Goal: Task Accomplishment & Management: Complete application form

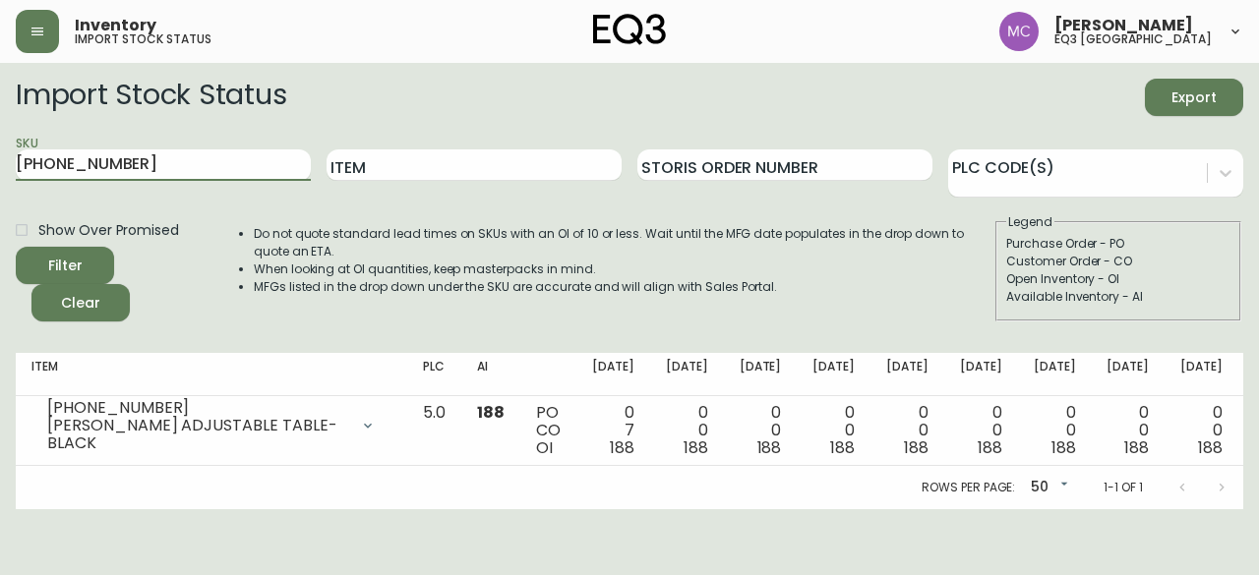
drag, startPoint x: 130, startPoint y: 170, endPoint x: 0, endPoint y: 149, distance: 131.4
click at [0, 149] on main "Import Stock Status Export SKU [PHONE_NUMBER] Item Storis Order Number PLC Code…" at bounding box center [629, 286] width 1259 height 446
paste input "3020-431-32-A"
type input "3020-431-32-A"
click at [16, 247] on button "Filter" at bounding box center [65, 265] width 98 height 37
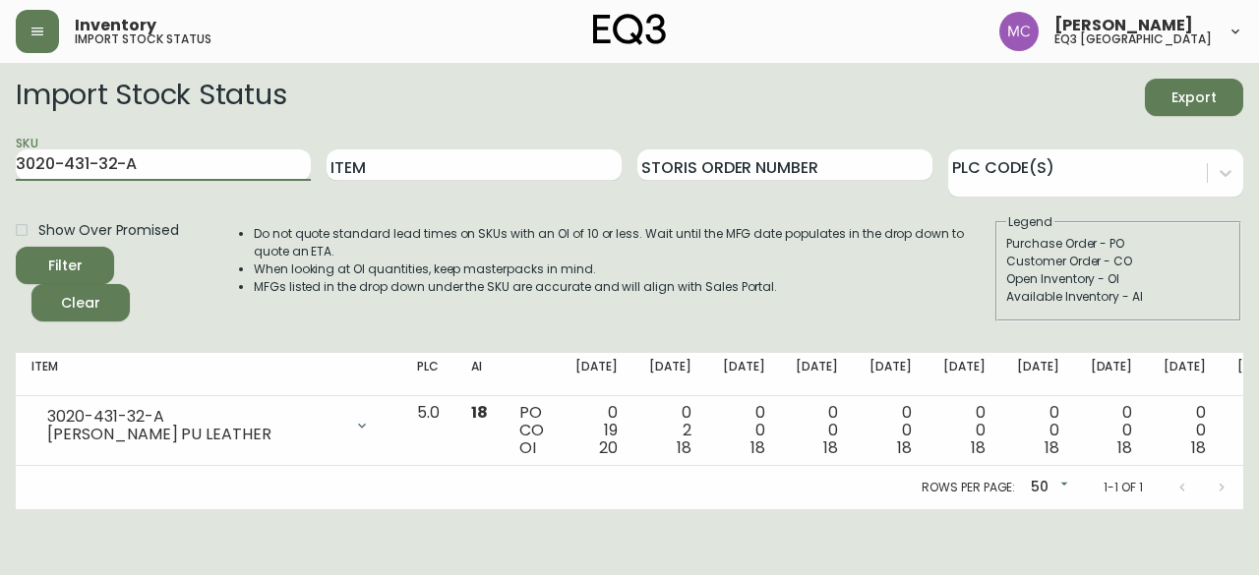
drag, startPoint x: 211, startPoint y: 163, endPoint x: 0, endPoint y: 136, distance: 213.2
click at [0, 136] on main "Import Stock Status Export SKU 3020-431-32-A Item Storis Order Number PLC Code(…" at bounding box center [629, 286] width 1259 height 446
paste input "3020-433-4-B"
type input "3020-433-4-B"
click at [16, 247] on button "Filter" at bounding box center [65, 265] width 98 height 37
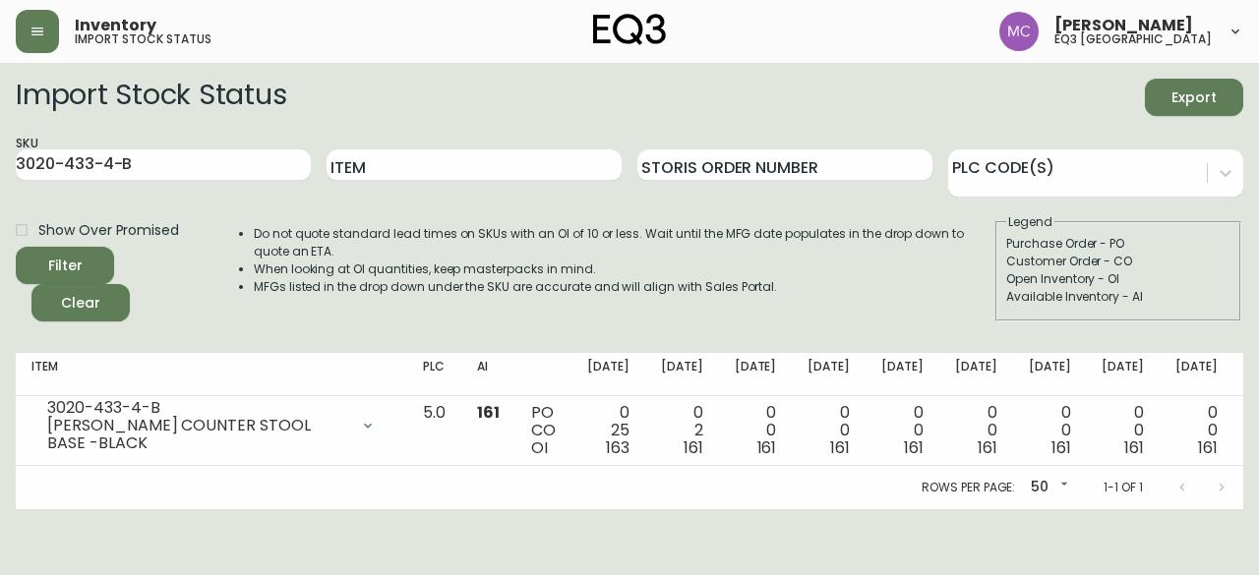
click at [1102, 133] on form "Import Stock Status Export SKU 3020-433-4-B Item Storis Order Number PLC Code(s…" at bounding box center [629, 200] width 1227 height 243
drag, startPoint x: 151, startPoint y: 162, endPoint x: 0, endPoint y: 121, distance: 157.0
click at [0, 121] on main "Import Stock Status Export SKU 3020-433-4-B Item Storis Order Number PLC Code(s…" at bounding box center [629, 286] width 1259 height 446
paste input "7060-314-49-B"
type input "7060-314-49-B"
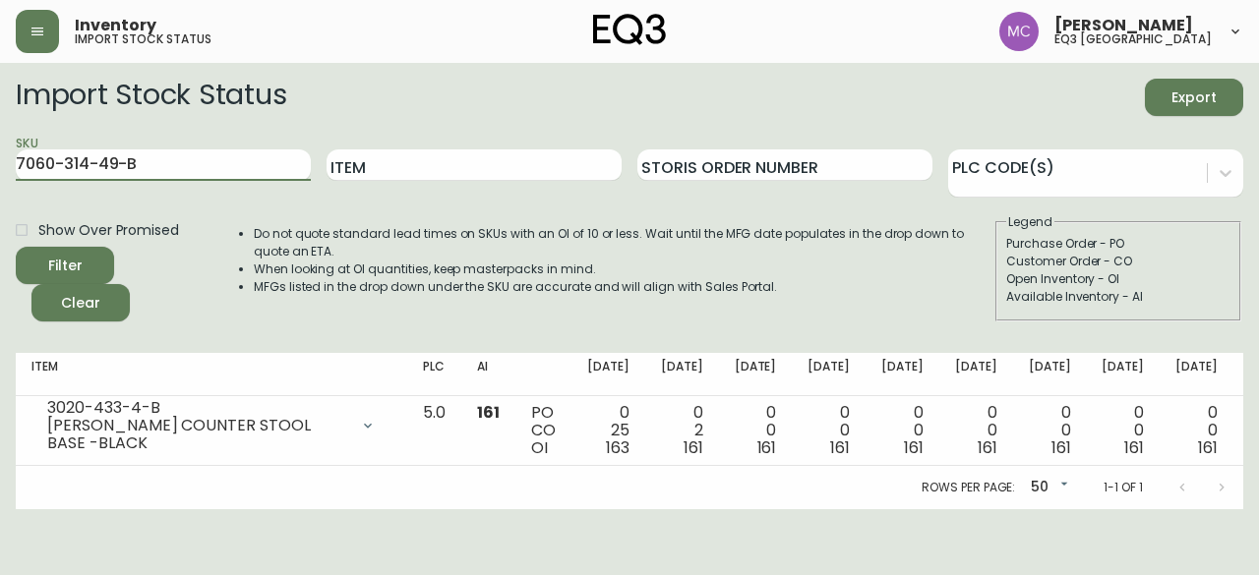
click at [16, 247] on button "Filter" at bounding box center [65, 265] width 98 height 37
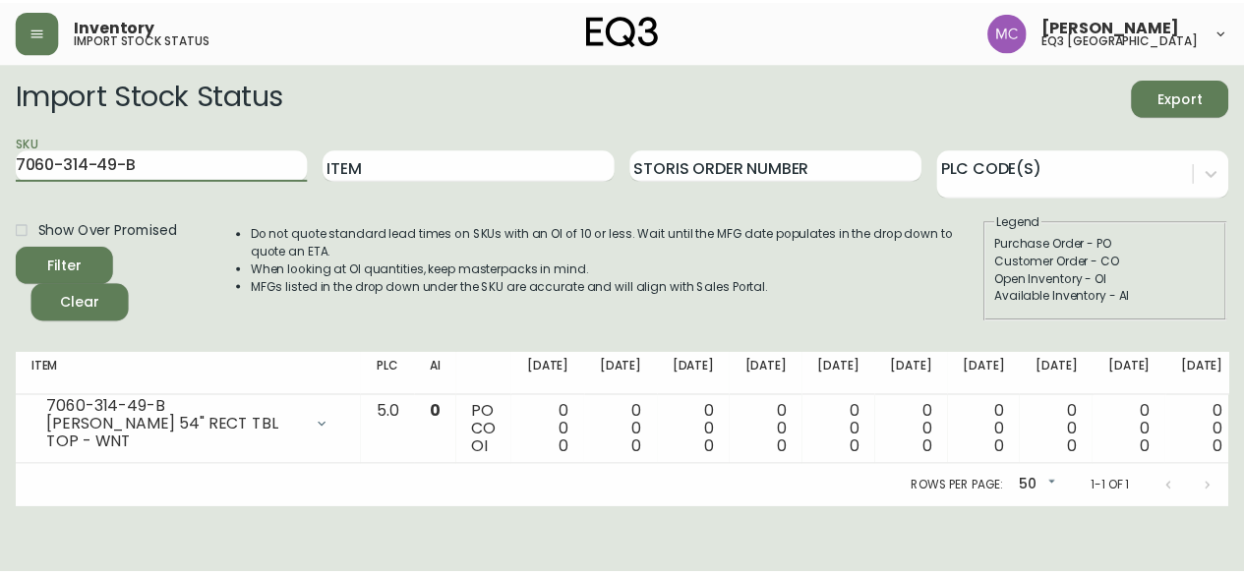
scroll to position [0, 51]
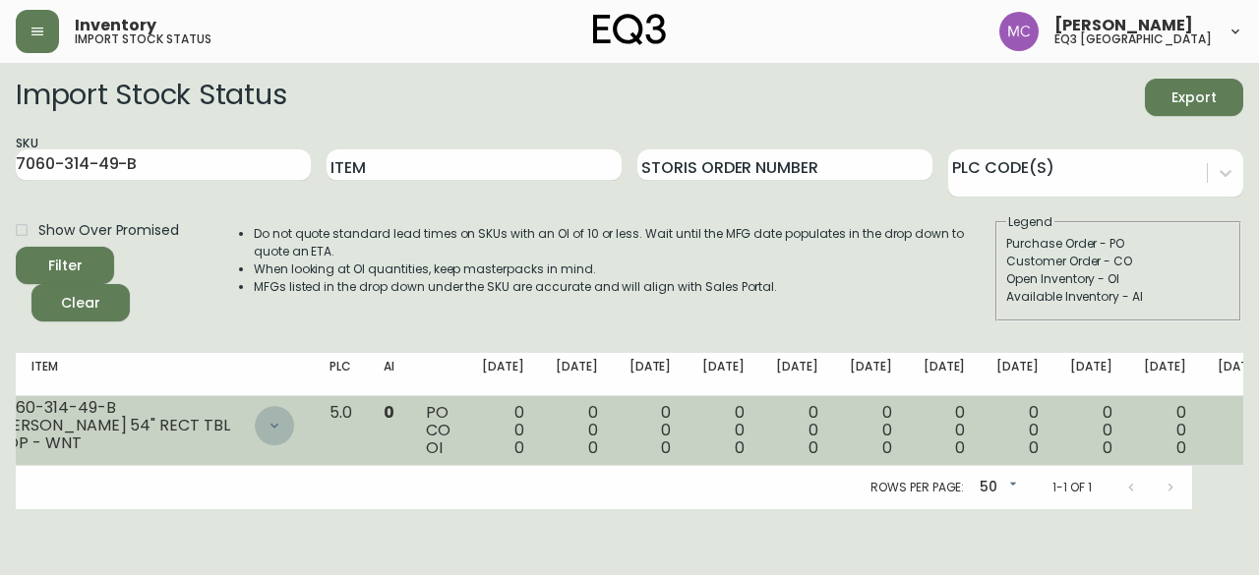
click at [257, 432] on div at bounding box center [274, 425] width 39 height 39
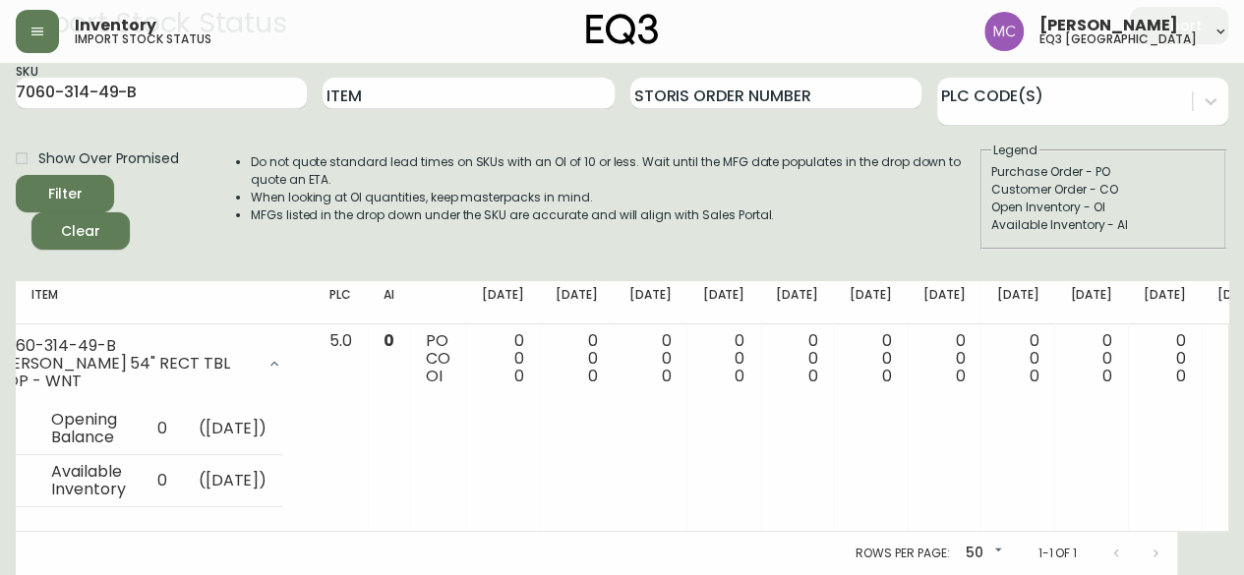
scroll to position [121, 0]
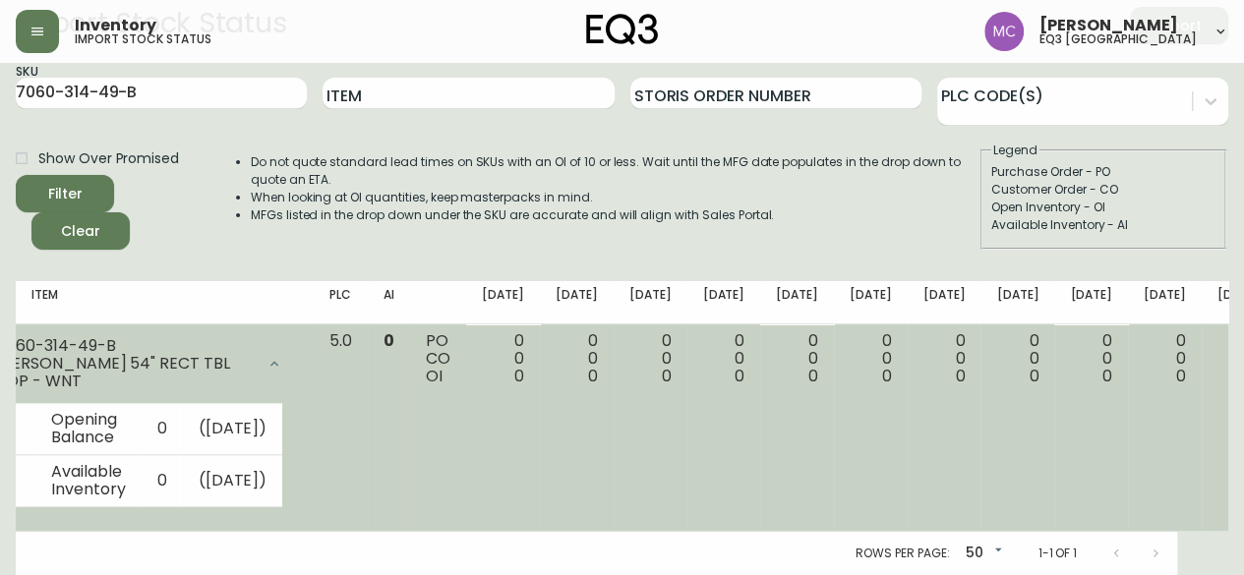
click at [1128, 492] on td "0 0 0" at bounding box center [1165, 428] width 74 height 207
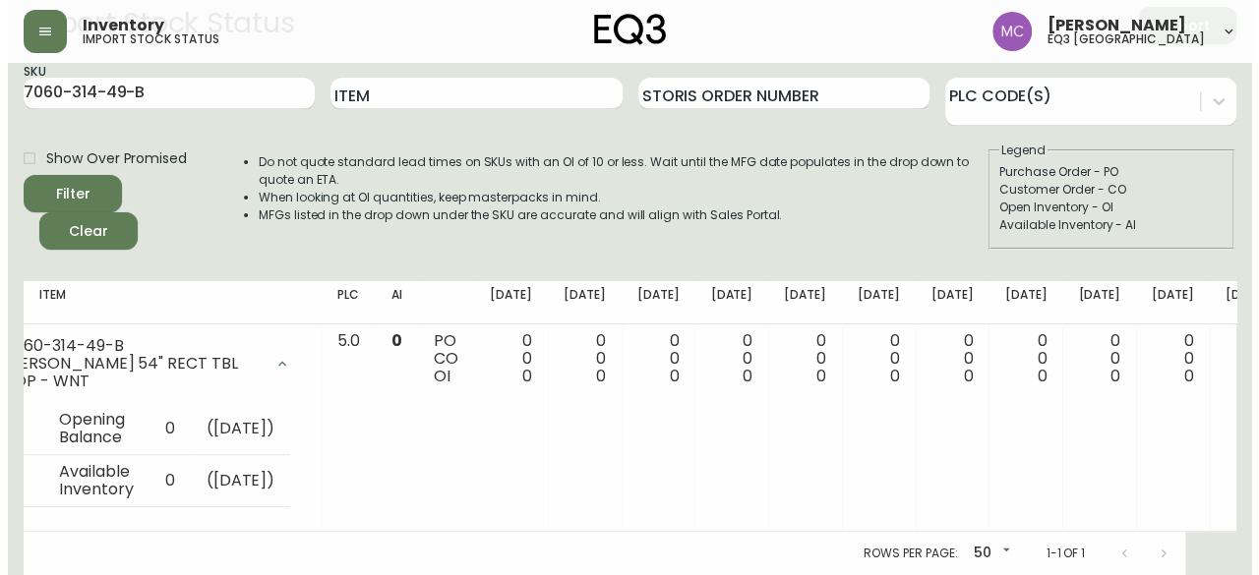
scroll to position [0, 0]
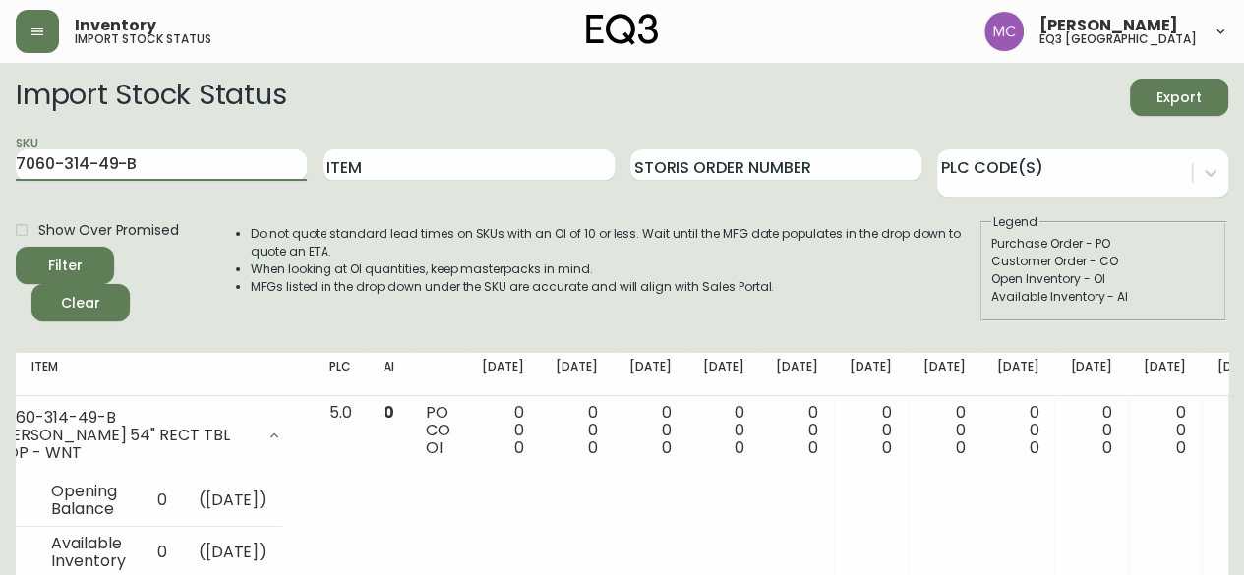
drag, startPoint x: 197, startPoint y: 152, endPoint x: 0, endPoint y: 107, distance: 201.8
click at [0, 107] on main "Import Stock Status Export SKU 7060-314-49-B Item Storis Order Number PLC Code(…" at bounding box center [622, 355] width 1244 height 584
paste input "7060-306-13-B"
type input "7060-306-13-B"
click at [16, 247] on button "Filter" at bounding box center [65, 265] width 98 height 37
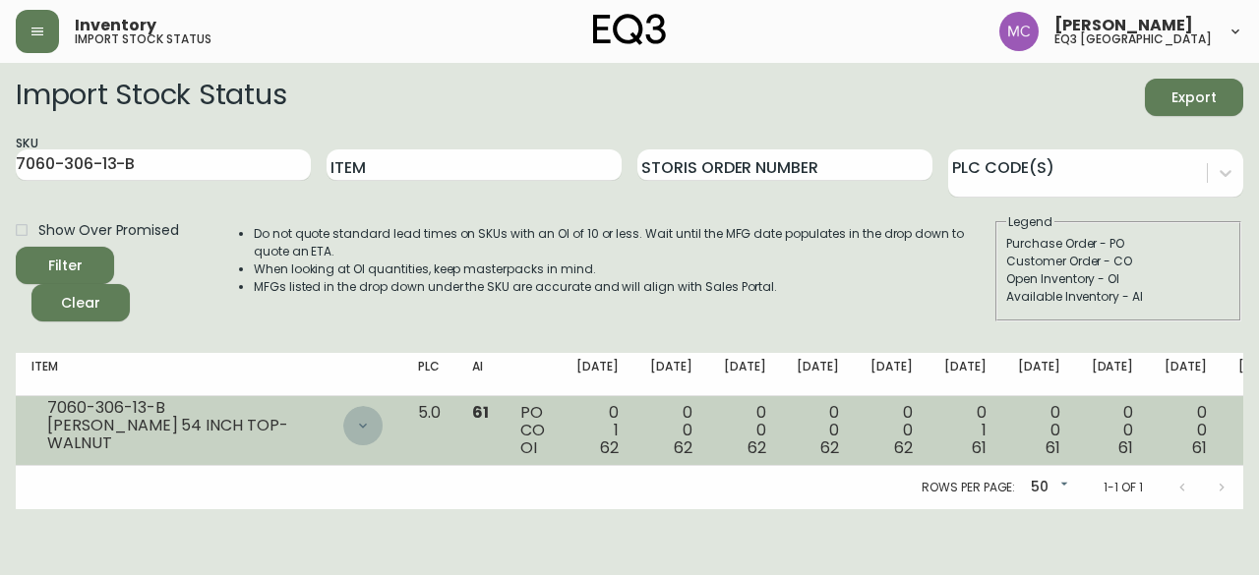
click at [355, 426] on icon at bounding box center [363, 426] width 16 height 16
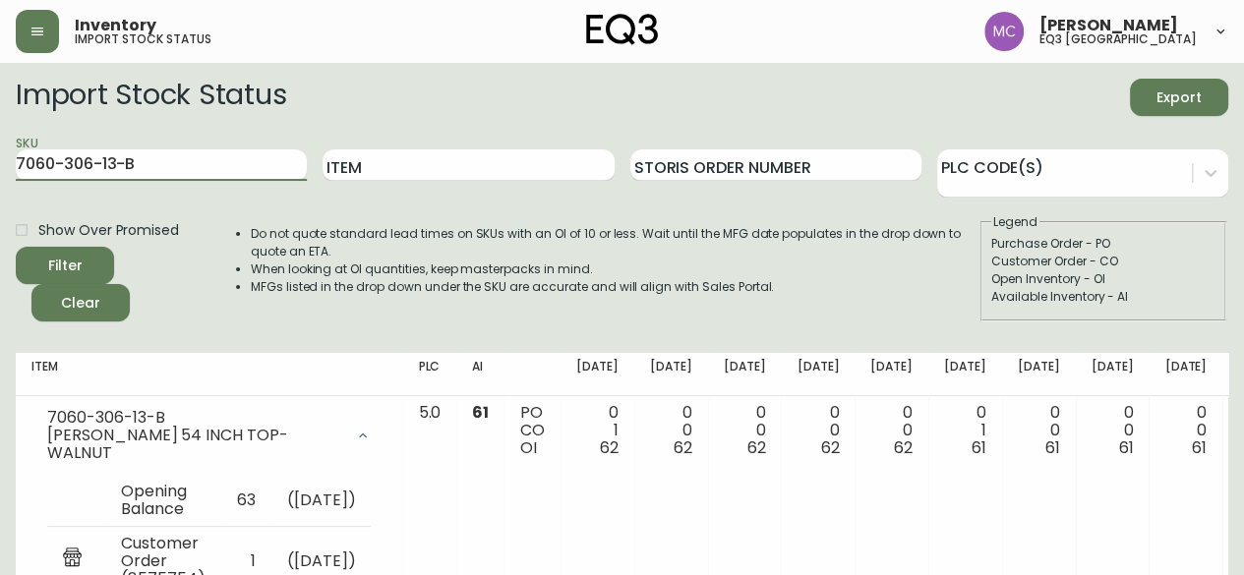
drag, startPoint x: 149, startPoint y: 174, endPoint x: 0, endPoint y: 137, distance: 154.1
click at [0, 137] on main "Import Stock Status Export SKU 7060-306-13-B Item Storis Order Number PLC Code(…" at bounding box center [622, 425] width 1244 height 724
paste input "3020-431-32-A"
click at [16, 247] on button "Filter" at bounding box center [65, 265] width 98 height 37
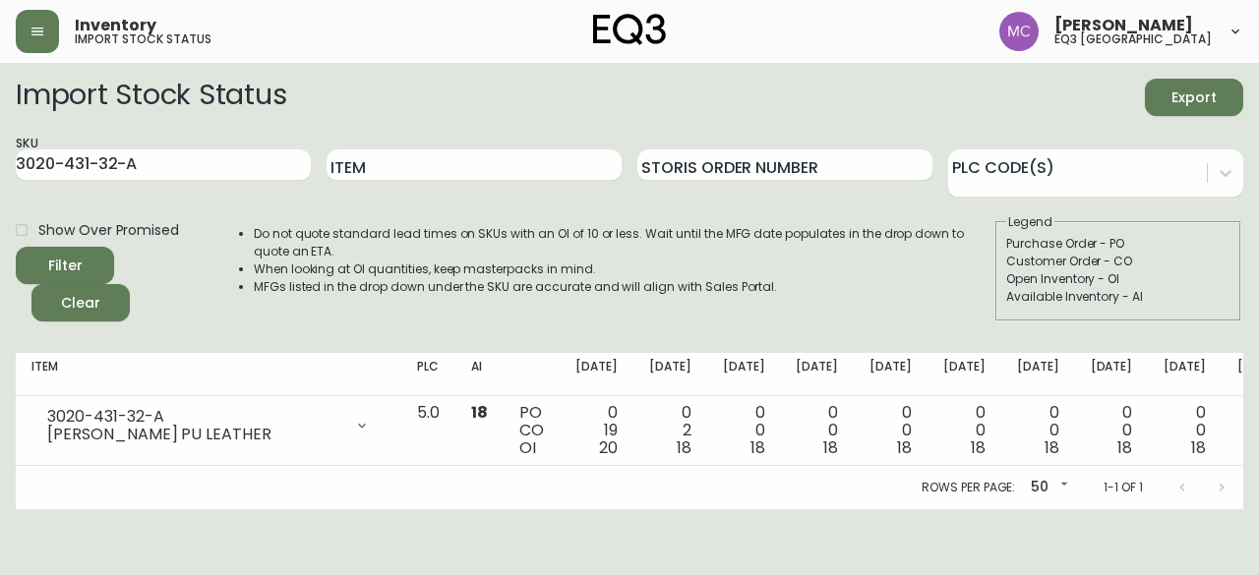
click at [1174, 304] on div "Available Inventory - AI" at bounding box center [1118, 297] width 224 height 18
drag, startPoint x: 153, startPoint y: 170, endPoint x: 0, endPoint y: 169, distance: 153.4
click at [0, 169] on main "Import Stock Status Export SKU 3020-431-32-A Item Storis Order Number PLC Code(…" at bounding box center [629, 286] width 1259 height 446
type input "\"
paste input "3020-433-4-B"
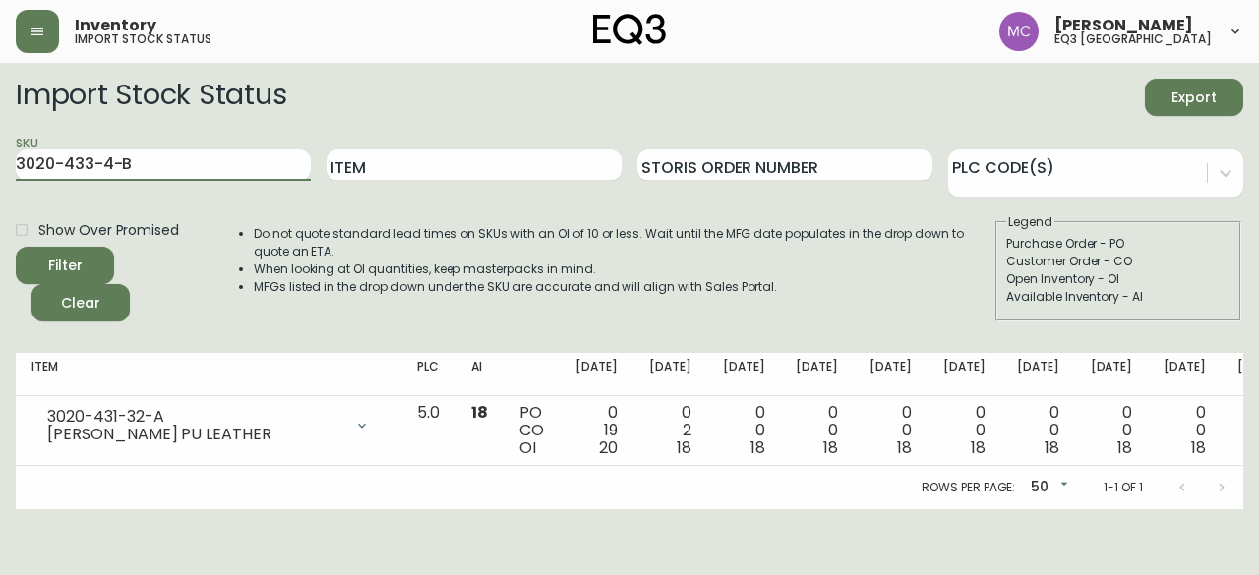
type input "3020-433-4-B"
click at [16, 247] on button "Filter" at bounding box center [65, 265] width 98 height 37
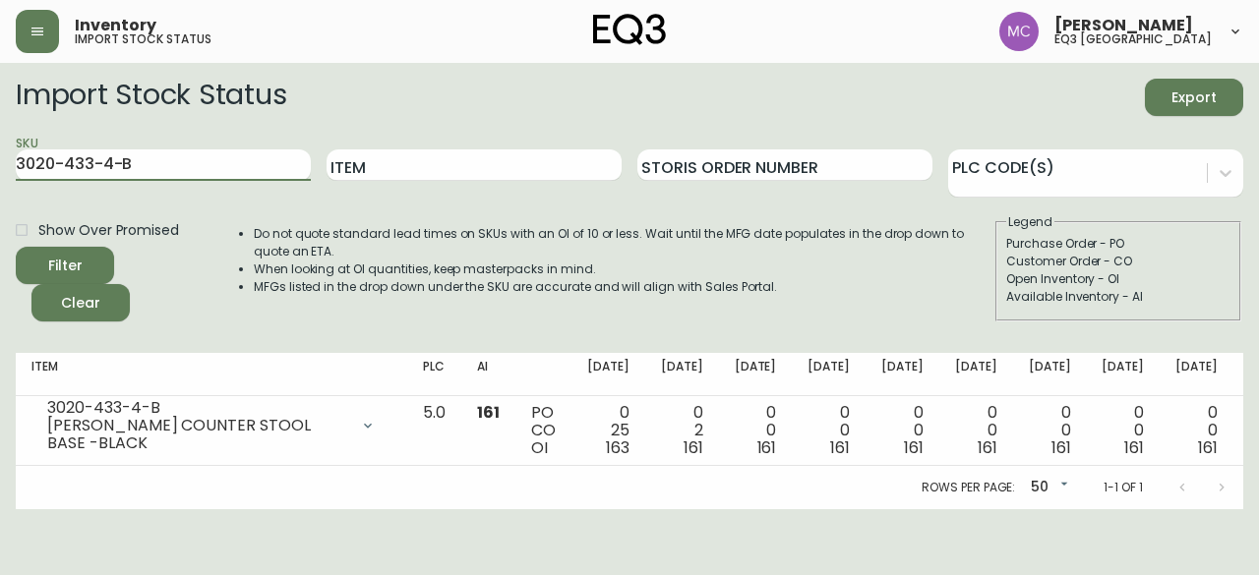
drag, startPoint x: 144, startPoint y: 167, endPoint x: 0, endPoint y: 121, distance: 150.8
click at [0, 121] on main "Import Stock Status Export SKU 3020-433-4-B Item Storis Order Number PLC Code(s…" at bounding box center [629, 286] width 1259 height 446
paste input "[PHONE_NUMBER]"
type input "[PHONE_NUMBER]"
click at [16, 247] on button "Filter" at bounding box center [65, 265] width 98 height 37
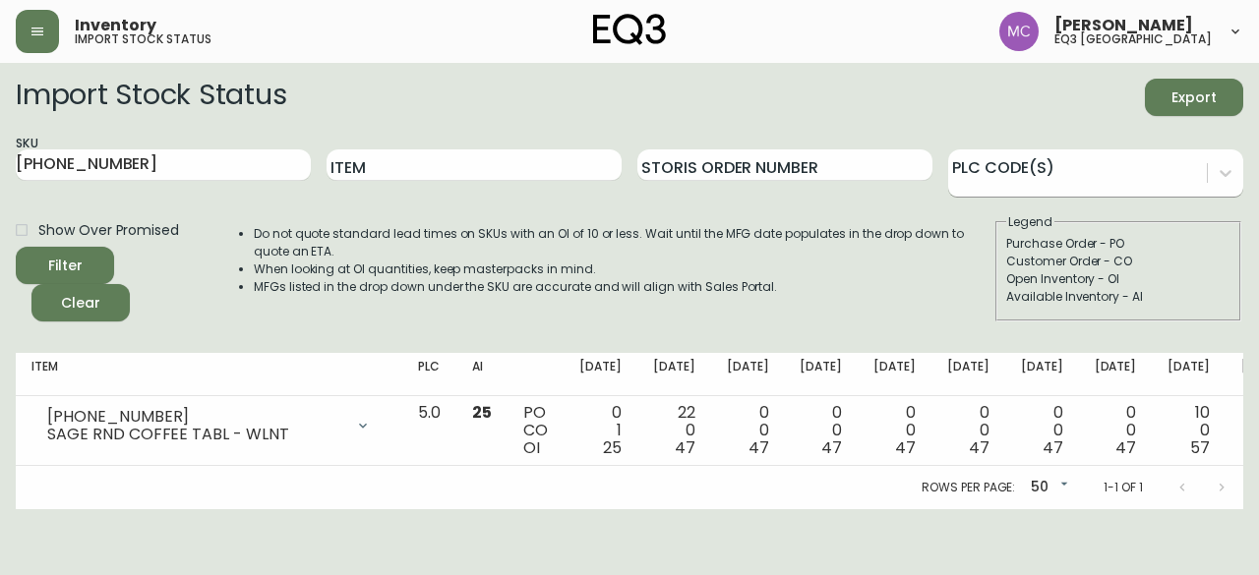
click at [1170, 171] on div at bounding box center [1077, 170] width 259 height 30
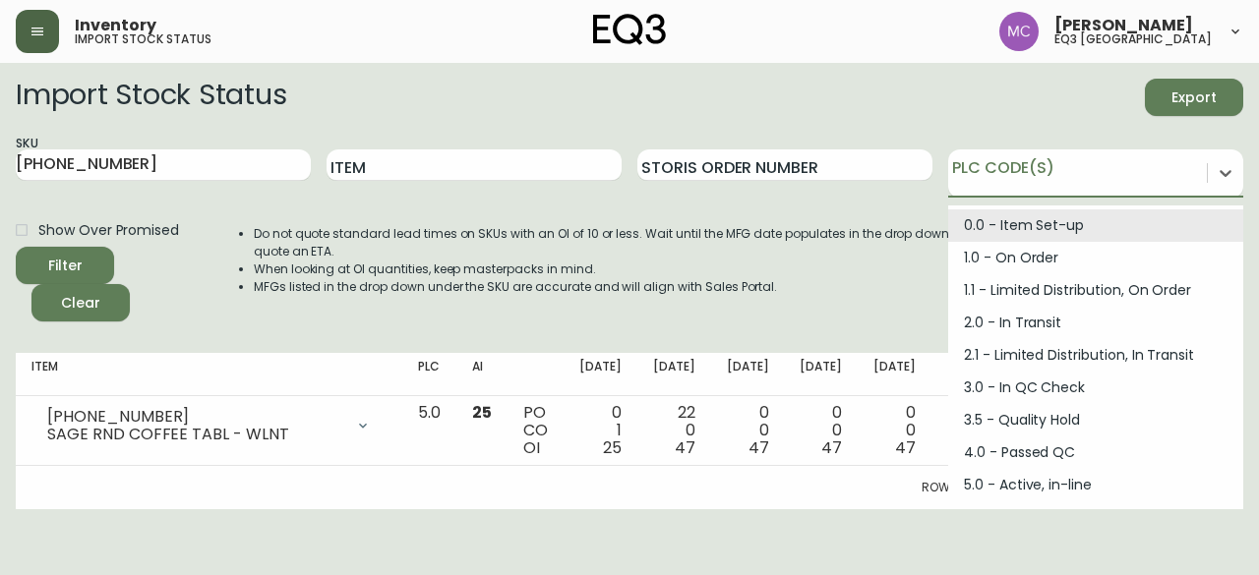
click at [46, 39] on button "button" at bounding box center [37, 31] width 43 height 43
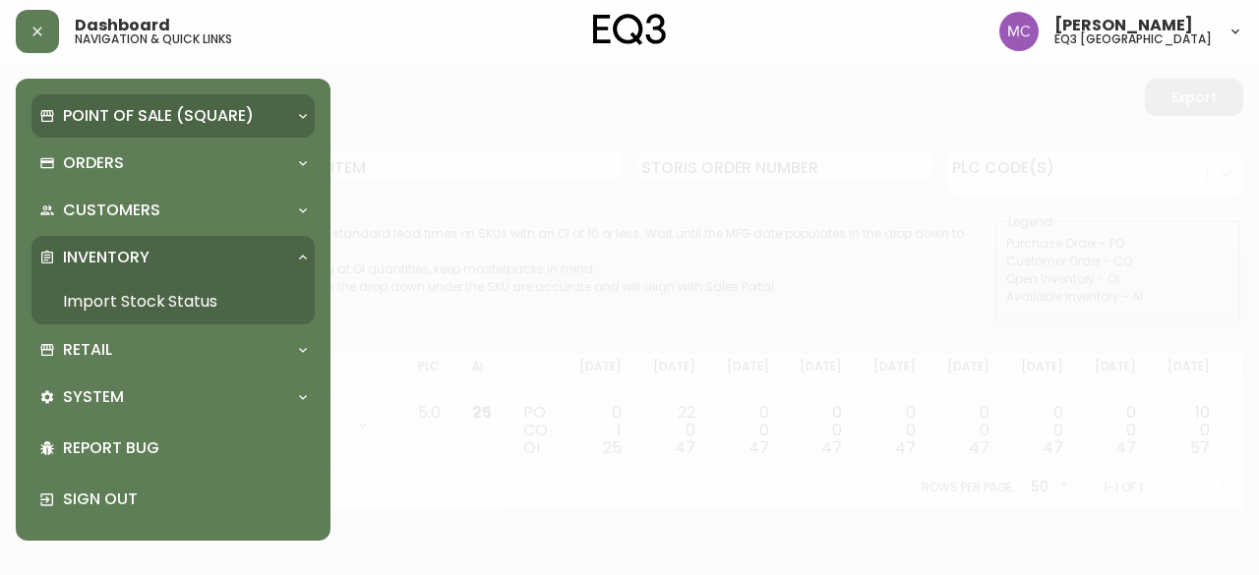
click at [98, 117] on p "Point of Sale (Square)" at bounding box center [158, 116] width 191 height 22
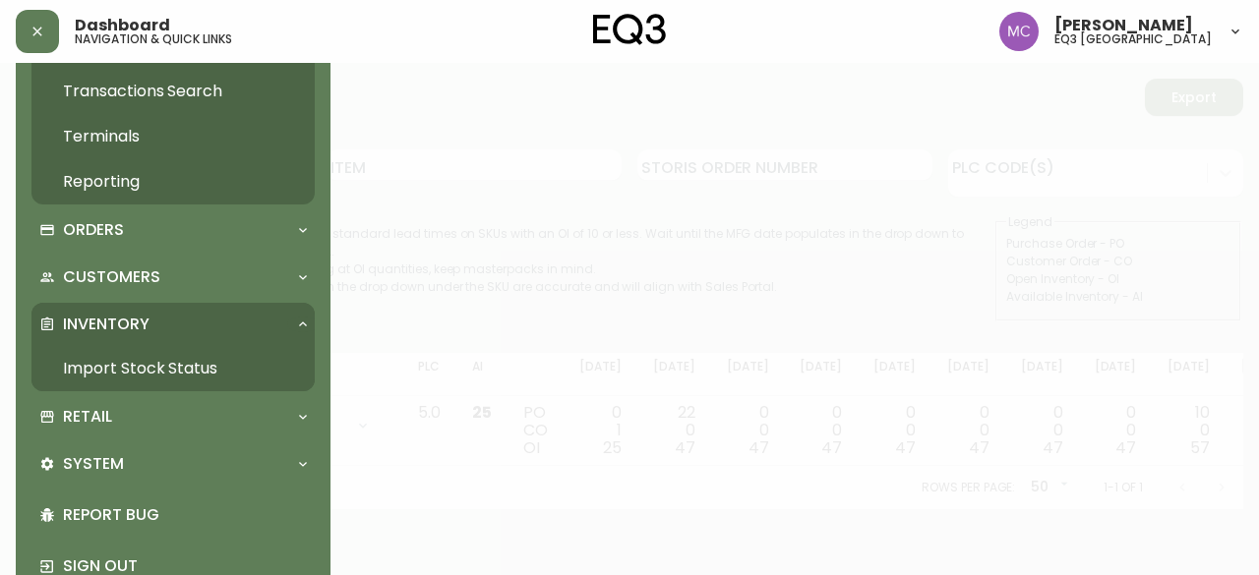
scroll to position [161, 0]
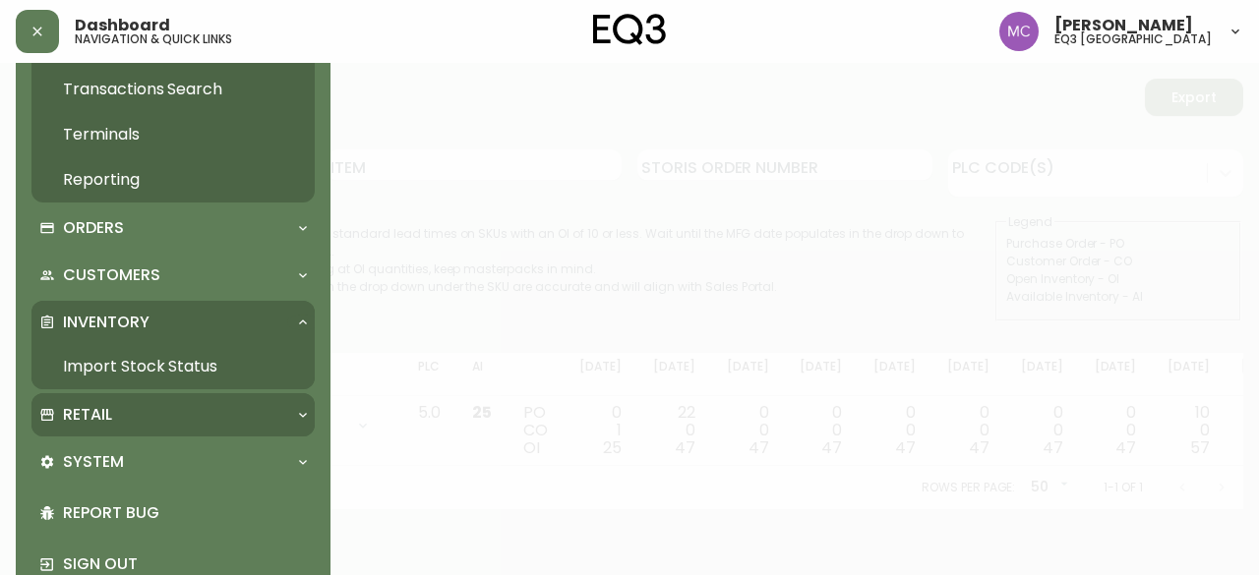
click at [94, 407] on p "Retail" at bounding box center [87, 415] width 49 height 22
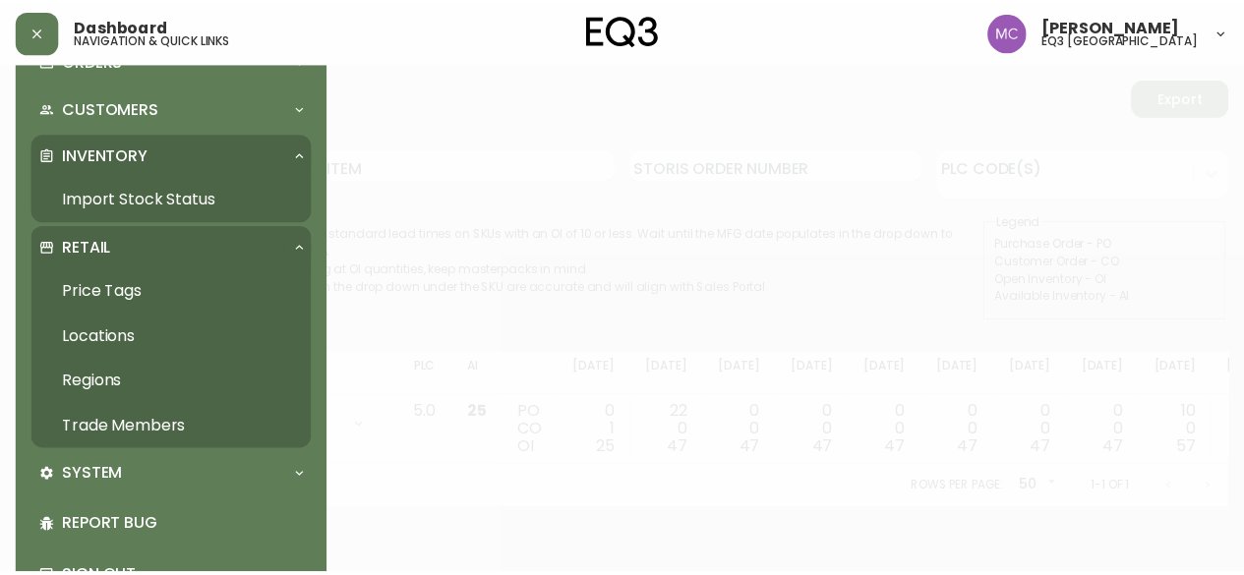
scroll to position [339, 0]
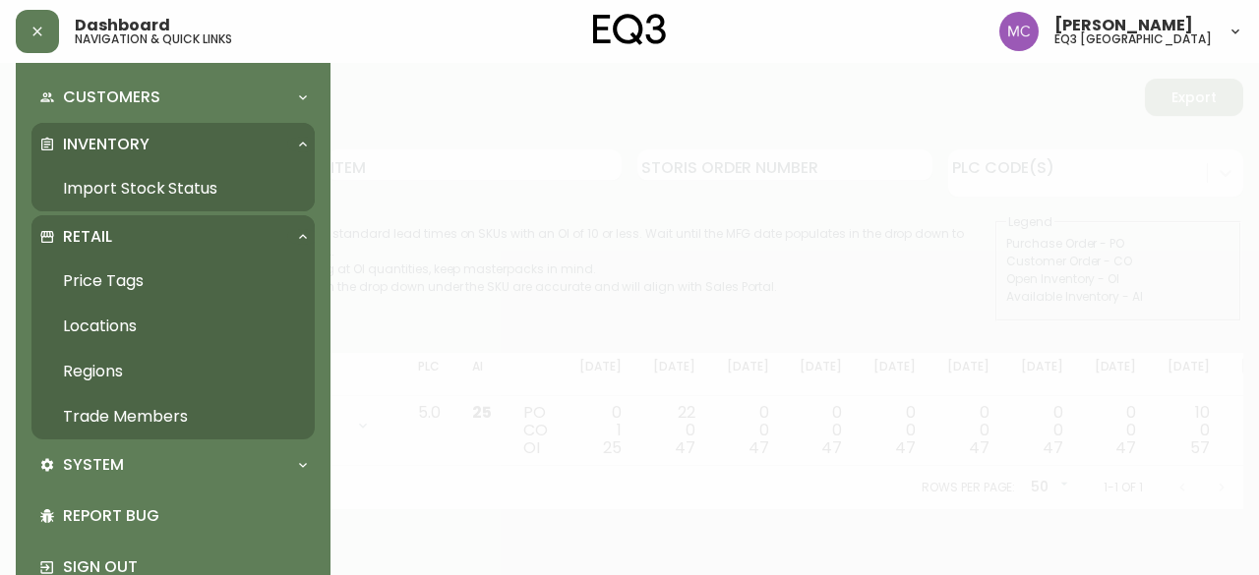
click at [104, 412] on link "Trade Members" at bounding box center [172, 416] width 283 height 45
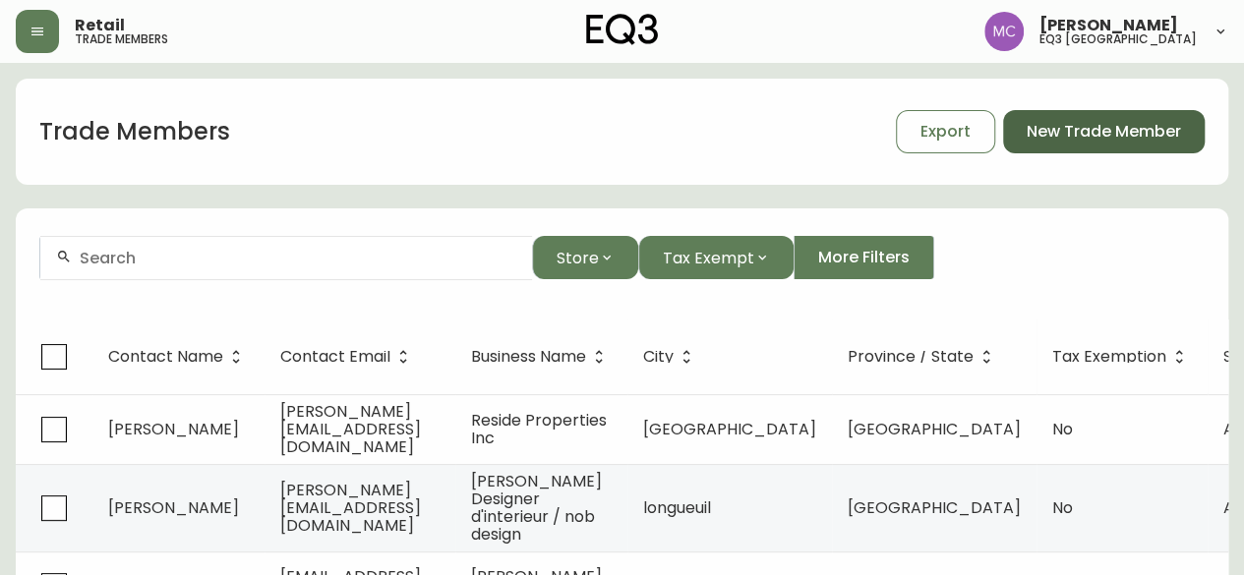
click at [1060, 138] on span "New Trade Member" at bounding box center [1104, 132] width 154 height 22
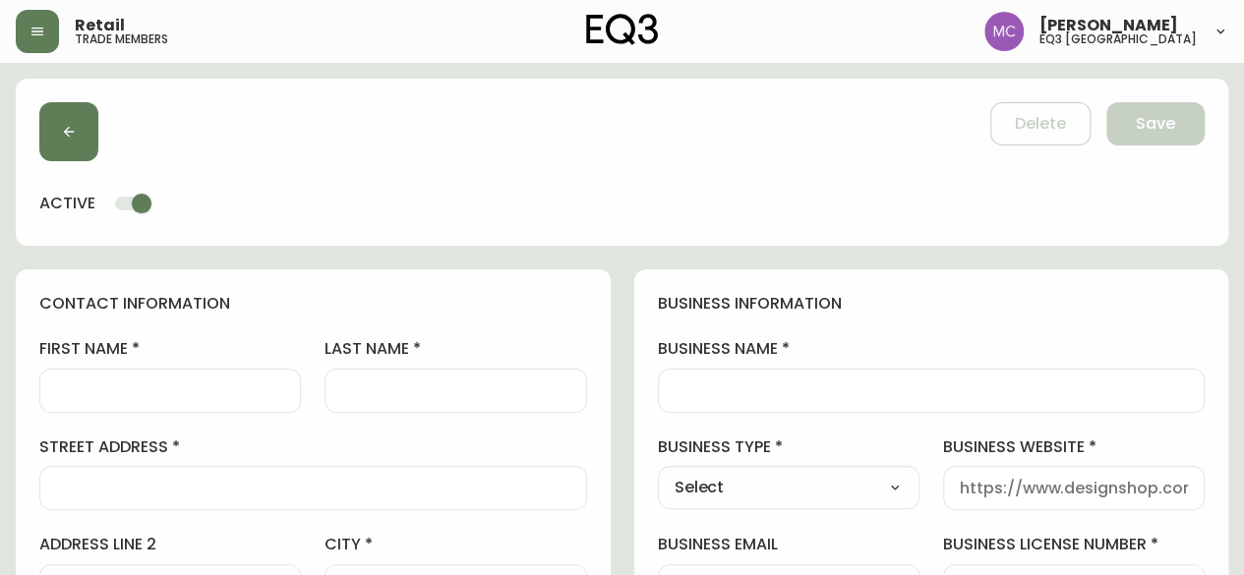
click at [123, 390] on input "first name" at bounding box center [170, 391] width 228 height 19
click at [124, 390] on input "first name" at bounding box center [170, 391] width 228 height 19
click at [787, 367] on div "business name" at bounding box center [932, 375] width 548 height 74
click at [767, 396] on input "business name" at bounding box center [932, 391] width 514 height 19
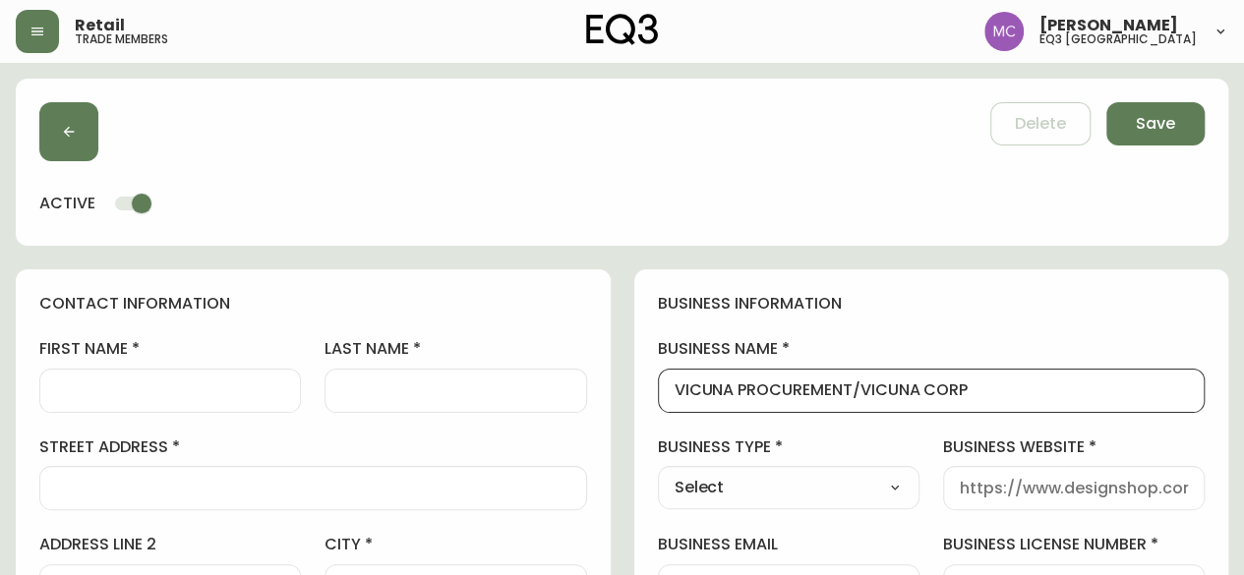
type input "VICUNA PROCUREMENT/VICUNA CORP"
click at [905, 487] on select "Select Interior Designer Architect Home Builder Contractor Real Estate Agent Ho…" at bounding box center [789, 488] width 262 height 30
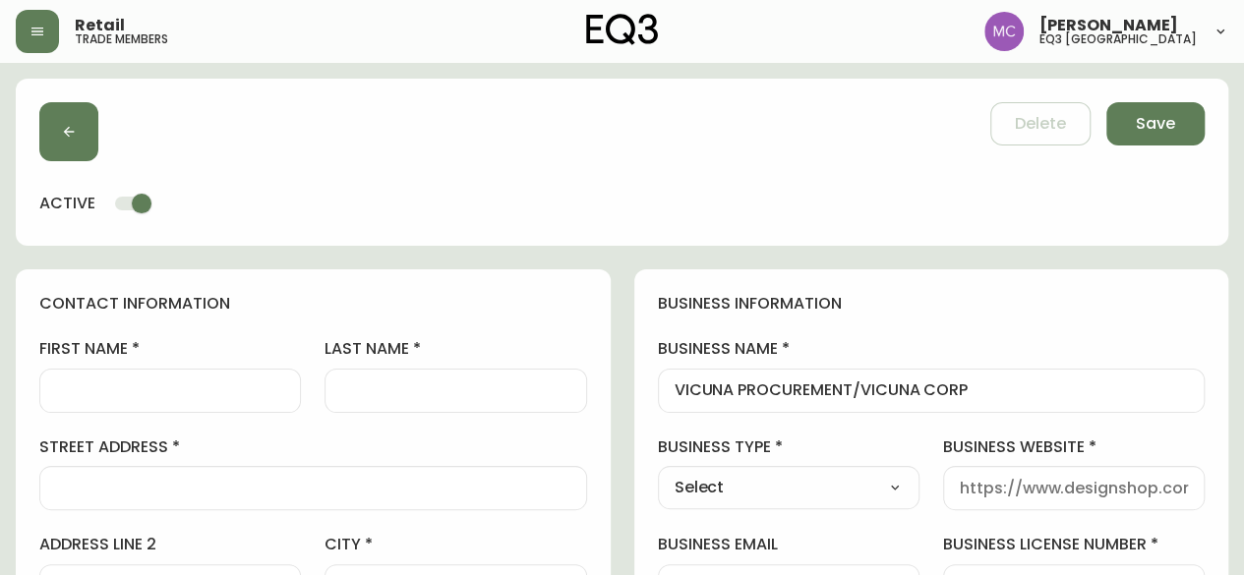
click at [966, 485] on input "business website" at bounding box center [1074, 488] width 228 height 19
click at [1009, 485] on input "HTTPS:[DOMAIN_NAME]" at bounding box center [1074, 488] width 228 height 19
type input "[URL][DOMAIN_NAME]"
click at [752, 501] on select "Select Interior Designer Architect Home Builder Contractor Real Estate Agent Ho…" at bounding box center [789, 488] width 262 height 30
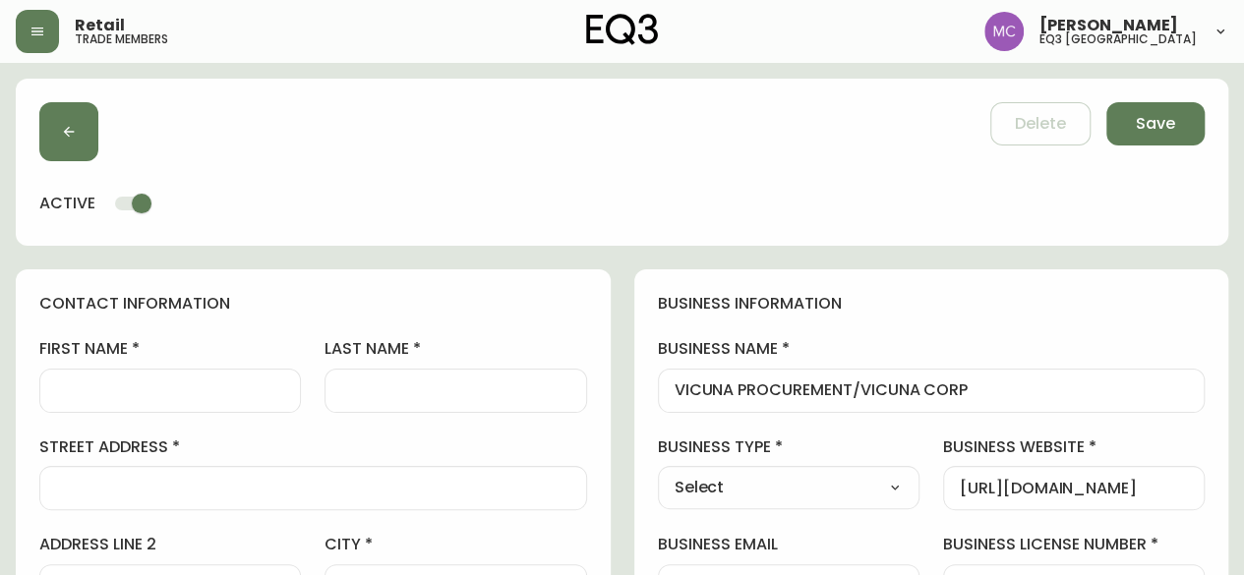
select select "Other"
click at [658, 473] on select "Select Interior Designer Architect Home Builder Contractor Real Estate Agent Ho…" at bounding box center [789, 488] width 262 height 30
type input "Other"
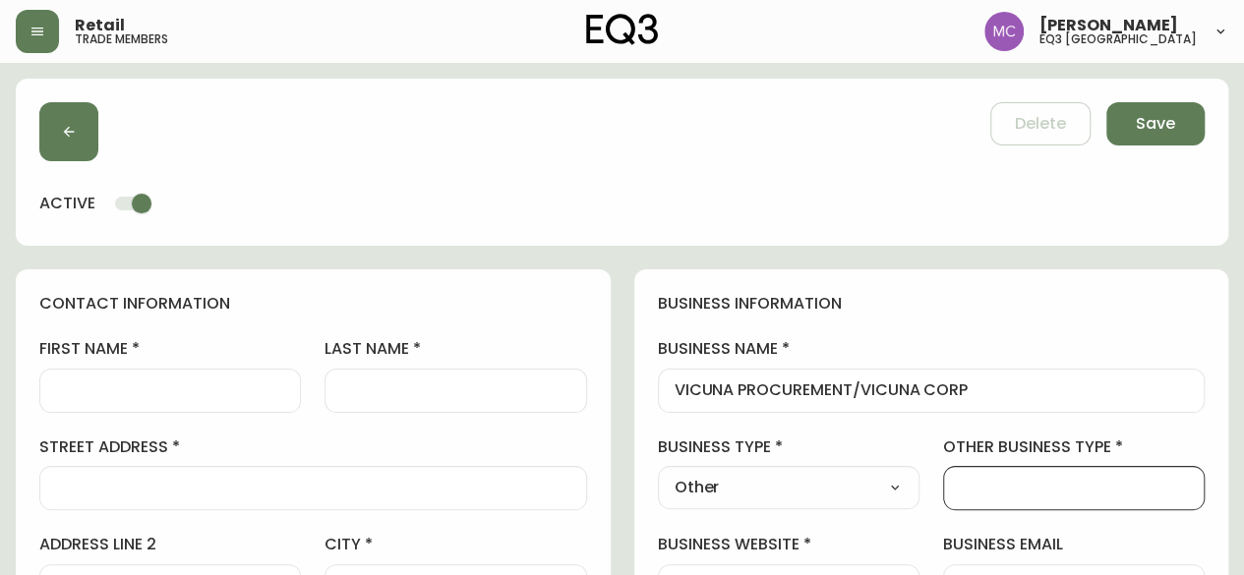
click at [1032, 481] on input "other business type" at bounding box center [1074, 488] width 228 height 19
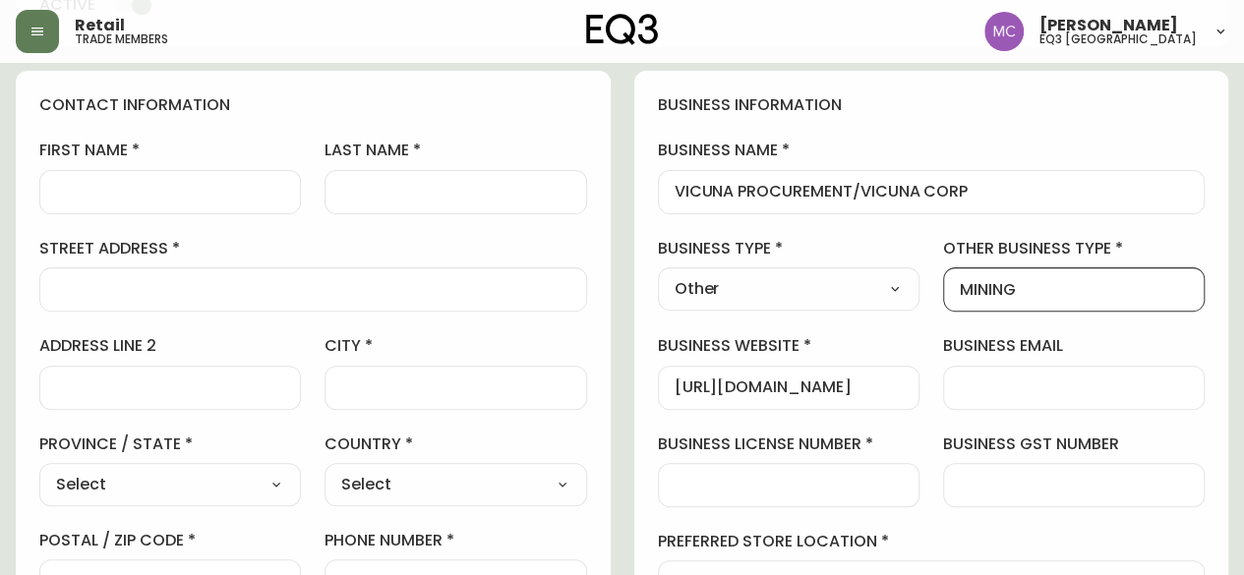
scroll to position [203, 0]
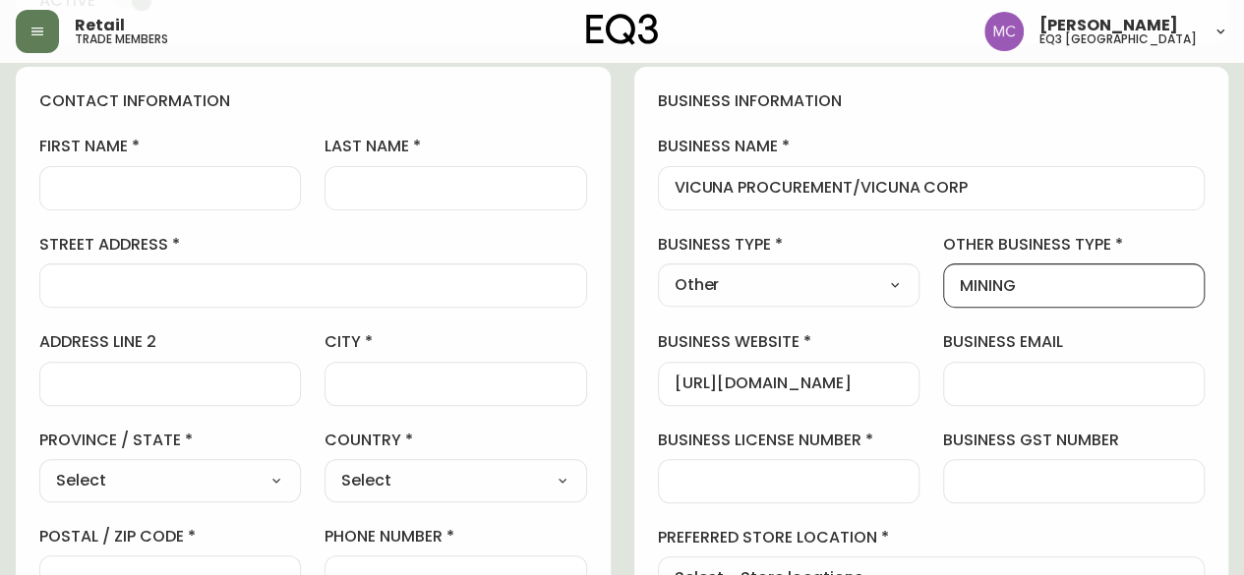
type input "MINING"
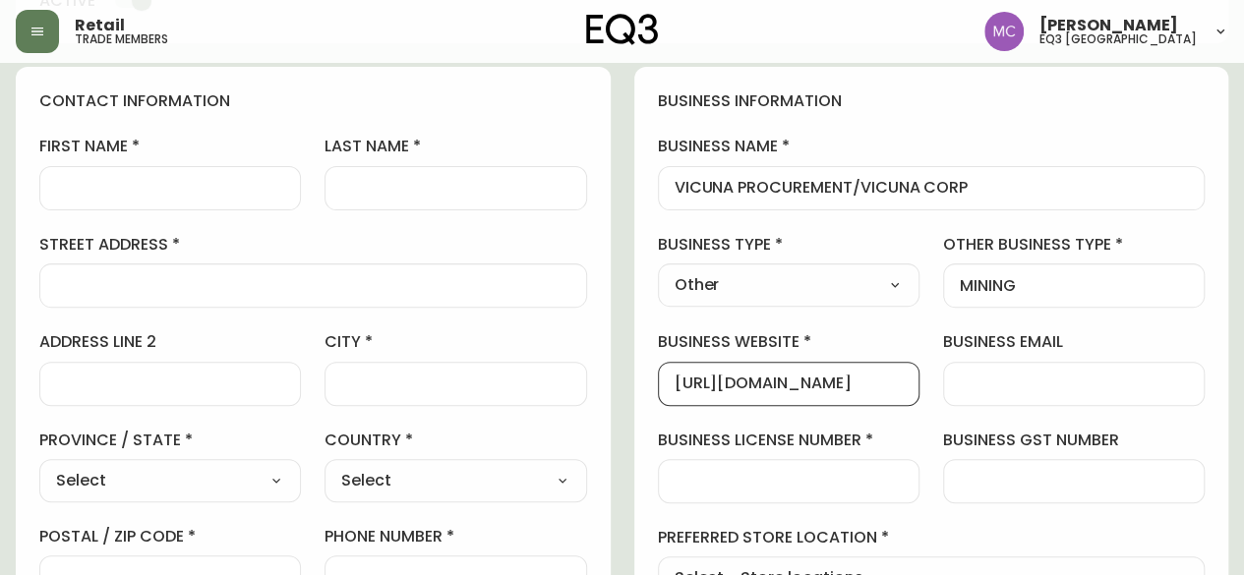
drag, startPoint x: 885, startPoint y: 385, endPoint x: 620, endPoint y: 367, distance: 266.2
drag, startPoint x: 887, startPoint y: 380, endPoint x: 647, endPoint y: 366, distance: 240.3
click at [647, 366] on div "business information business name VICUNA PROCUREMENT/VICUNA CORP business type…" at bounding box center [931, 394] width 595 height 654
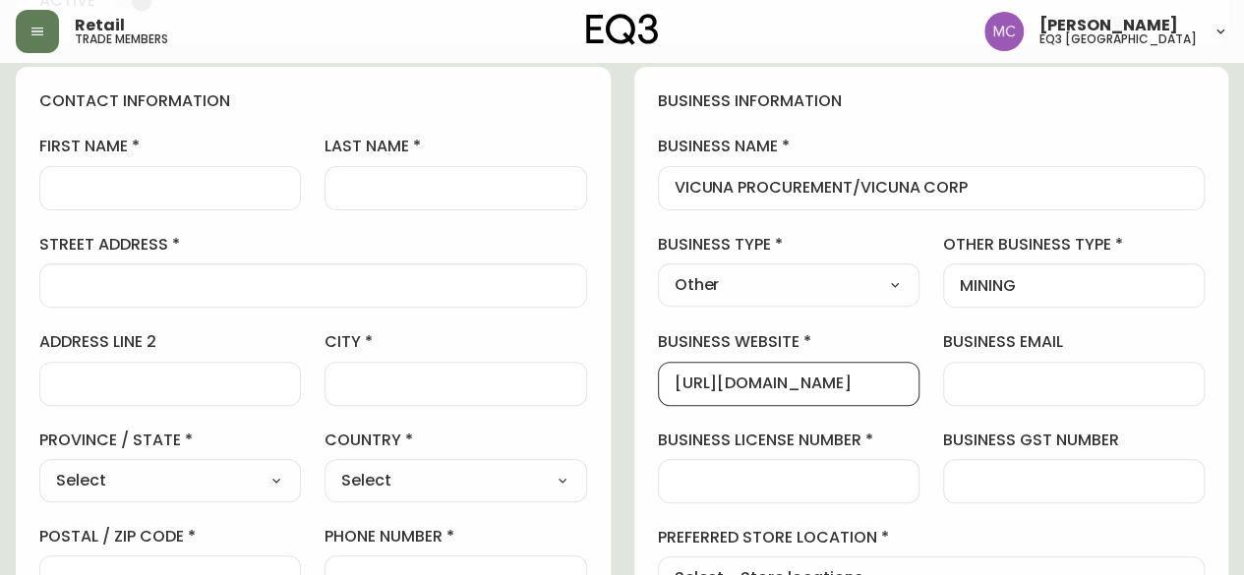
click at [982, 377] on input "business email" at bounding box center [1074, 384] width 228 height 19
click at [984, 376] on input "business email" at bounding box center [1074, 384] width 228 height 19
click at [987, 376] on input "business email" at bounding box center [1074, 384] width 228 height 19
click at [1064, 447] on label "business gst number" at bounding box center [1074, 441] width 262 height 22
click at [1064, 472] on input "business gst number" at bounding box center [1074, 481] width 228 height 19
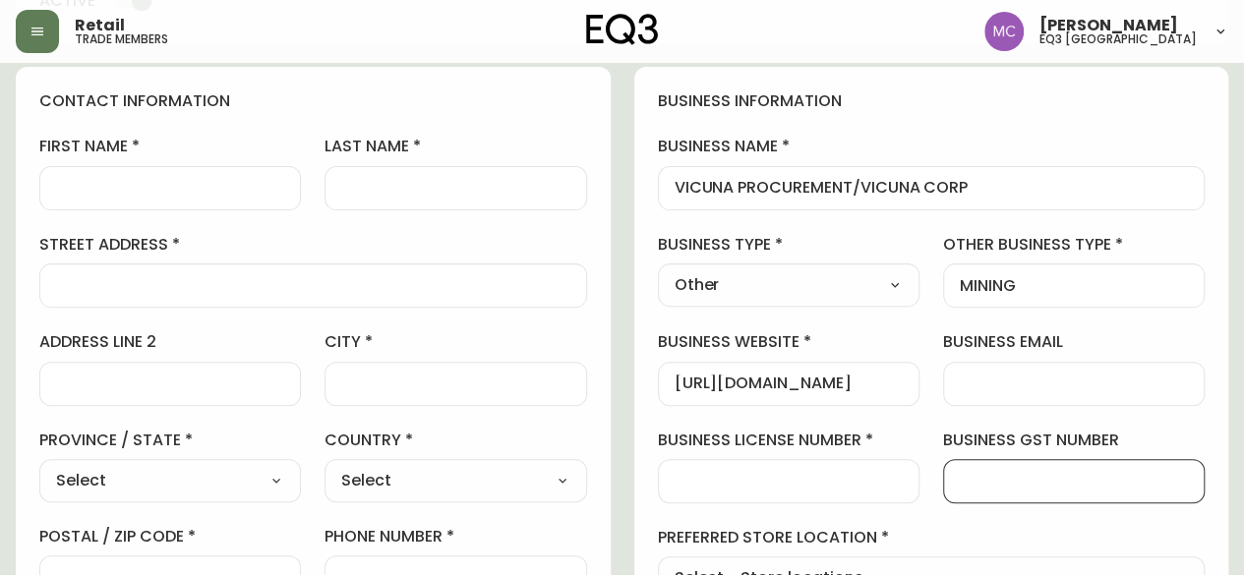
click at [986, 375] on input "business email" at bounding box center [1074, 384] width 228 height 19
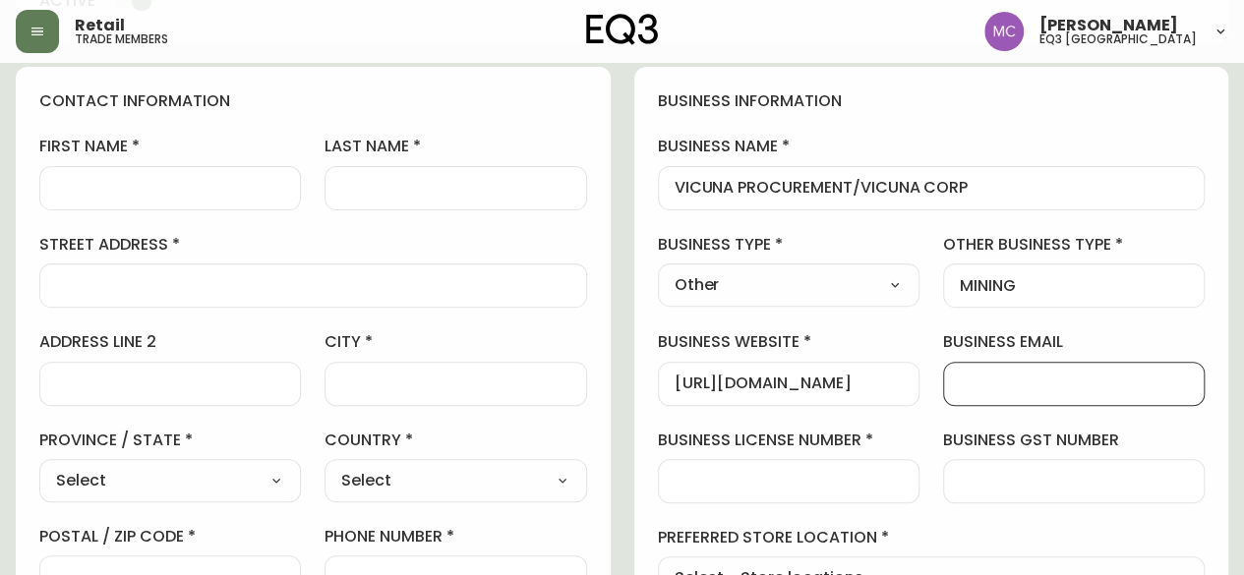
click at [986, 375] on input "business email" at bounding box center [1074, 384] width 228 height 19
type input "[EMAIL_ADDRESS][DOMAIN_NAME]"
drag, startPoint x: 952, startPoint y: 381, endPoint x: 1174, endPoint y: 400, distance: 223.1
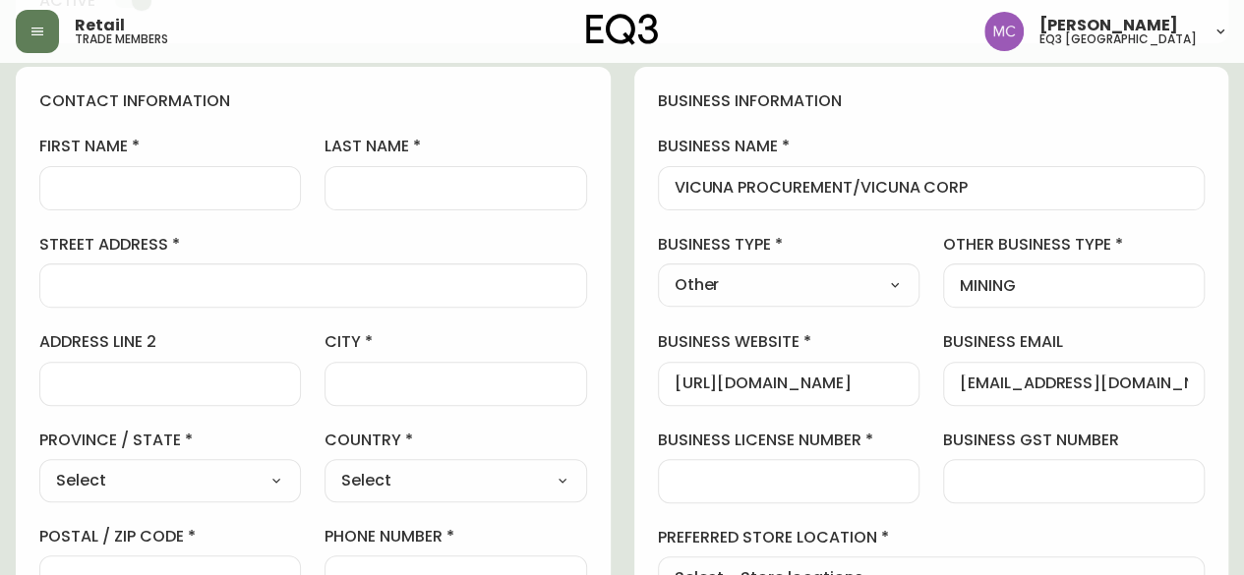
click at [1174, 400] on div "[EMAIL_ADDRESS][DOMAIN_NAME]" at bounding box center [1074, 384] width 262 height 44
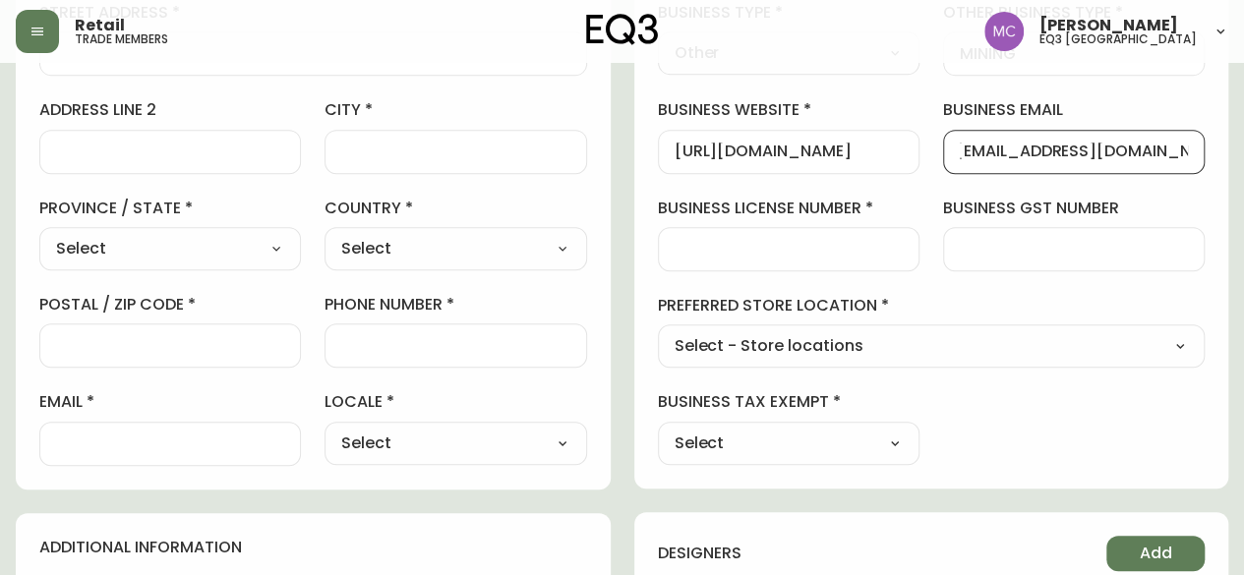
scroll to position [437, 0]
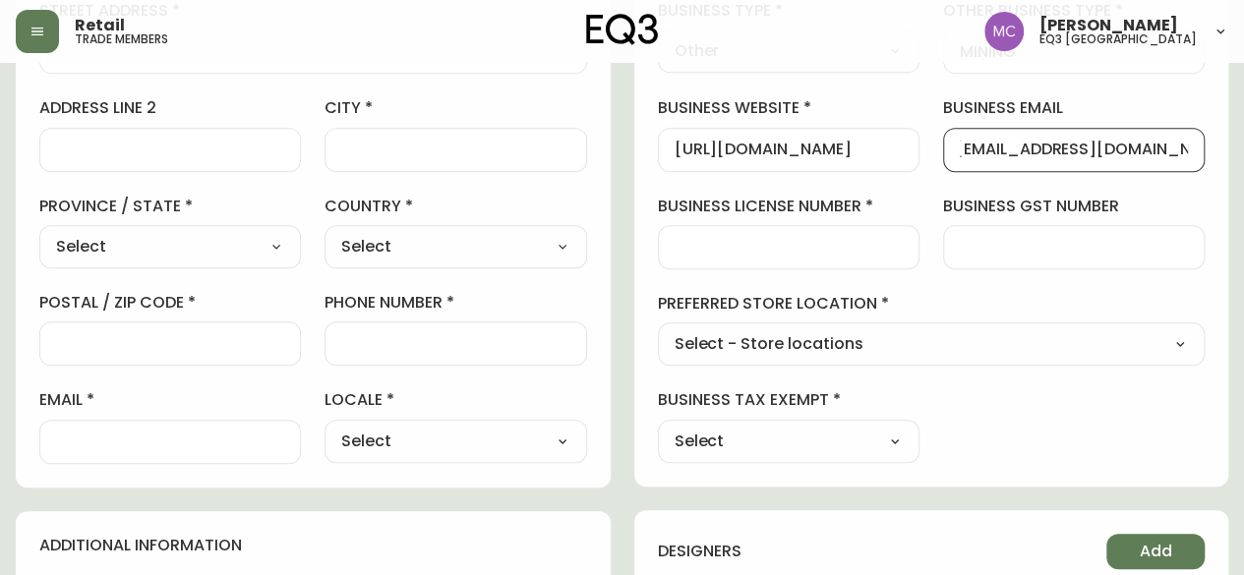
click at [987, 347] on select "Select - Store locations EQ3 [GEOGRAPHIC_DATA] EQ3 [GEOGRAPHIC_DATA] [GEOGRAPHI…" at bounding box center [932, 345] width 548 height 30
select select "cjw10z96p001r6gs00juufhhe"
click at [658, 330] on select "Select - Store locations EQ3 [GEOGRAPHIC_DATA] EQ3 [GEOGRAPHIC_DATA] [GEOGRAPHI…" at bounding box center [932, 345] width 548 height 30
type input "EQ3 [GEOGRAPHIC_DATA]"
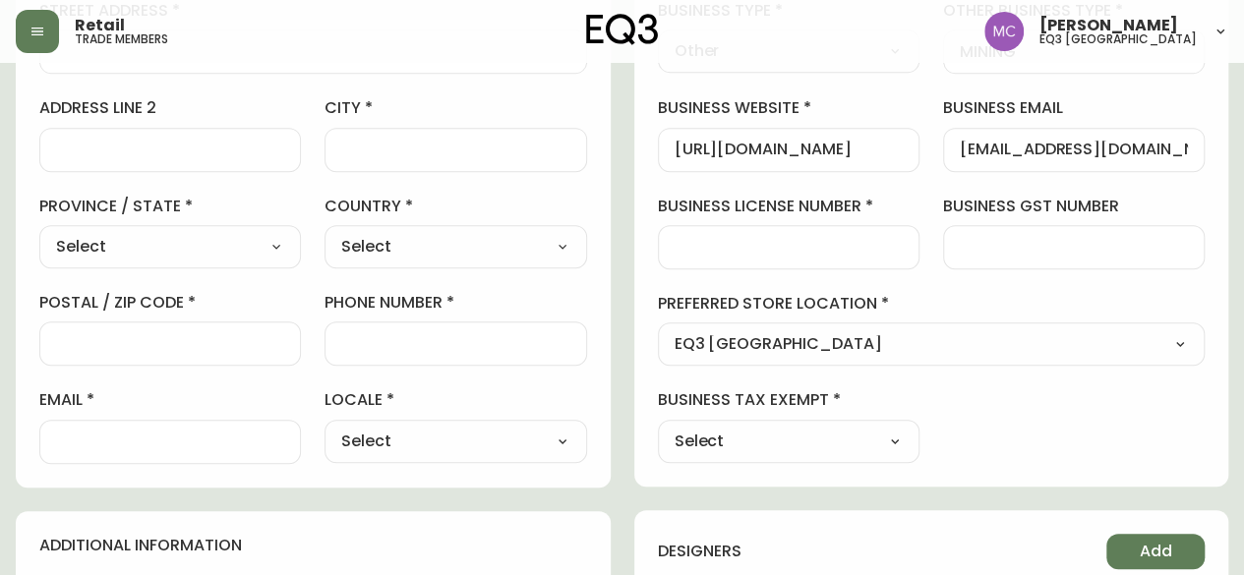
click at [122, 433] on input "email" at bounding box center [170, 442] width 228 height 19
paste input "[URL][DOMAIN_NAME]"
type input "[URL][DOMAIN_NAME]"
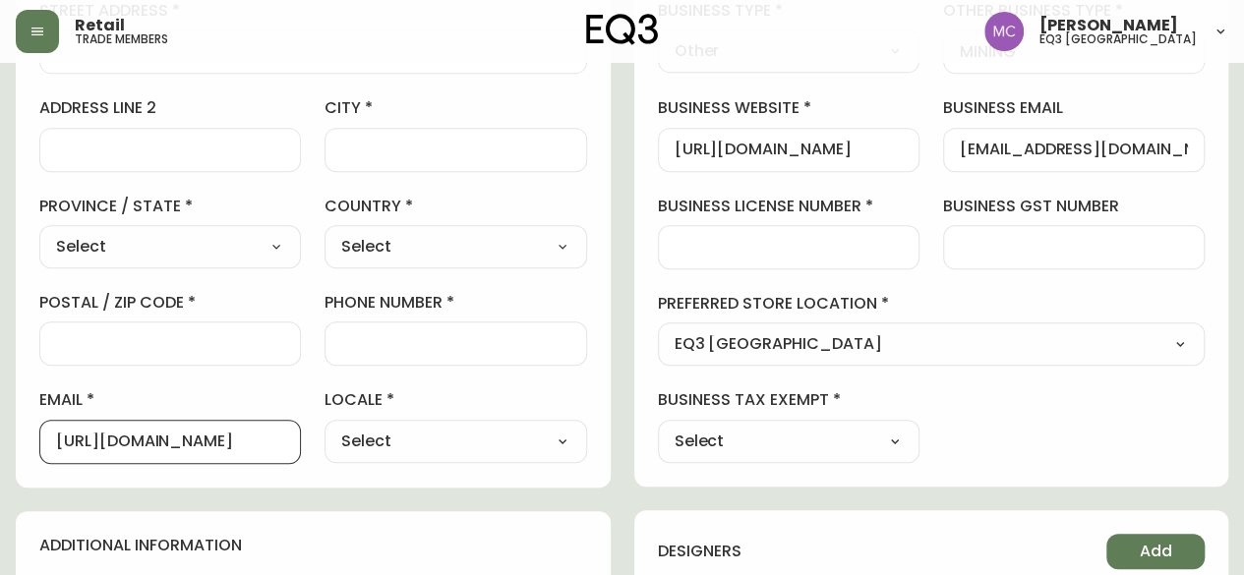
drag, startPoint x: 244, startPoint y: 434, endPoint x: 0, endPoint y: 432, distance: 243.9
click at [0, 432] on main "Delete Save active contact information first name last name street address addr…" at bounding box center [622, 382] width 1244 height 1513
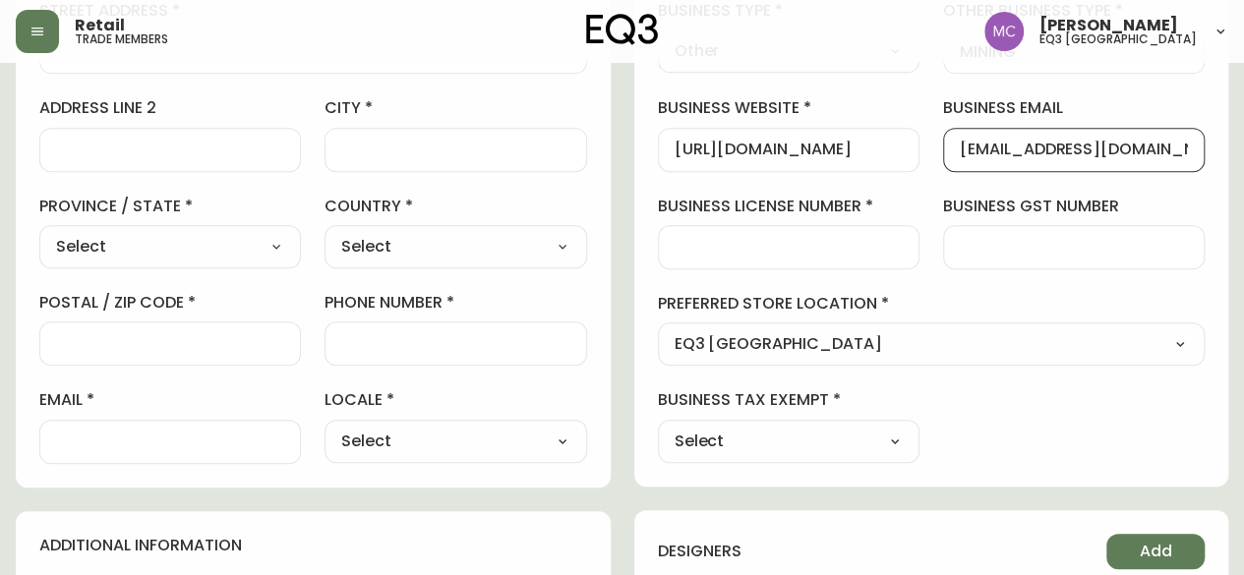
click at [1011, 143] on input "[EMAIL_ADDRESS][DOMAIN_NAME]" at bounding box center [1074, 150] width 228 height 19
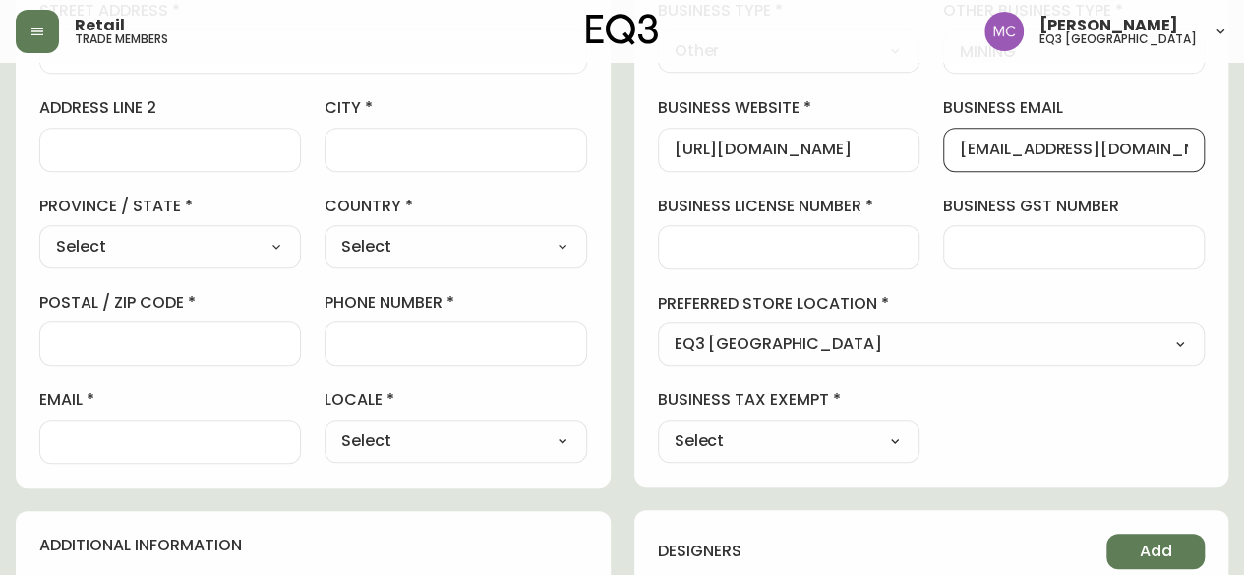
click at [1011, 143] on input "[EMAIL_ADDRESS][DOMAIN_NAME]" at bounding box center [1074, 150] width 228 height 19
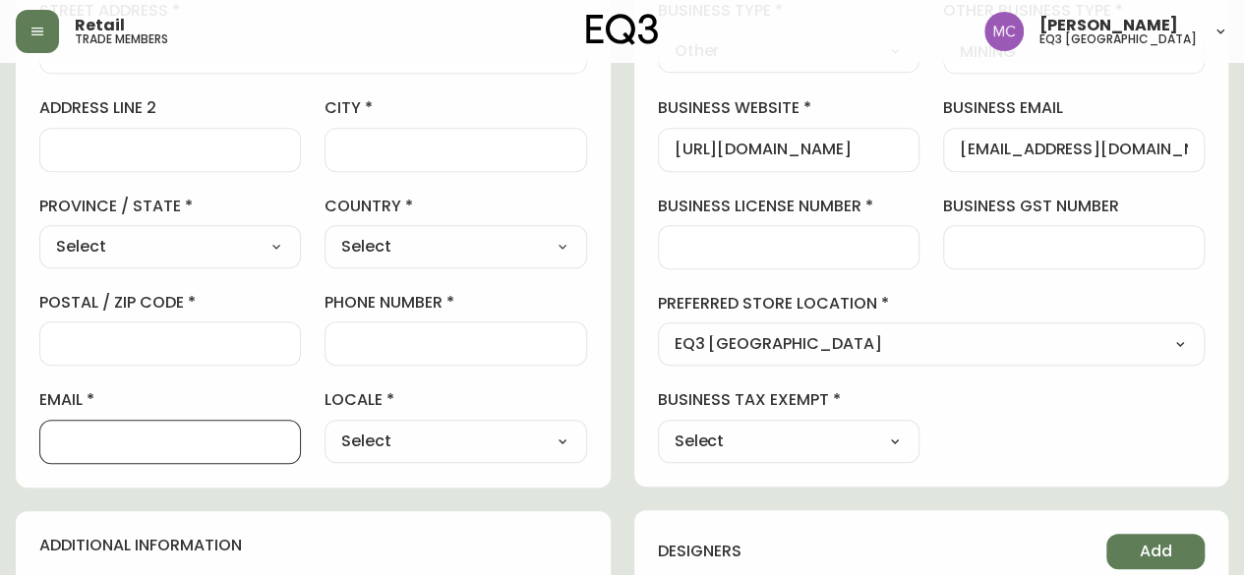
click at [132, 442] on input "email" at bounding box center [170, 442] width 228 height 19
paste input "[EMAIL_ADDRESS][DOMAIN_NAME]"
type input "[EMAIL_ADDRESS][DOMAIN_NAME]"
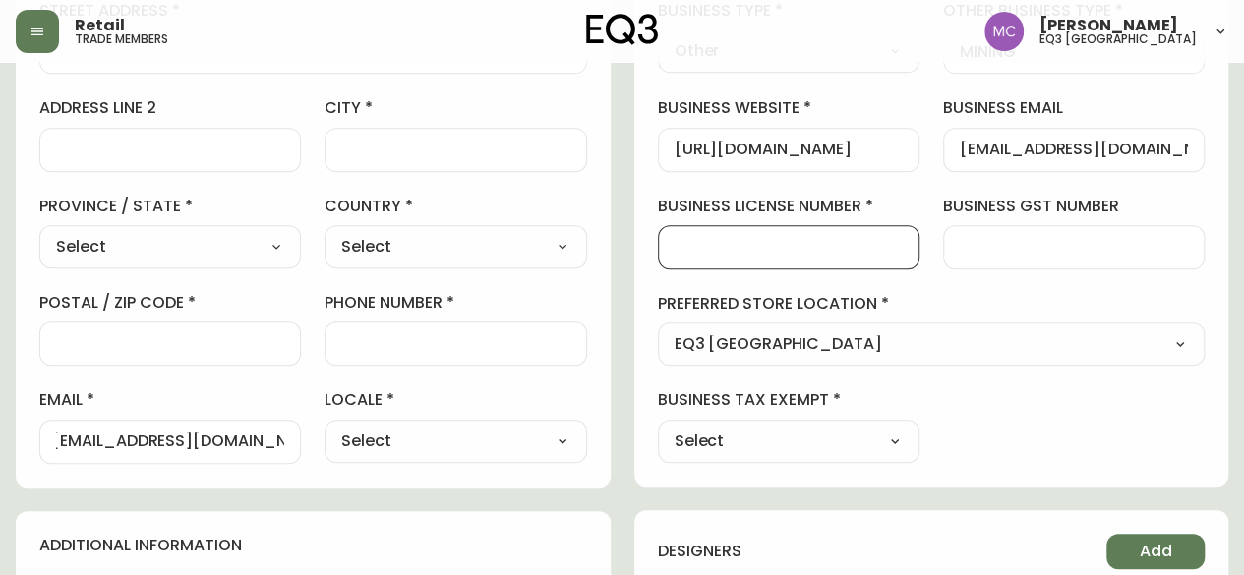
click at [758, 247] on input "business license number" at bounding box center [789, 247] width 228 height 19
type input "7"
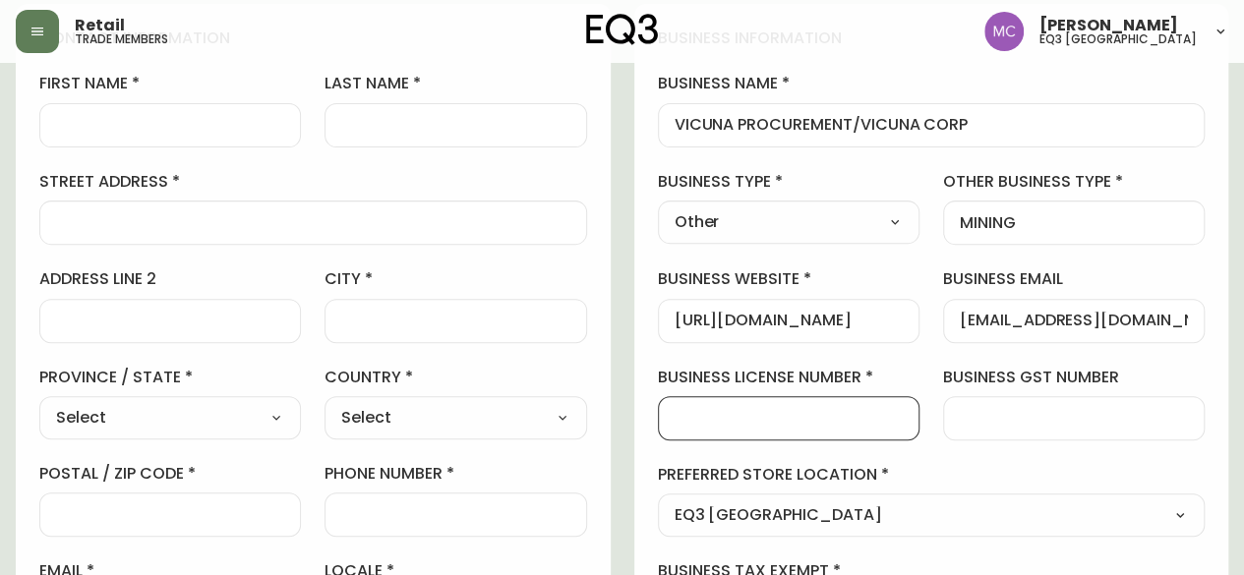
scroll to position [263, 0]
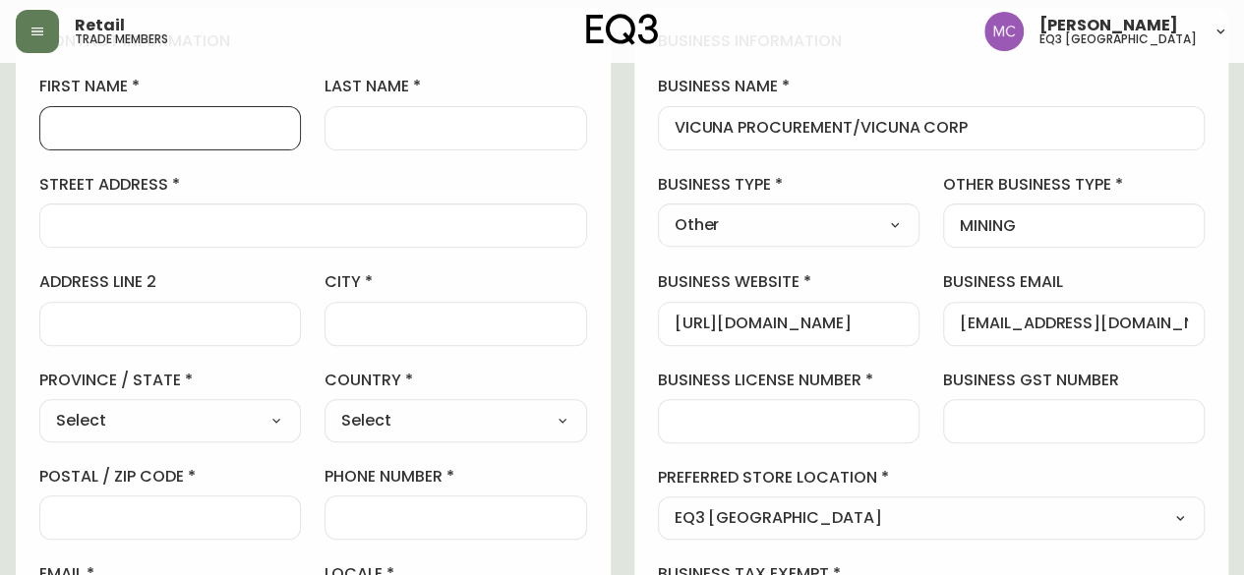
click at [87, 131] on input "first name" at bounding box center [170, 128] width 228 height 19
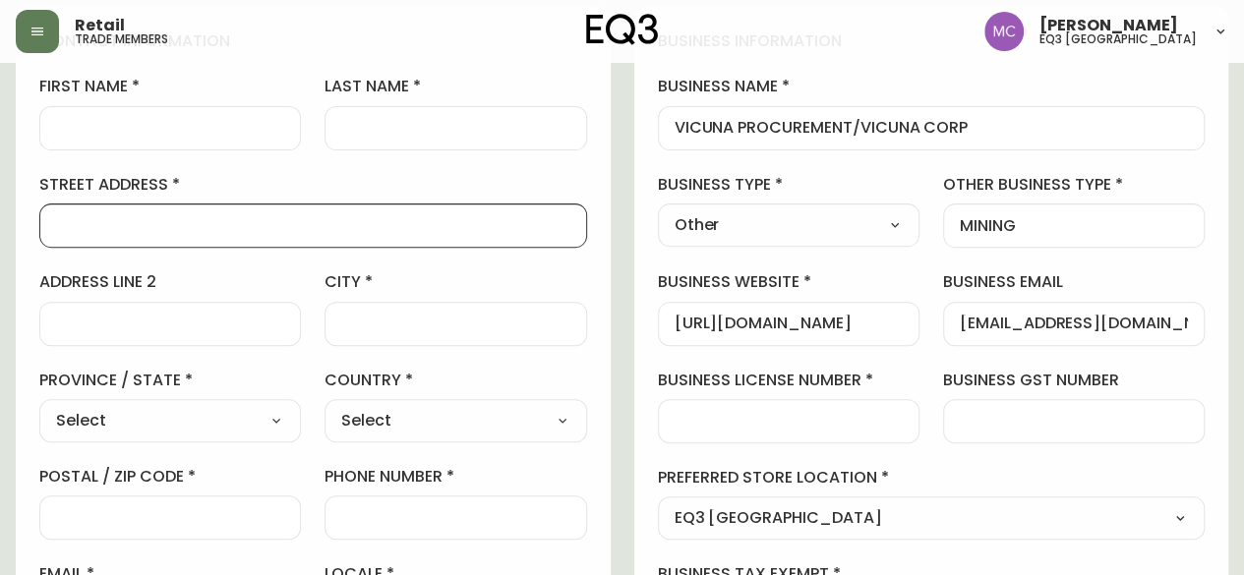
click at [69, 218] on input "street address" at bounding box center [313, 225] width 514 height 19
click at [87, 221] on input "1133MELVILLE sT" at bounding box center [313, 225] width 514 height 19
click at [167, 223] on input "1133 [PERSON_NAME] sT" at bounding box center [313, 225] width 514 height 19
type input "[GEOGRAPHIC_DATA]"
click at [354, 318] on input "city" at bounding box center [455, 324] width 228 height 19
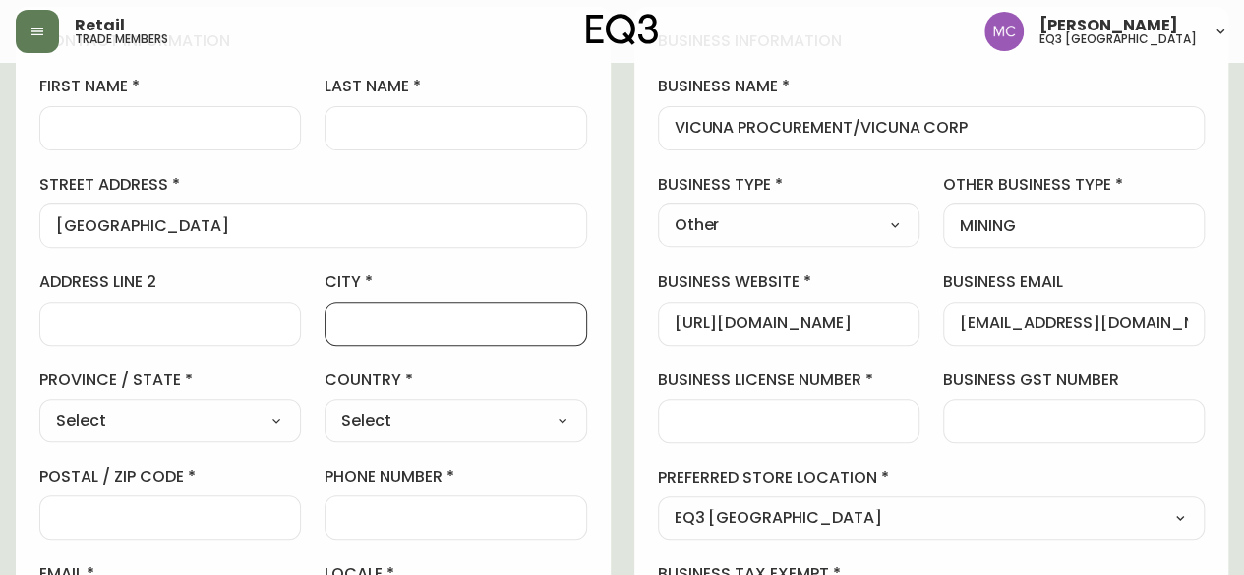
click at [847, 438] on div at bounding box center [789, 421] width 262 height 44
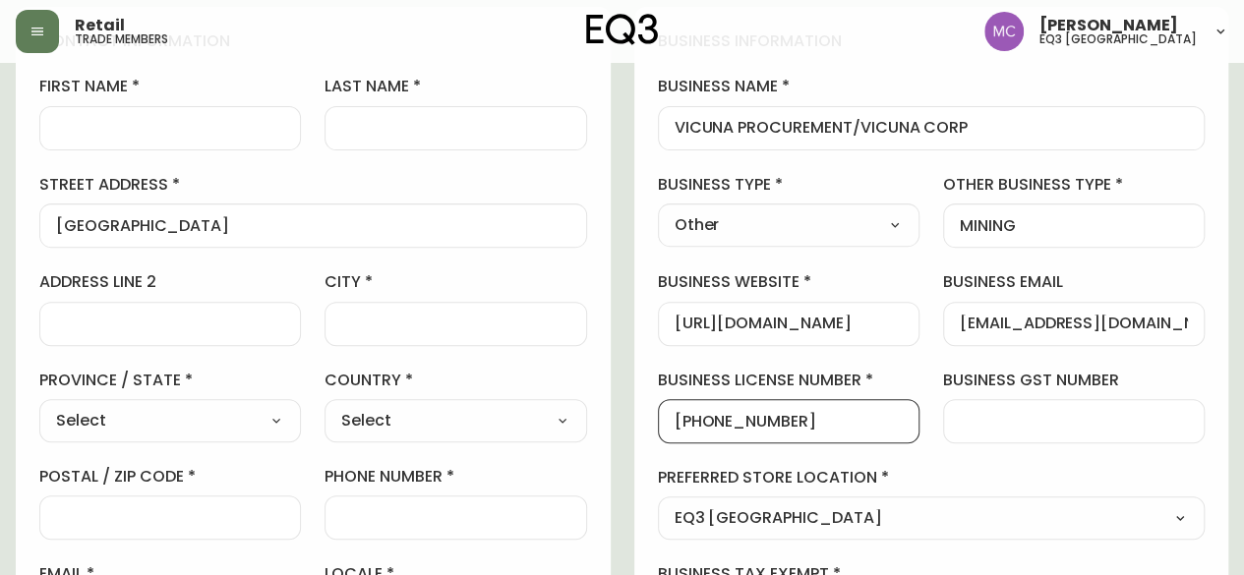
type input "[PHONE_NUMBER]"
click at [51, 222] on div "[GEOGRAPHIC_DATA]" at bounding box center [313, 226] width 548 height 44
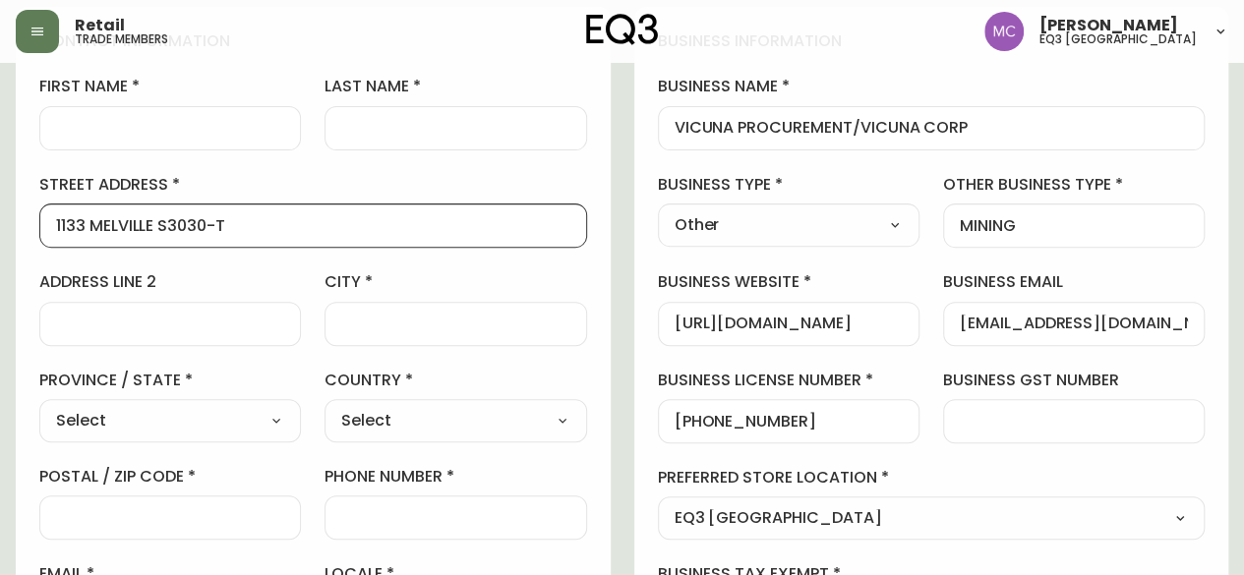
drag, startPoint x: 169, startPoint y: 221, endPoint x: 206, endPoint y: 220, distance: 36.4
click at [206, 220] on input "1133 MELVILLE S3030-T" at bounding box center [313, 225] width 514 height 19
click at [177, 224] on input "1133 [PERSON_NAME] S-T" at bounding box center [313, 225] width 514 height 19
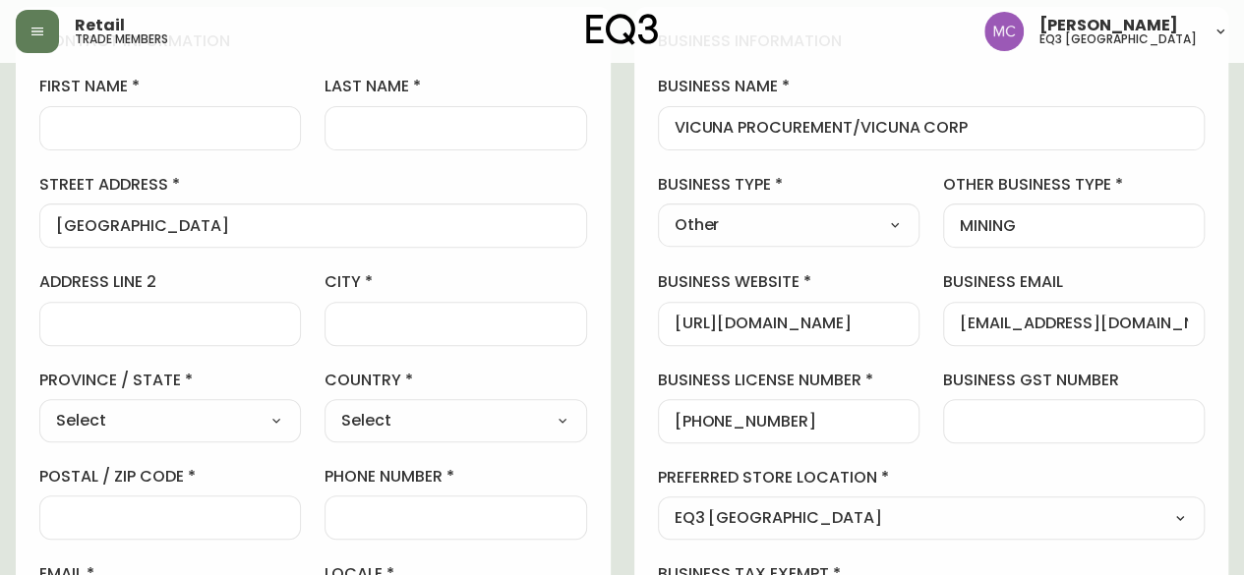
click at [52, 223] on div "[GEOGRAPHIC_DATA]" at bounding box center [313, 226] width 548 height 44
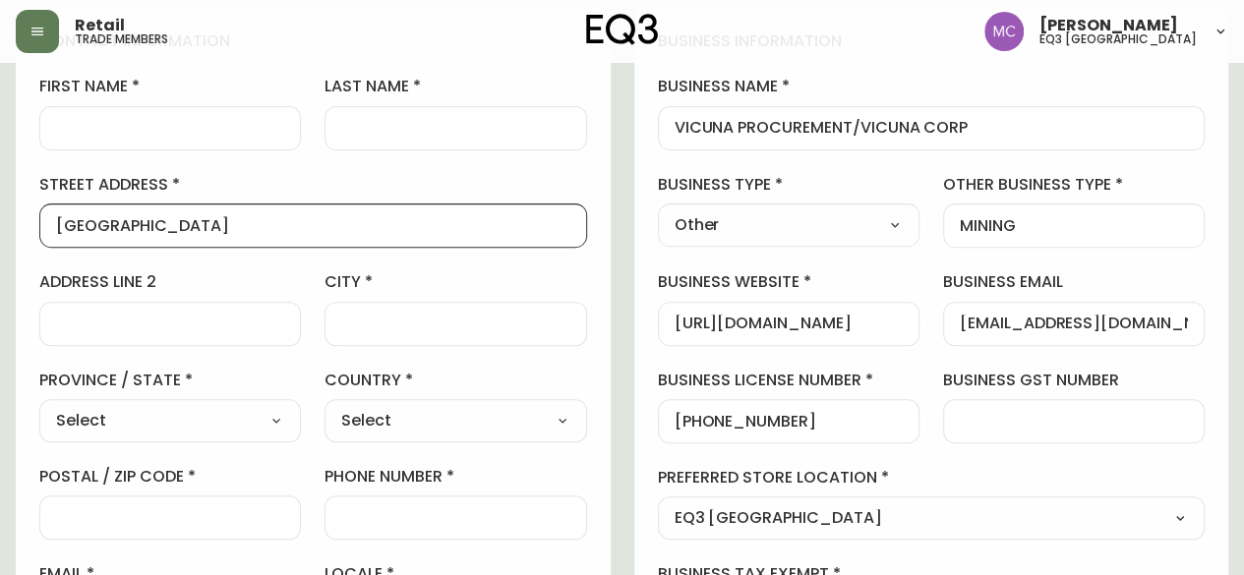
click at [52, 223] on div "[GEOGRAPHIC_DATA]" at bounding box center [313, 226] width 548 height 44
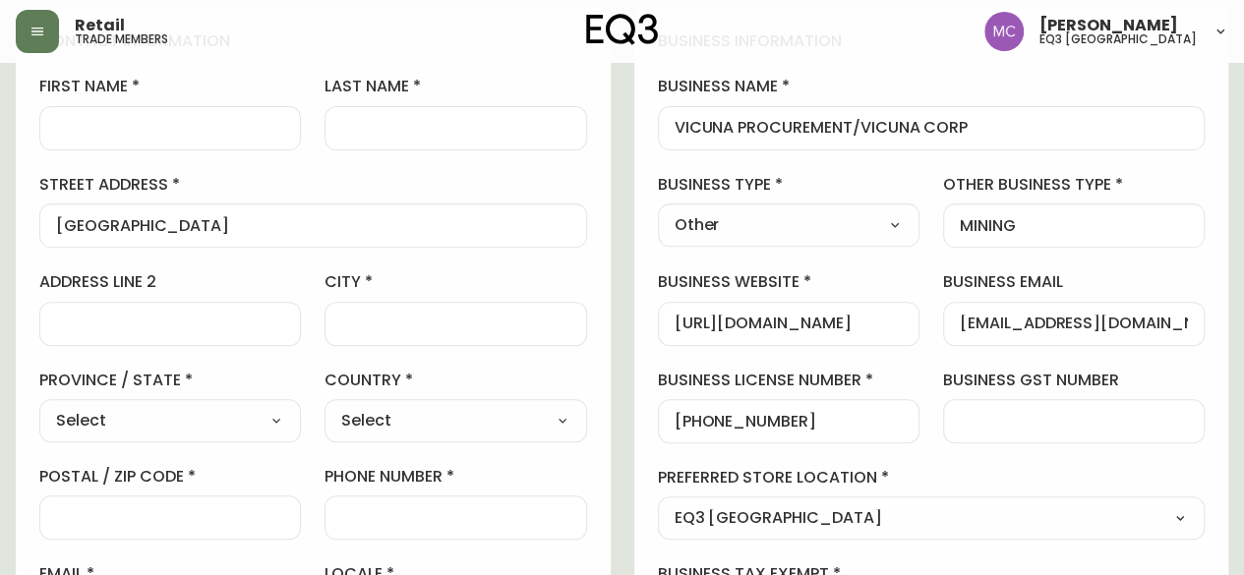
click at [55, 223] on div "[GEOGRAPHIC_DATA]" at bounding box center [313, 226] width 548 height 44
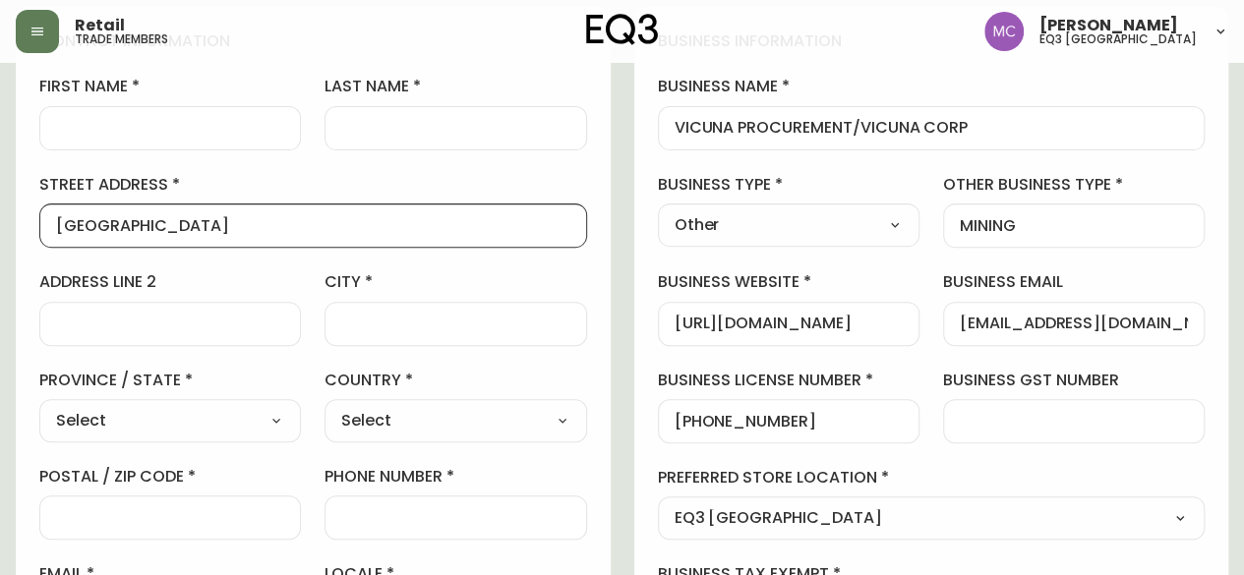
click at [56, 223] on input "[GEOGRAPHIC_DATA]" at bounding box center [313, 225] width 514 height 19
type input "3030 [GEOGRAPHIC_DATA]"
click at [382, 325] on input "city" at bounding box center [455, 324] width 228 height 19
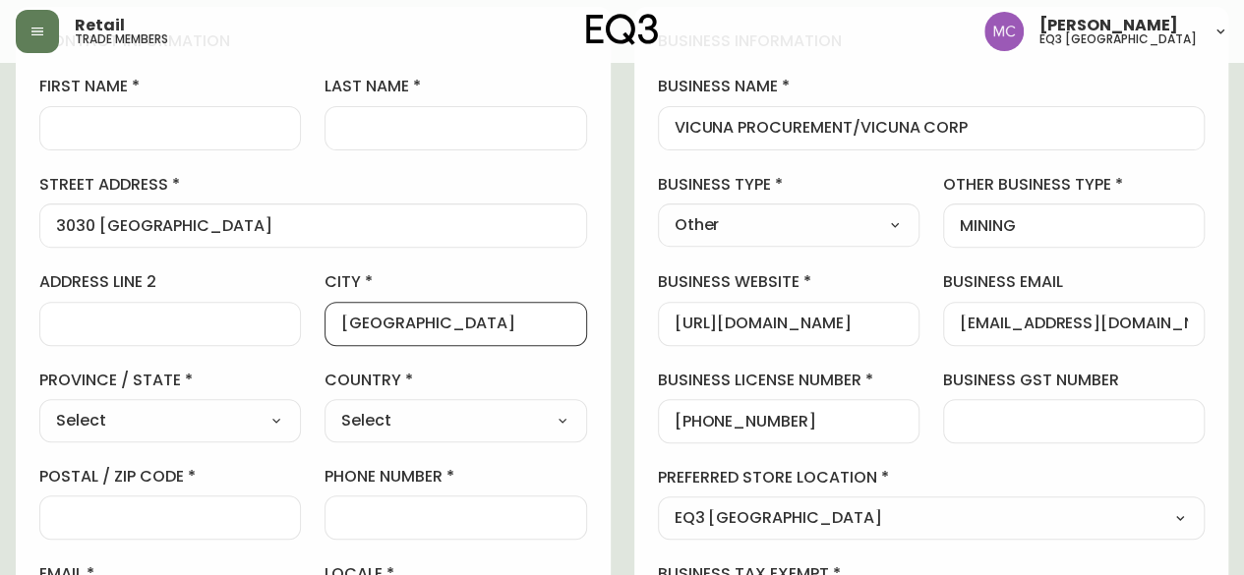
type input "[GEOGRAPHIC_DATA]"
click at [265, 422] on select "Select [GEOGRAPHIC_DATA] [GEOGRAPHIC_DATA] [GEOGRAPHIC_DATA] [GEOGRAPHIC_DATA] …" at bounding box center [170, 421] width 262 height 30
select select "BC"
click at [39, 406] on select "Select [GEOGRAPHIC_DATA] [GEOGRAPHIC_DATA] [GEOGRAPHIC_DATA] [GEOGRAPHIC_DATA] …" at bounding box center [170, 421] width 262 height 30
type input "[GEOGRAPHIC_DATA]"
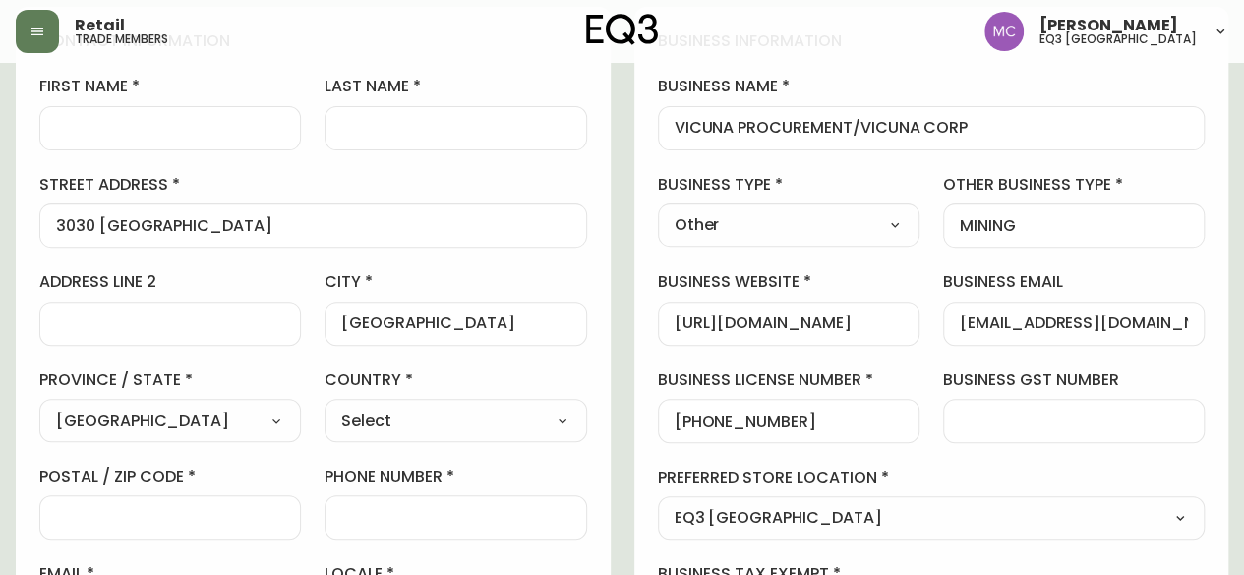
click at [397, 430] on select "Select [GEOGRAPHIC_DATA] [GEOGRAPHIC_DATA]" at bounding box center [456, 421] width 262 height 30
select select "CA"
click at [325, 406] on select "Select [GEOGRAPHIC_DATA] [GEOGRAPHIC_DATA]" at bounding box center [456, 421] width 262 height 30
type input "[GEOGRAPHIC_DATA]"
drag, startPoint x: 804, startPoint y: 421, endPoint x: 586, endPoint y: 396, distance: 219.7
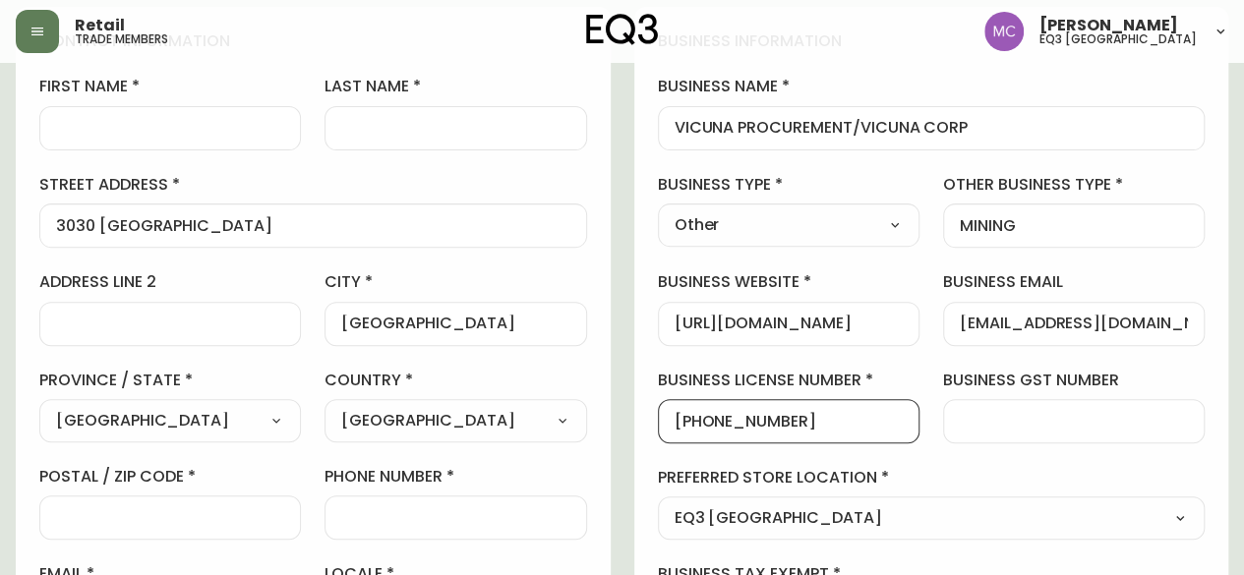
click at [753, 416] on input "[PHONE_NUMBER]" at bounding box center [789, 421] width 228 height 19
click at [797, 414] on input "[PHONE_NUMBER]" at bounding box center [789, 421] width 228 height 19
type input "[PHONE_NUMBER]"
click at [121, 512] on input "postal / zip code" at bounding box center [170, 517] width 228 height 19
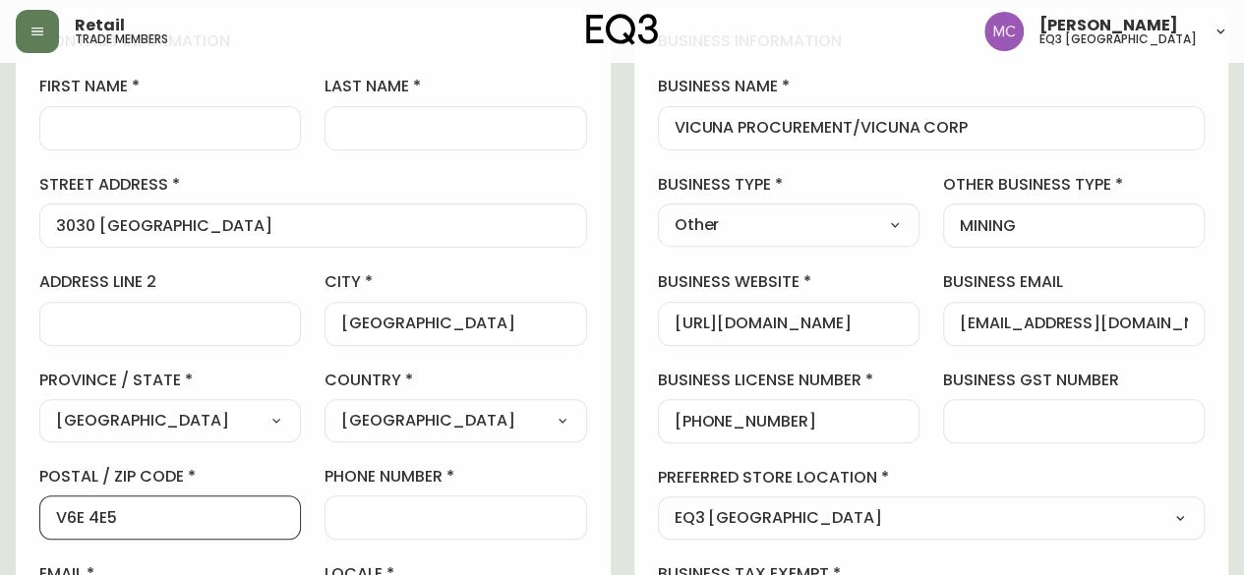
type input "V6E 4E5"
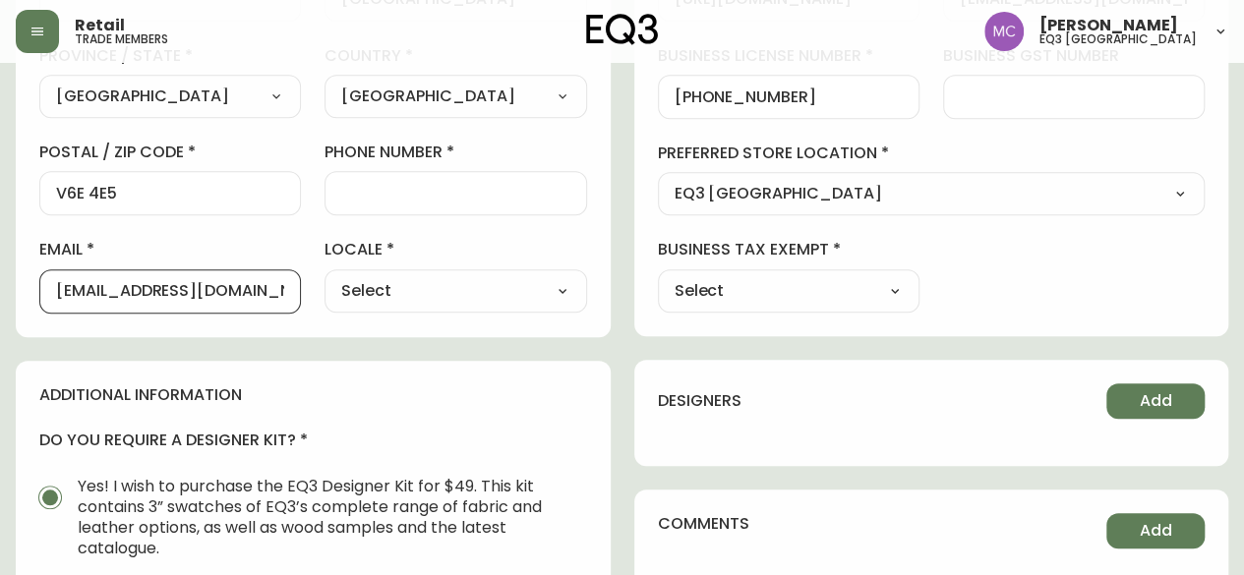
click at [555, 287] on select "Select CA_EN [GEOGRAPHIC_DATA] US_EN" at bounding box center [456, 291] width 262 height 30
select select "CA_EN"
click at [325, 276] on select "Select CA_EN [GEOGRAPHIC_DATA] US_EN" at bounding box center [456, 291] width 262 height 30
type input "CA_EN"
click at [897, 284] on select "Select Yes No" at bounding box center [789, 291] width 262 height 30
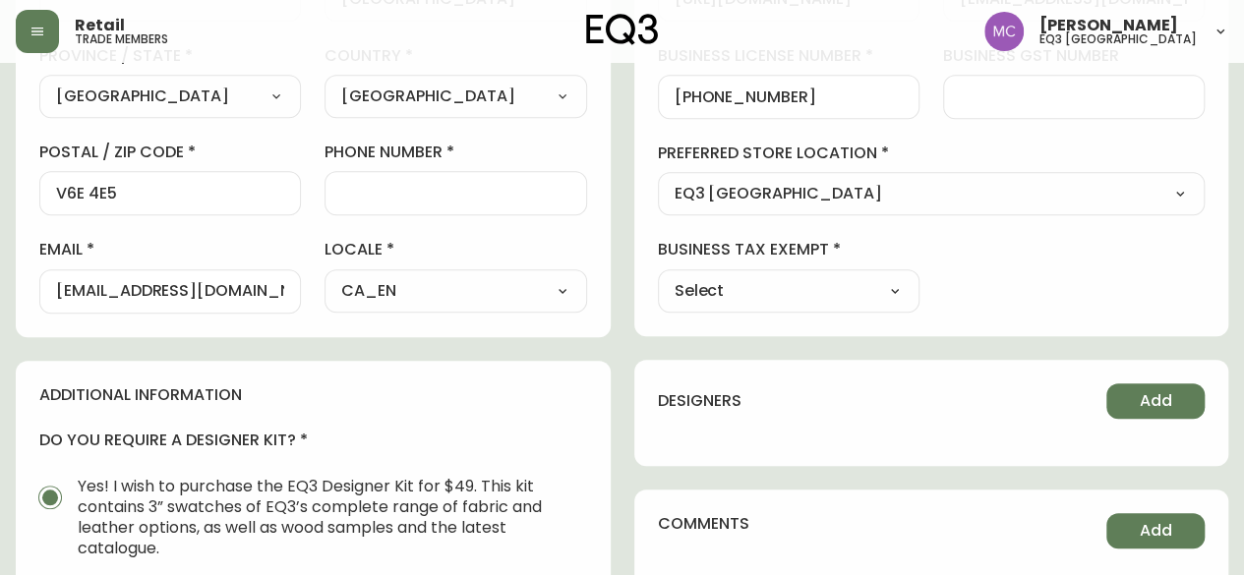
select select "false"
click at [658, 276] on select "Select Yes No" at bounding box center [789, 291] width 262 height 30
type input "No"
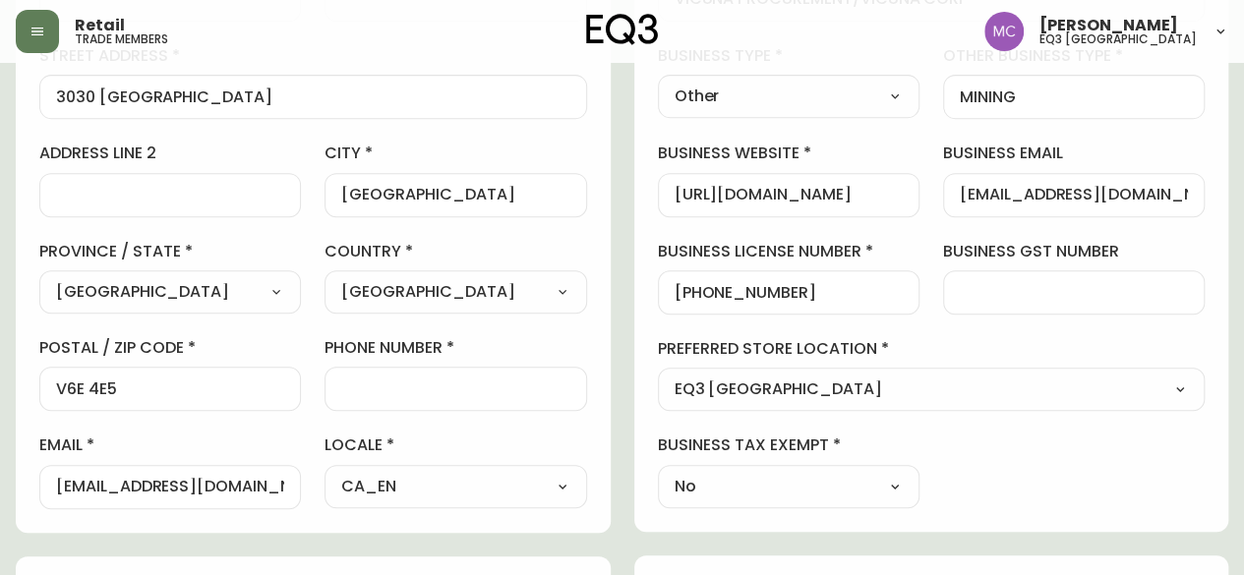
scroll to position [389, 0]
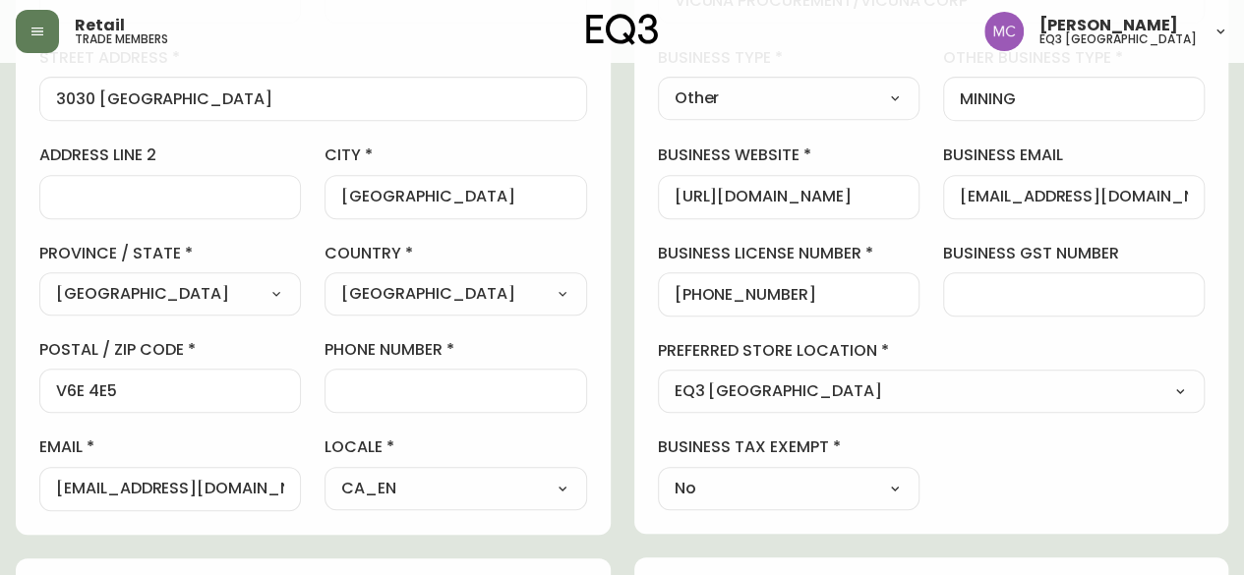
click at [1066, 278] on div at bounding box center [1074, 294] width 262 height 44
type input "N/A"
click at [395, 396] on input "phone number" at bounding box center [455, 391] width 228 height 19
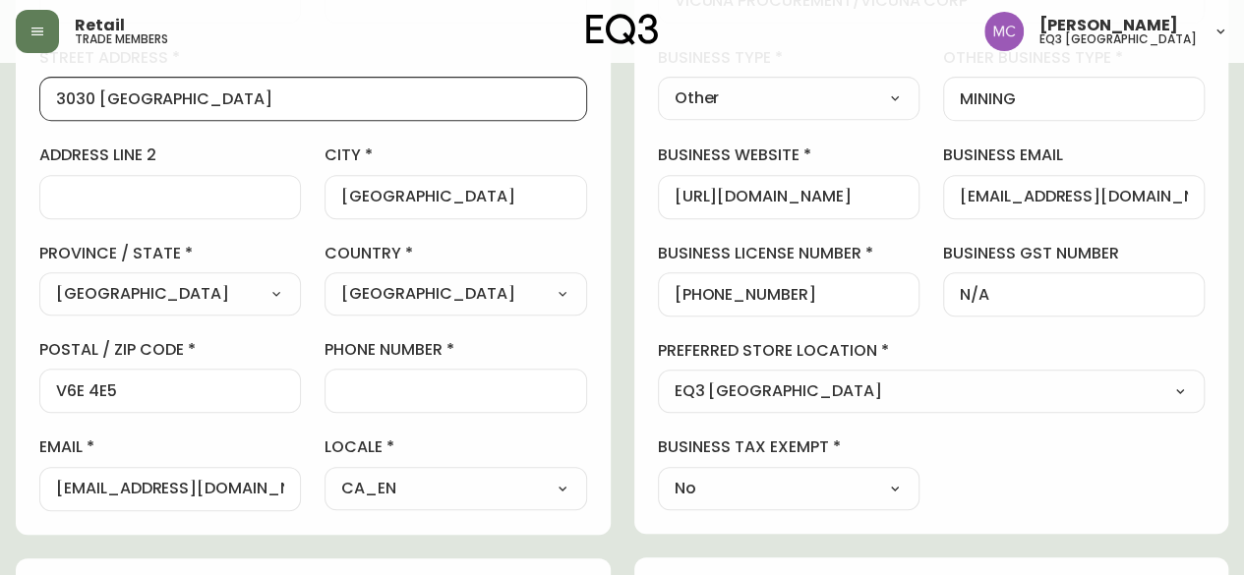
click at [96, 98] on input "3030 [GEOGRAPHIC_DATA]" at bounding box center [313, 98] width 514 height 19
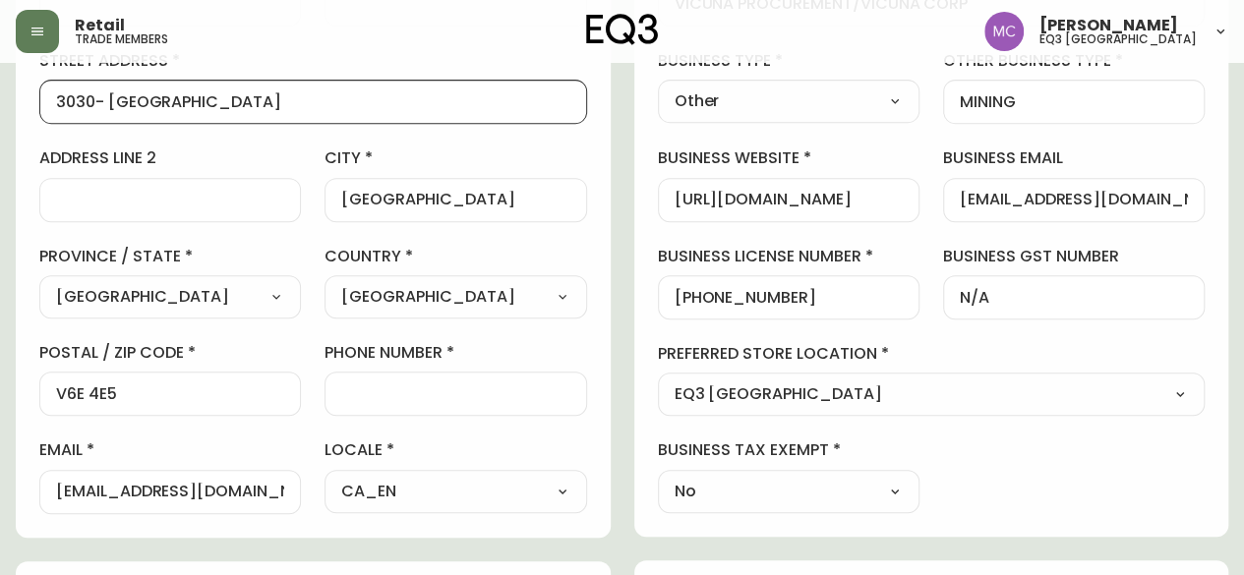
scroll to position [390, 0]
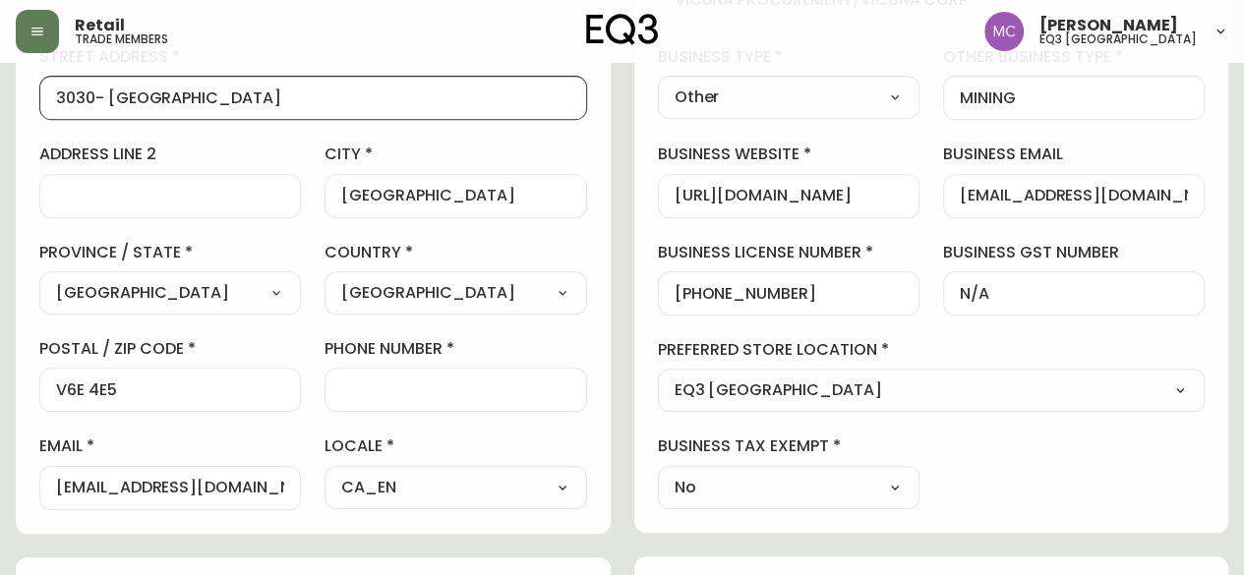
type input "3030- [GEOGRAPHIC_DATA]"
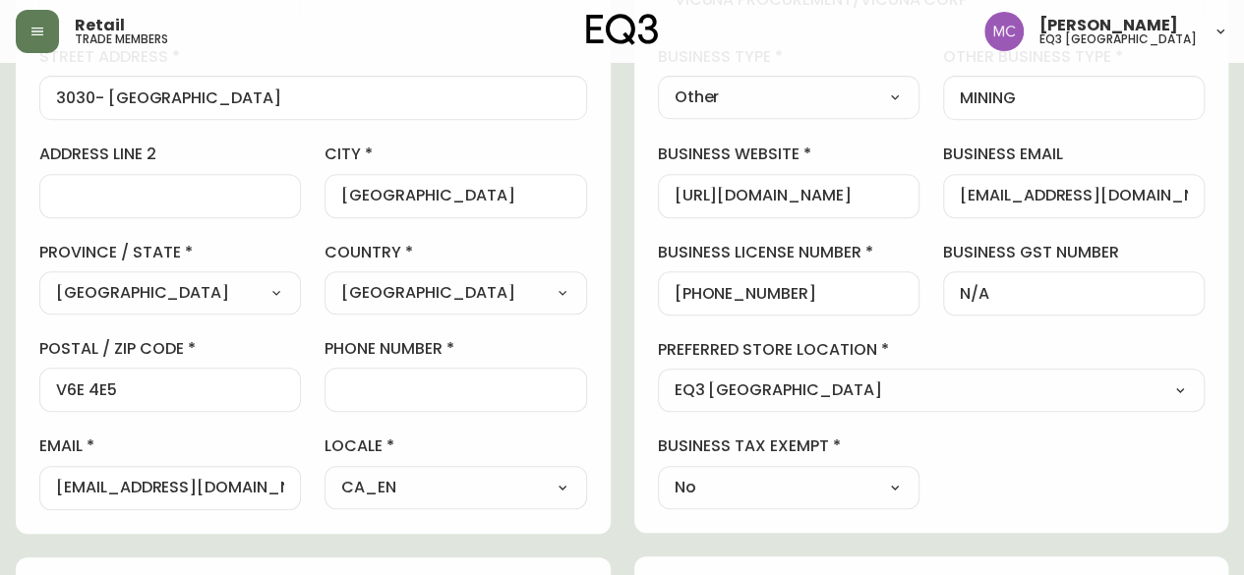
click at [606, 375] on div "contact information first name last name street address [STREET_ADDRESS][GEOGRA…" at bounding box center [313, 206] width 595 height 655
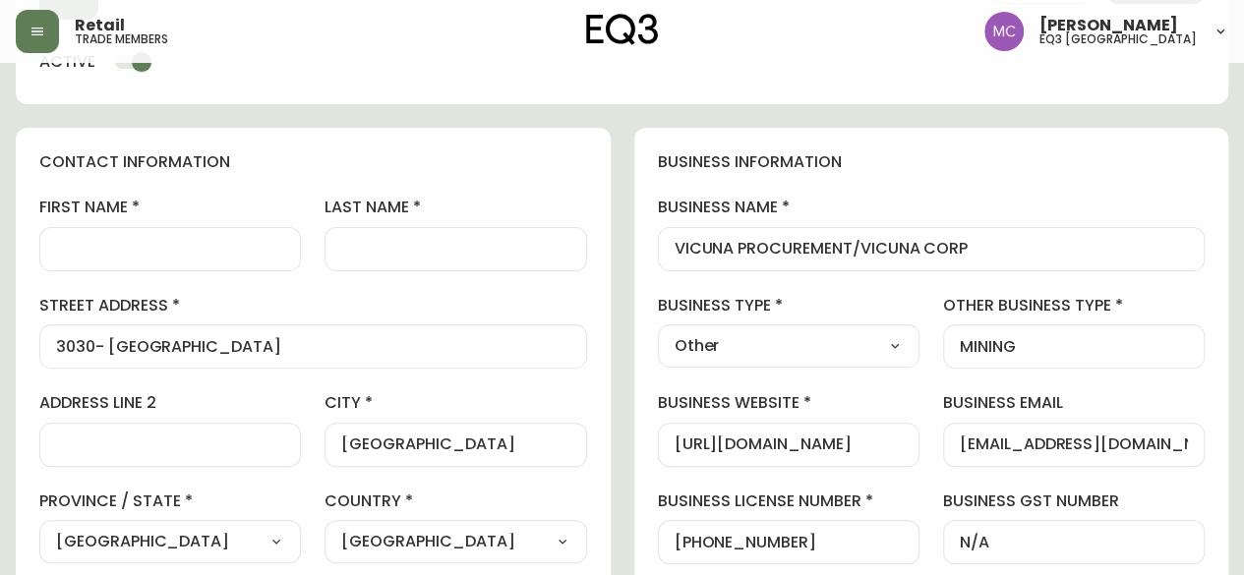
scroll to position [144, 0]
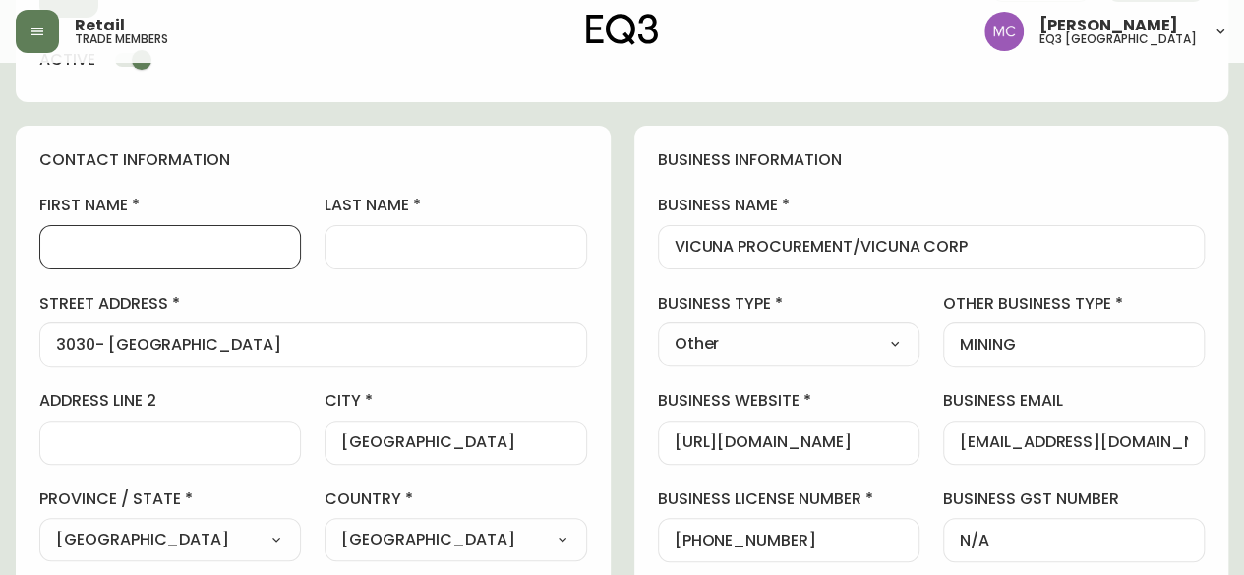
click at [99, 241] on input "first name" at bounding box center [170, 247] width 228 height 19
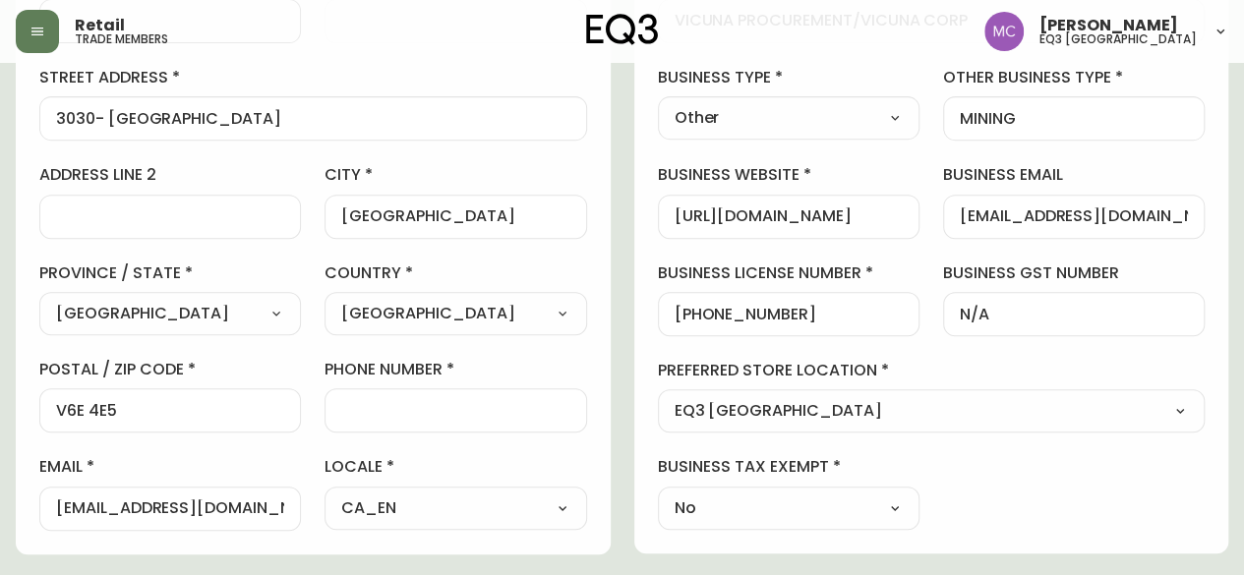
scroll to position [376, 0]
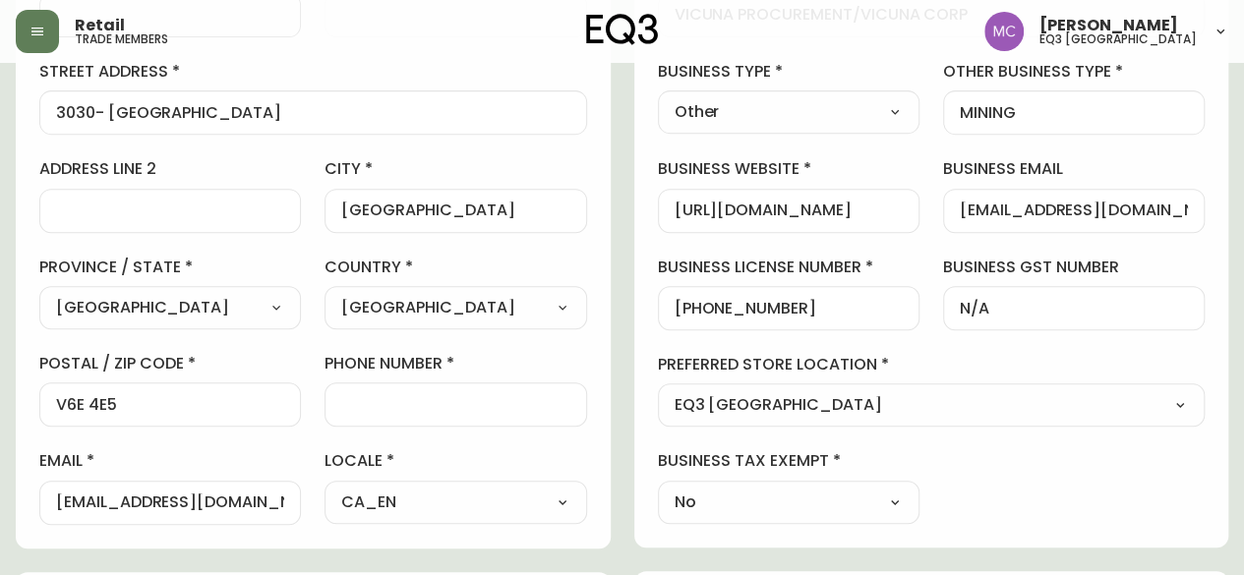
click at [384, 391] on div at bounding box center [456, 405] width 262 height 44
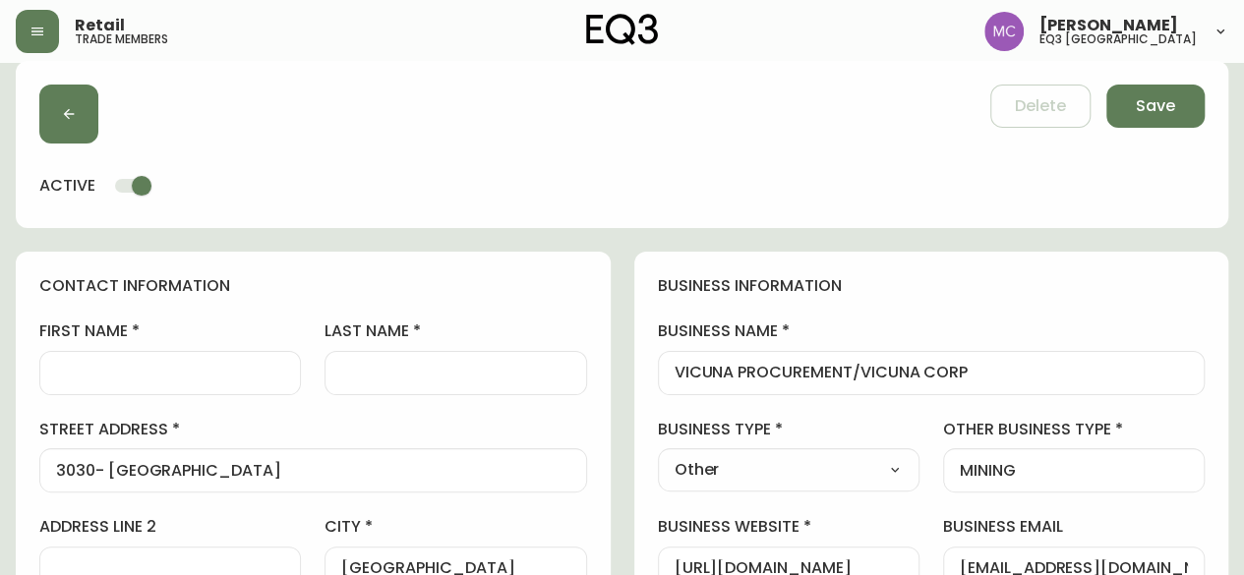
scroll to position [0, 0]
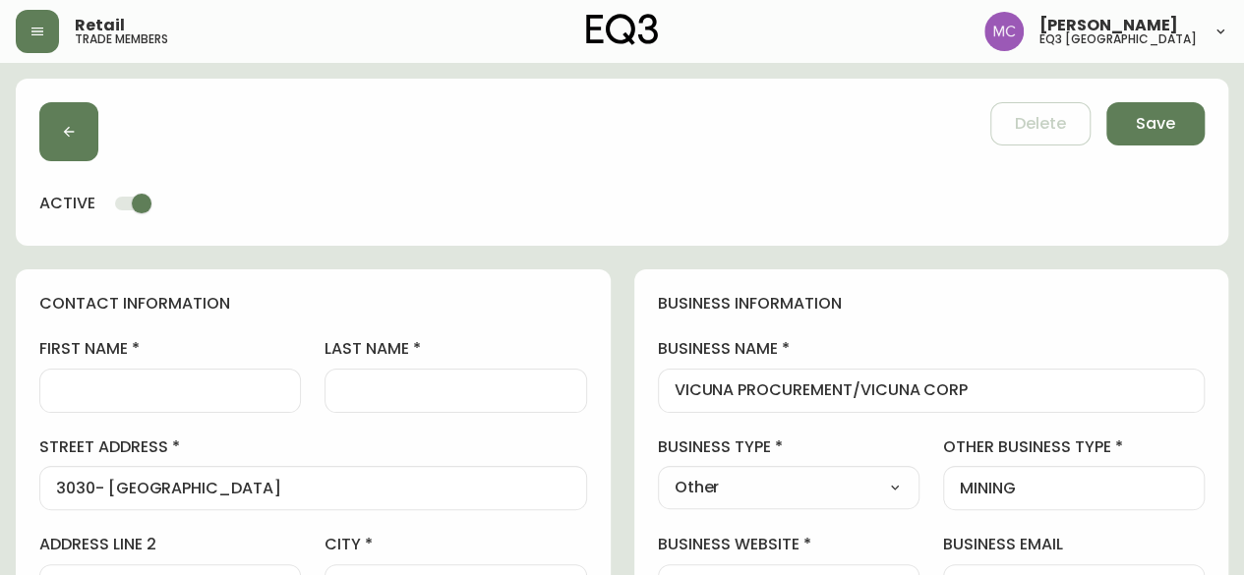
type input "6046367090"
click at [91, 406] on div at bounding box center [170, 391] width 262 height 44
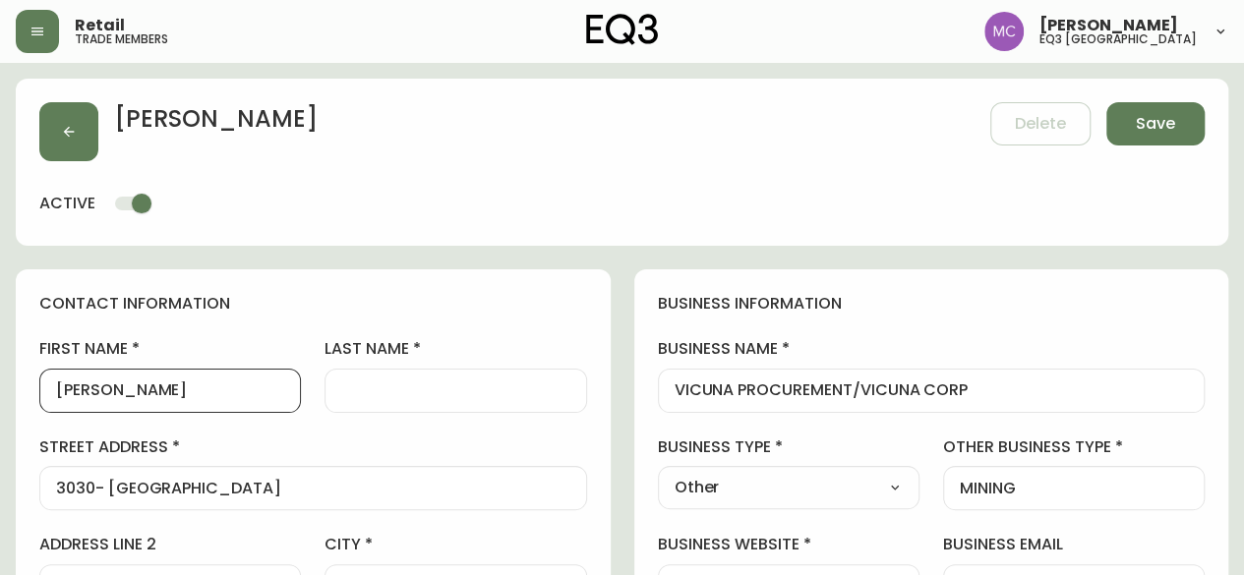
type input "[PERSON_NAME]"
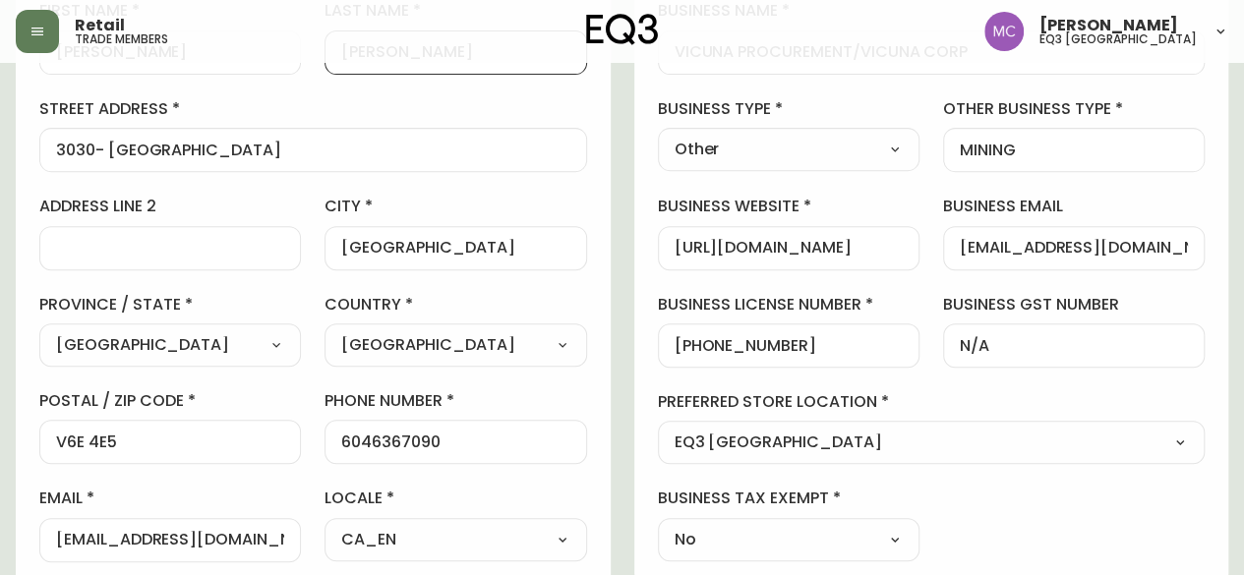
scroll to position [360, 0]
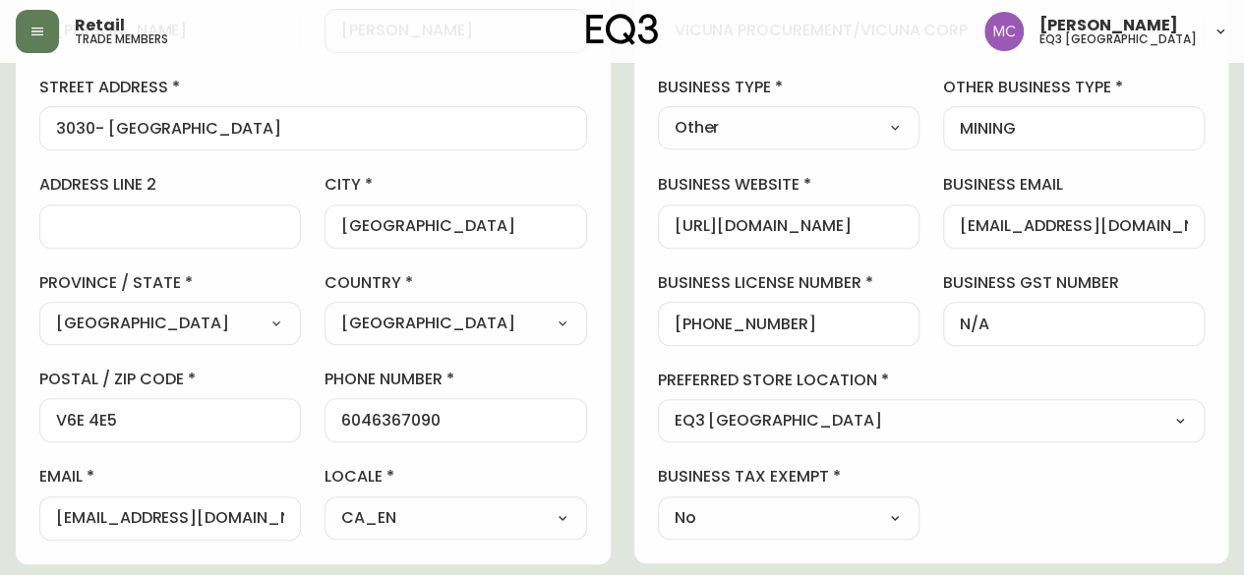
type input "[PERSON_NAME]"
click at [169, 512] on input "[EMAIL_ADDRESS][DOMAIN_NAME]" at bounding box center [170, 518] width 228 height 19
drag, startPoint x: 169, startPoint y: 512, endPoint x: 15, endPoint y: 518, distance: 154.5
click at [15, 518] on main "[PERSON_NAME] Save active contact information first name [PERSON_NAME] last nam…" at bounding box center [622, 459] width 1244 height 1513
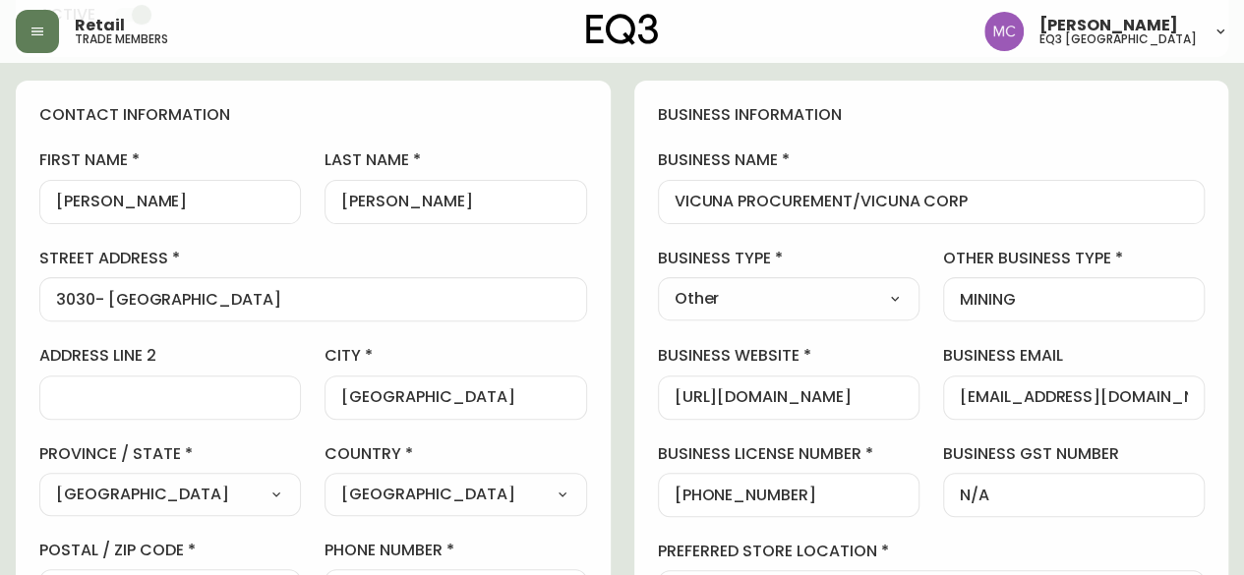
scroll to position [185, 0]
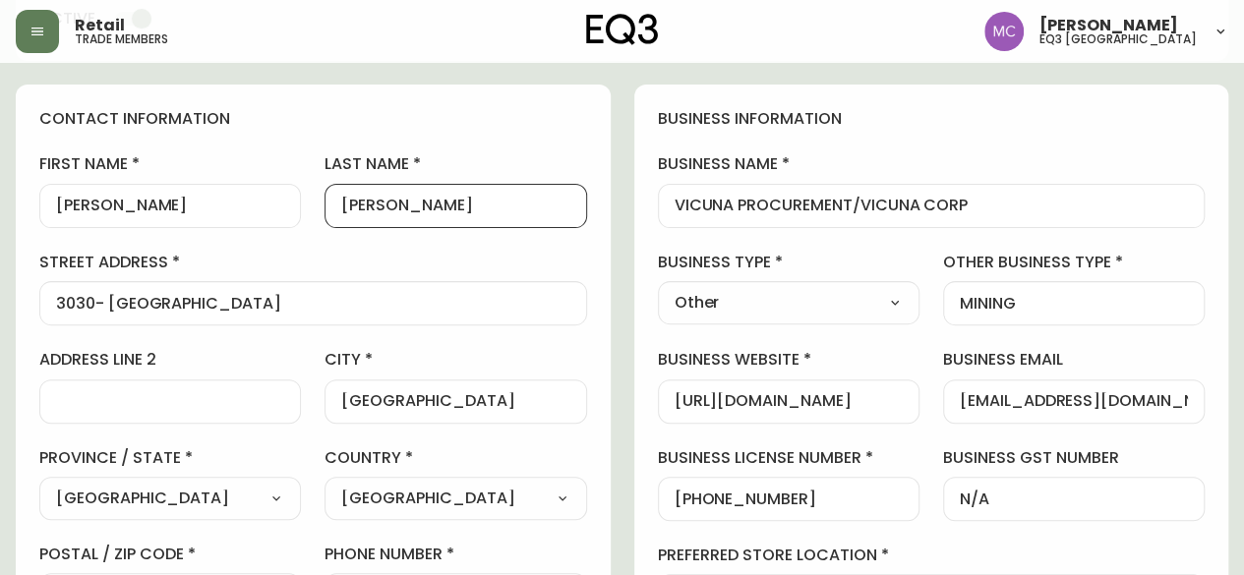
drag, startPoint x: 452, startPoint y: 202, endPoint x: 295, endPoint y: 192, distance: 157.6
click at [295, 192] on div "first name [PERSON_NAME] last name [PERSON_NAME][GEOGRAPHIC_DATA] address 3030-…" at bounding box center [313, 434] width 548 height 562
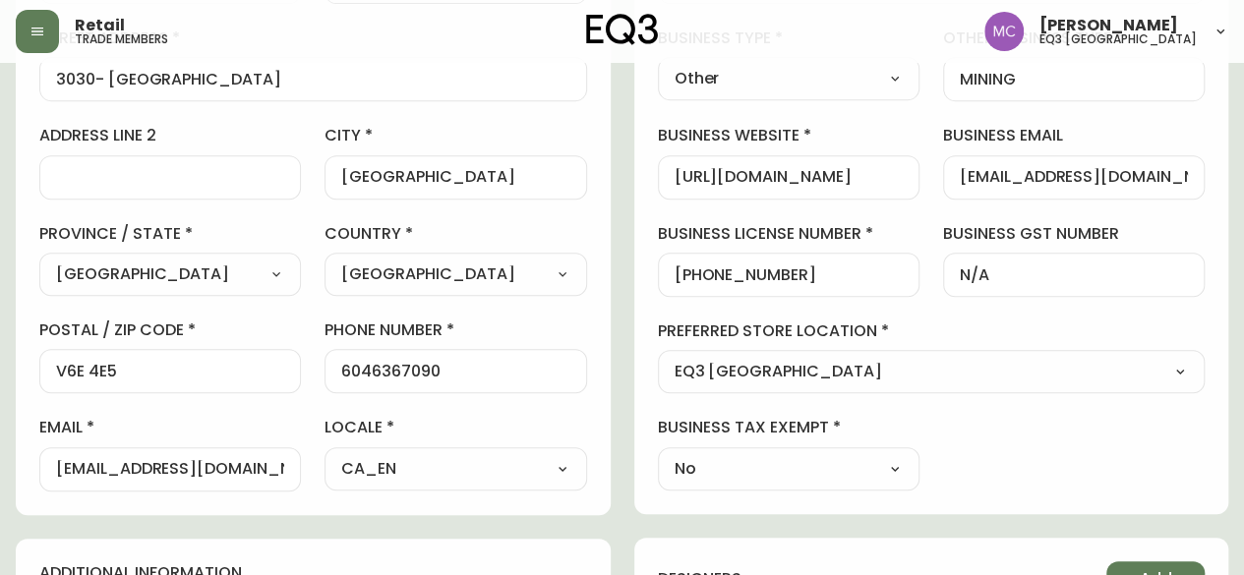
scroll to position [417, 0]
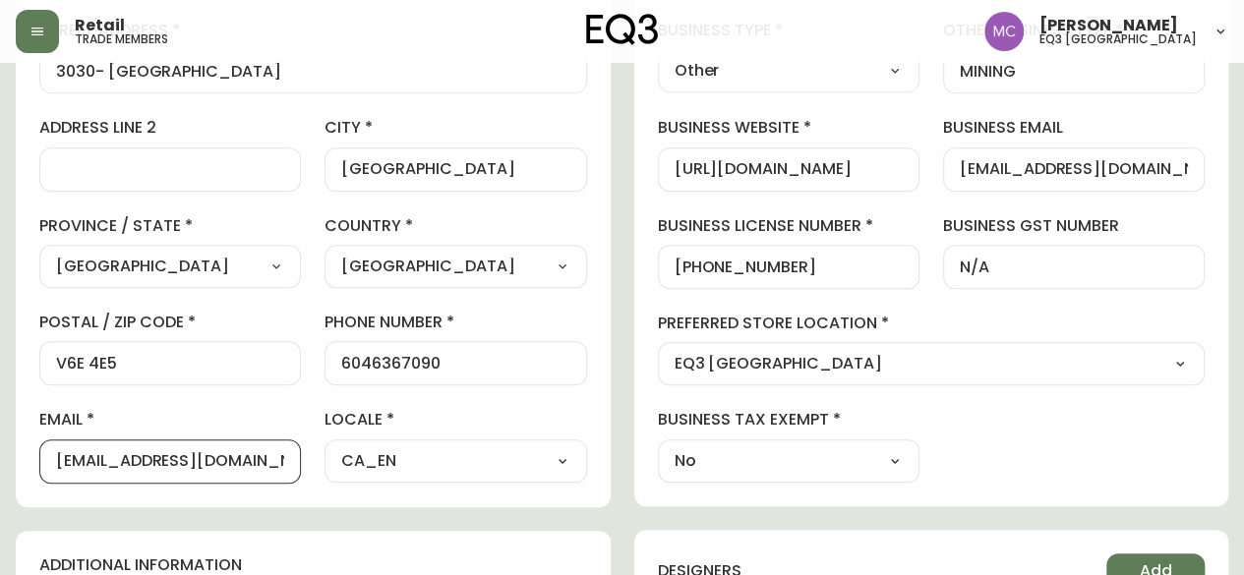
drag, startPoint x: 167, startPoint y: 459, endPoint x: 16, endPoint y: 436, distance: 153.3
click at [16, 436] on div "contact information first name [PERSON_NAME] last name [PERSON_NAME][GEOGRAPHIC…" at bounding box center [313, 179] width 595 height 655
click at [58, 459] on input "@[DOMAIN_NAME]" at bounding box center [170, 461] width 228 height 19
paste input "[PERSON_NAME]"
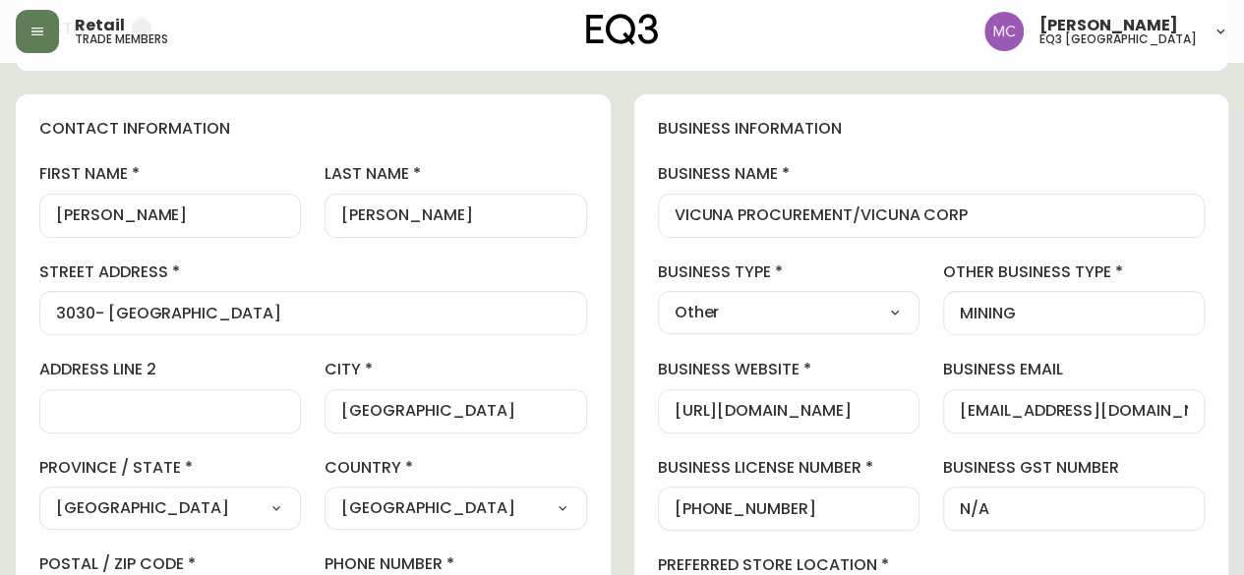
scroll to position [171, 0]
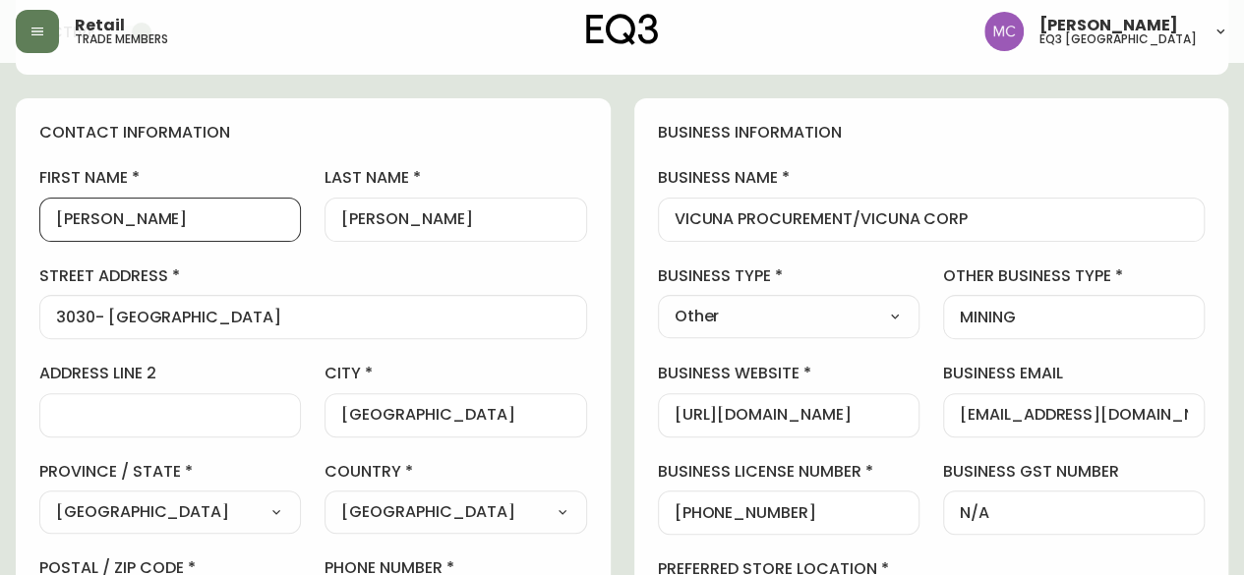
drag, startPoint x: 124, startPoint y: 209, endPoint x: 0, endPoint y: 201, distance: 124.2
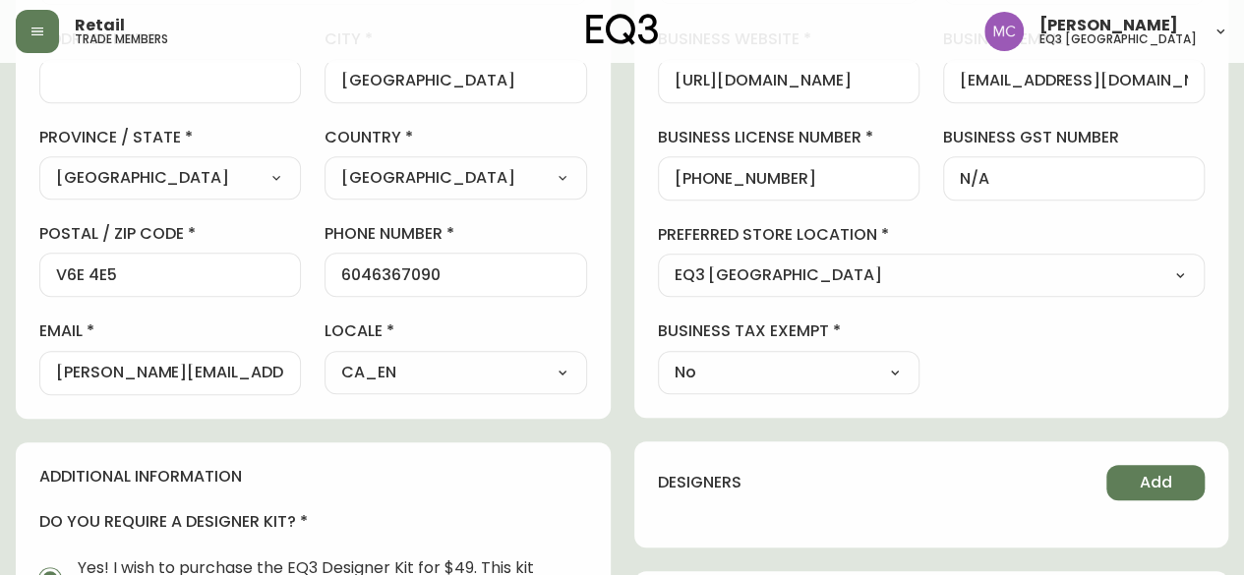
scroll to position [514, 0]
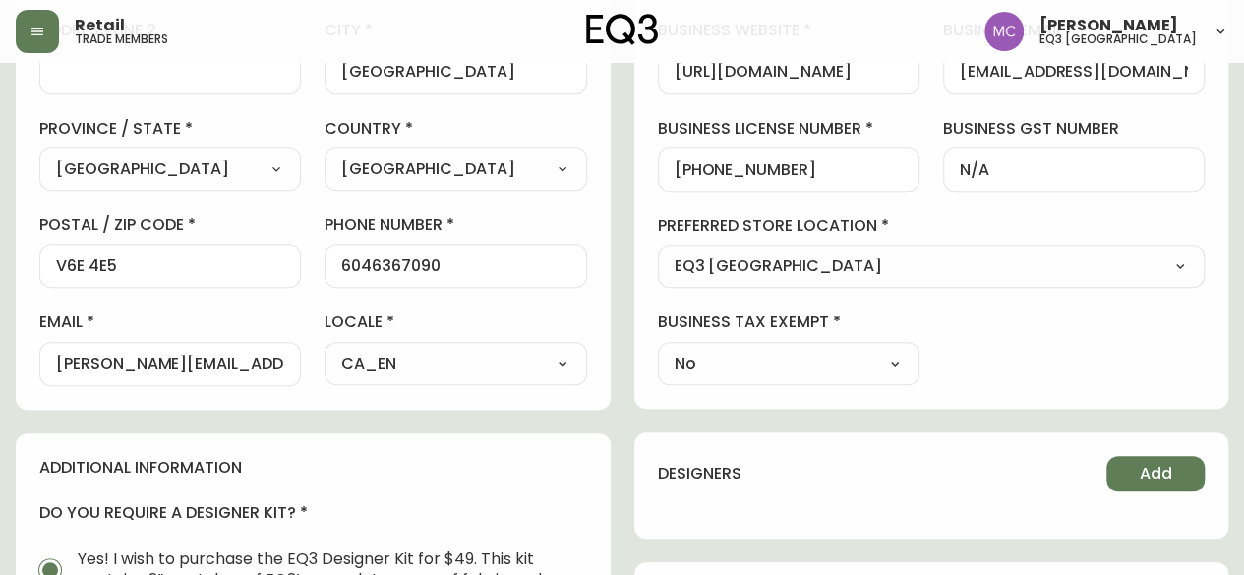
click at [57, 355] on input "[PERSON_NAME][EMAIL_ADDRESS][PERSON_NAME][DOMAIN_NAME]" at bounding box center [170, 364] width 228 height 19
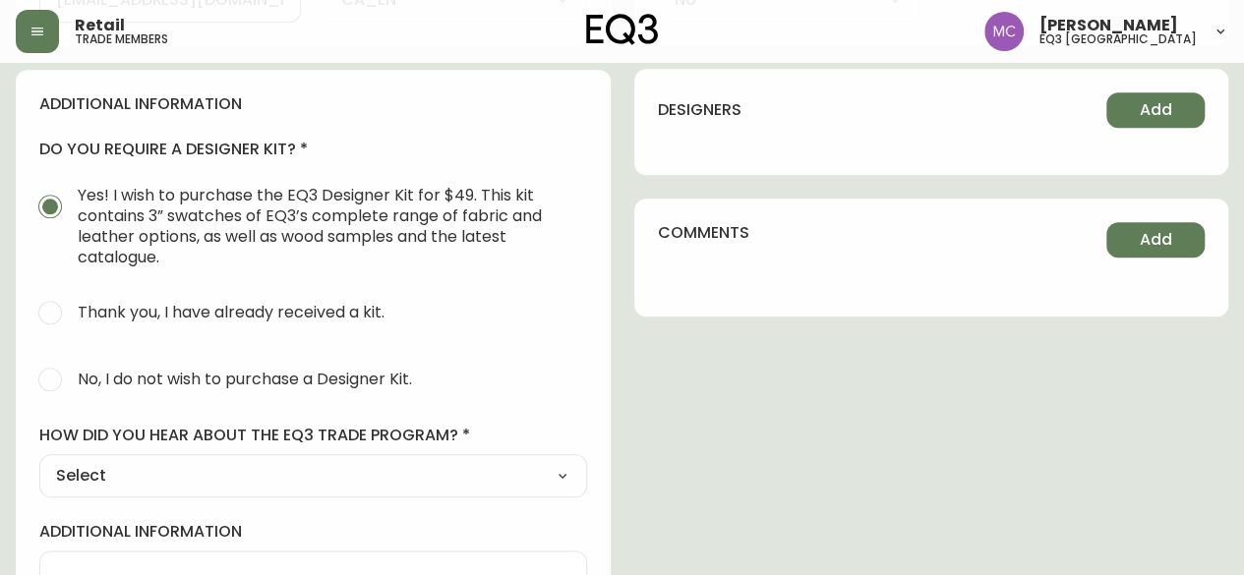
scroll to position [959, 0]
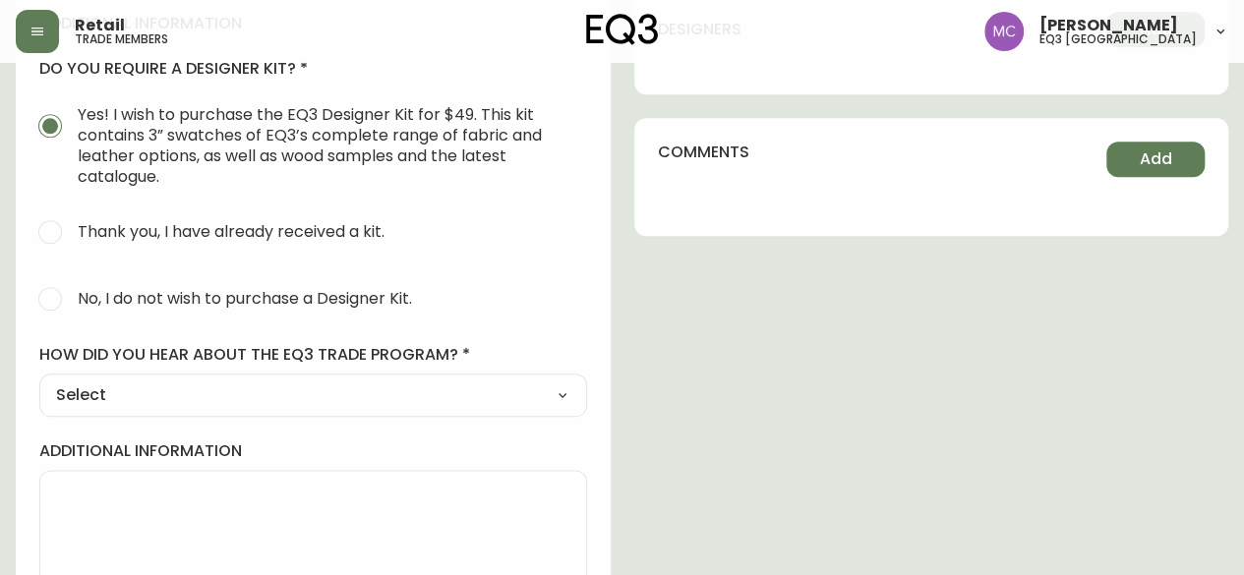
type input "[EMAIL_ADDRESS][DOMAIN_NAME]"
click at [72, 302] on span "No, I do not wish to purchase a Designer Kit." at bounding box center [242, 298] width 340 height 43
click at [72, 302] on input "No, I do not wish to purchase a Designer Kit." at bounding box center [50, 298] width 43 height 43
radio input "true"
radio input "false"
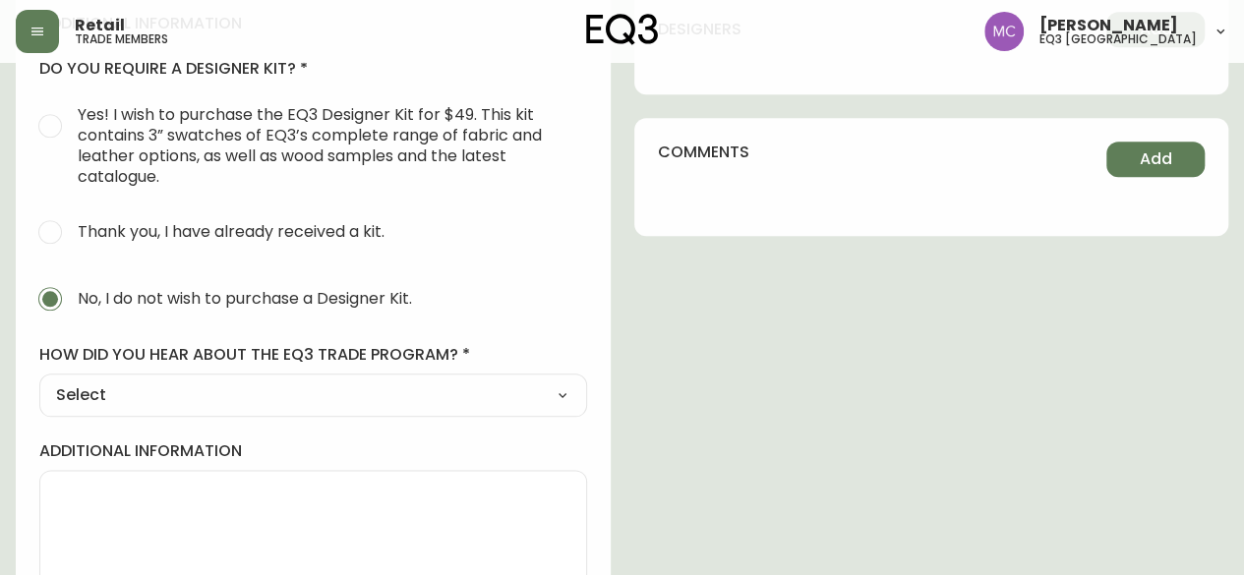
click at [117, 394] on select "Select Social Media Advertisement Trade Show Outreach from a Trade Rep Other" at bounding box center [313, 396] width 548 height 30
select select "Other"
click at [39, 381] on select "Select Social Media Advertisement Trade Show Outreach from a Trade Rep Other" at bounding box center [313, 396] width 548 height 30
type input "Other"
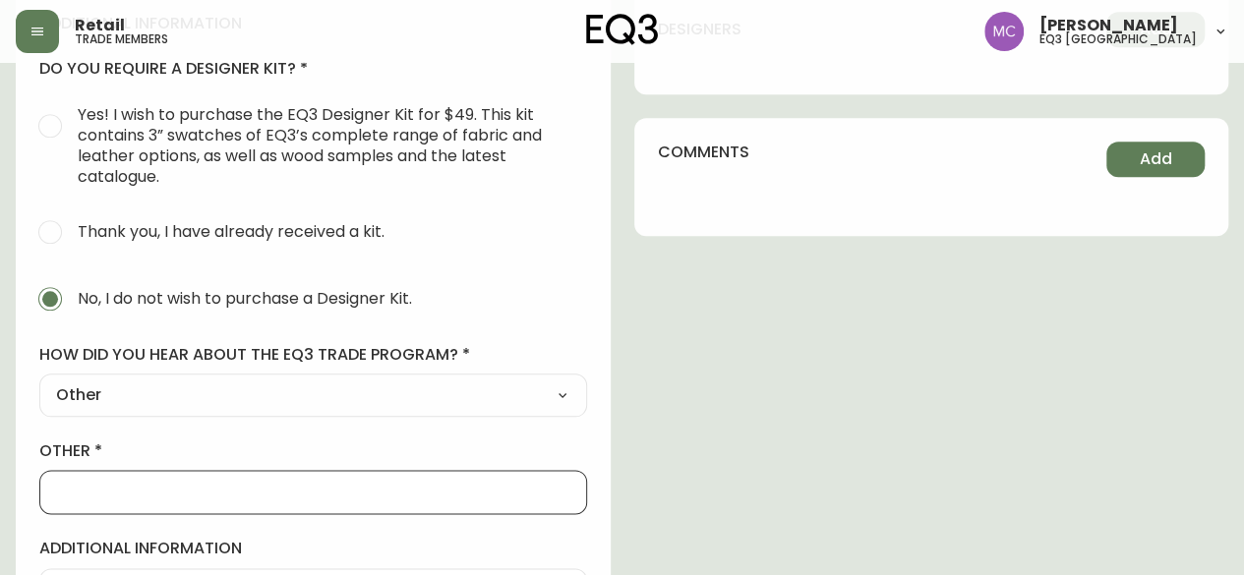
click at [85, 487] on input "other" at bounding box center [313, 492] width 514 height 19
click at [67, 489] on input "[PERSON_NAME]" at bounding box center [313, 492] width 514 height 19
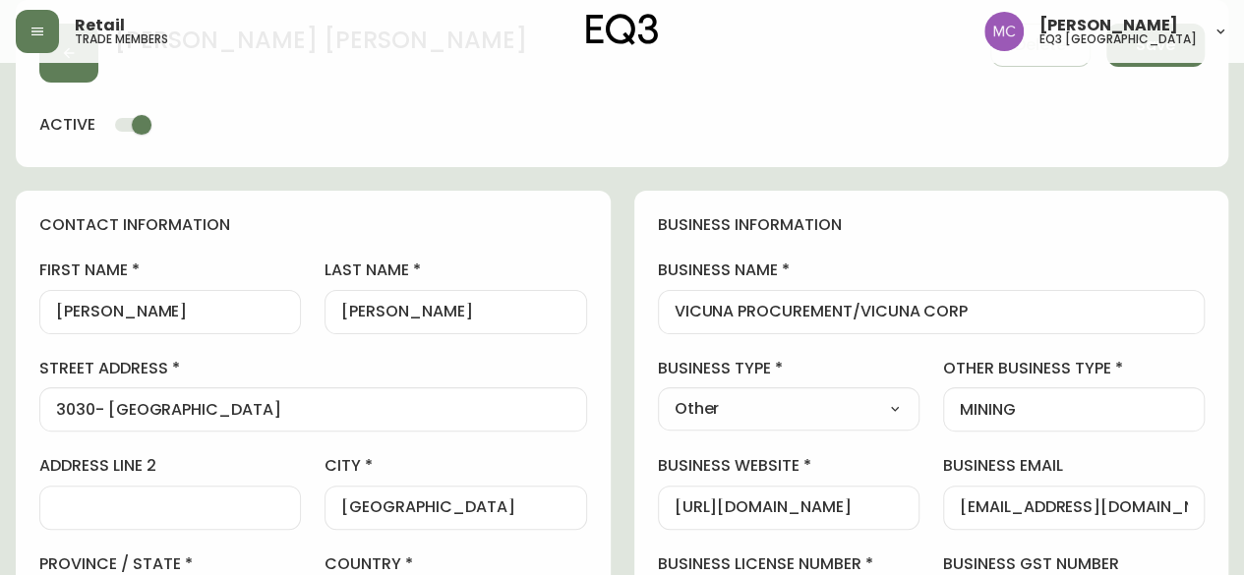
scroll to position [0, 0]
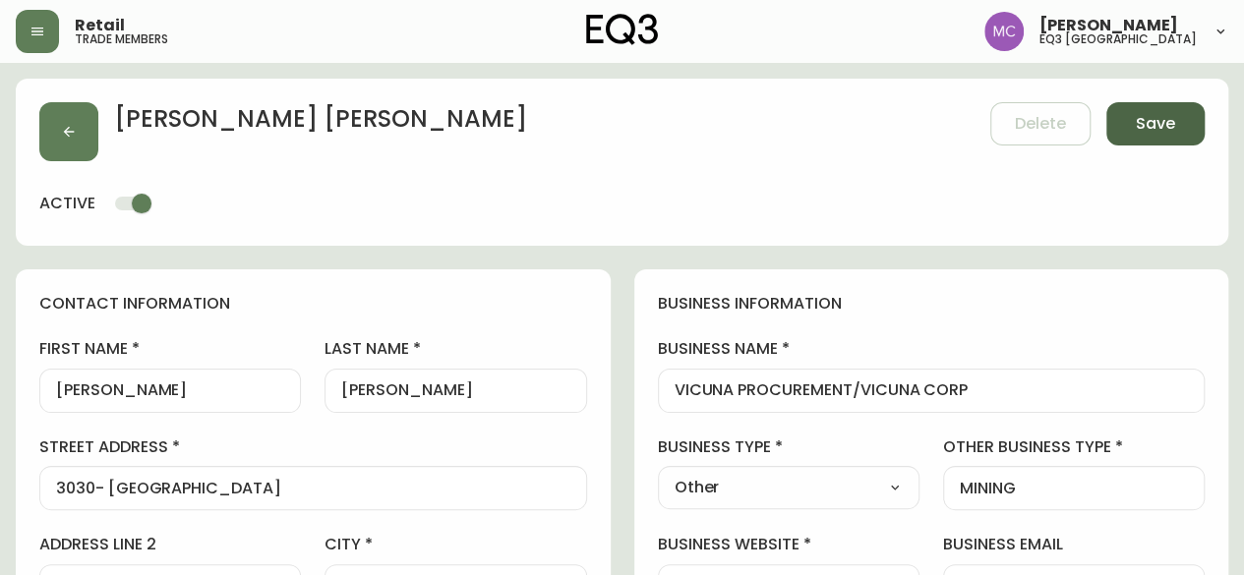
type input "[PERSON_NAME]"
click at [1180, 125] on button "Save" at bounding box center [1155, 123] width 98 height 43
select select
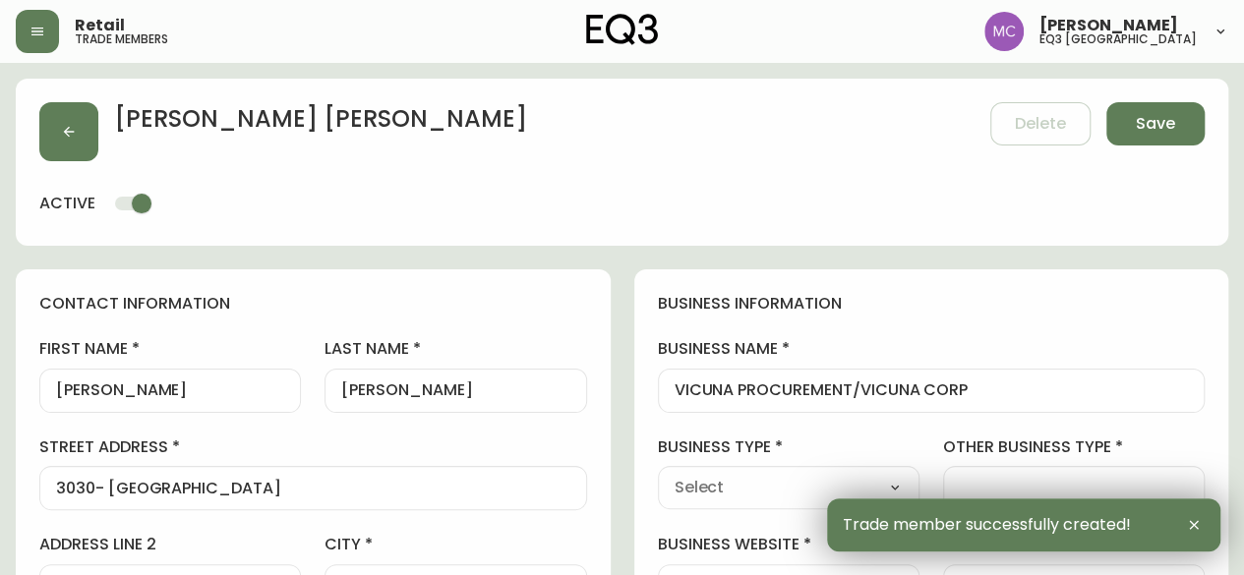
type input "[PHONE_NUMBER]"
type input "[EMAIL_ADDRESS][DOMAIN_NAME]"
type input "Other"
select select "Other"
type input "Other"
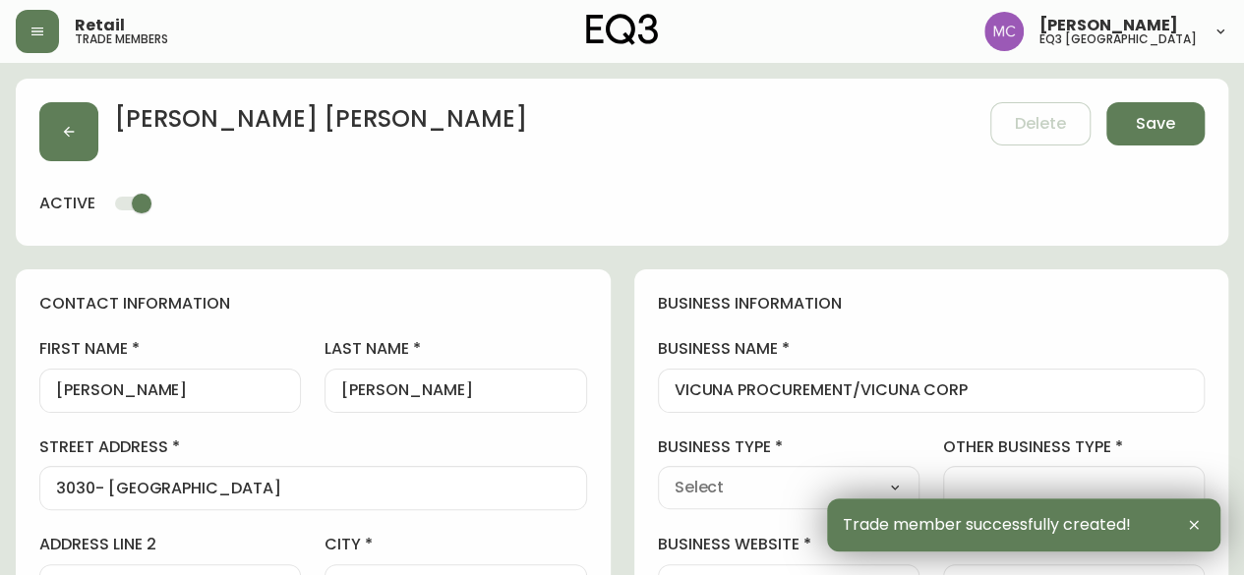
select select "Other"
type input "[EMAIL_ADDRESS][DOMAIN_NAME]"
type input "MINING"
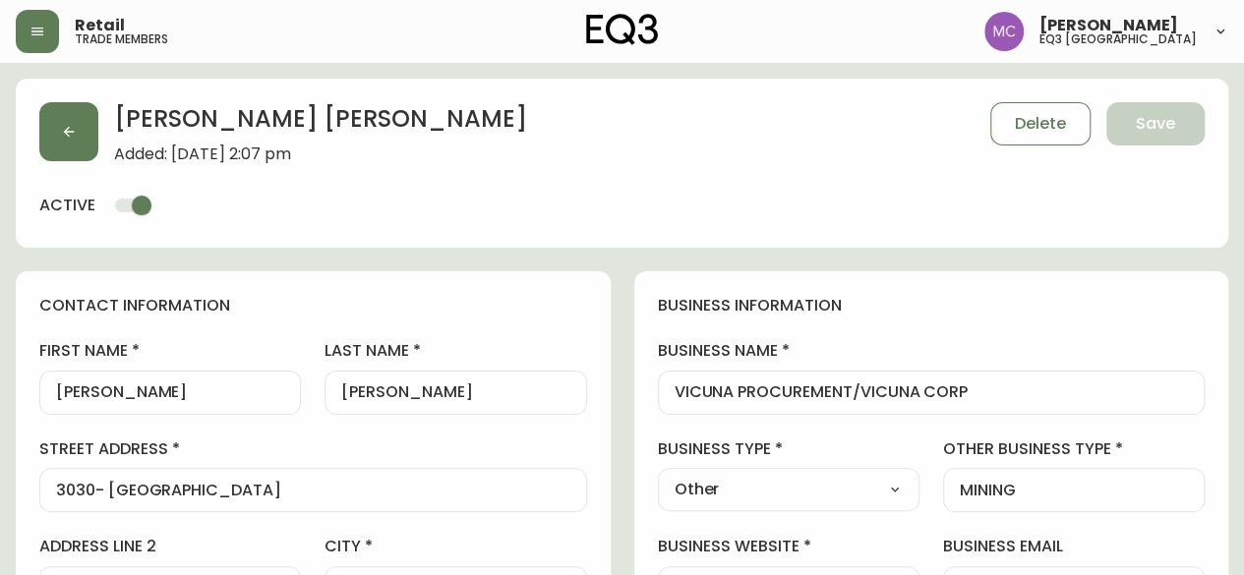
click at [1149, 300] on h4 "business information" at bounding box center [932, 306] width 548 height 22
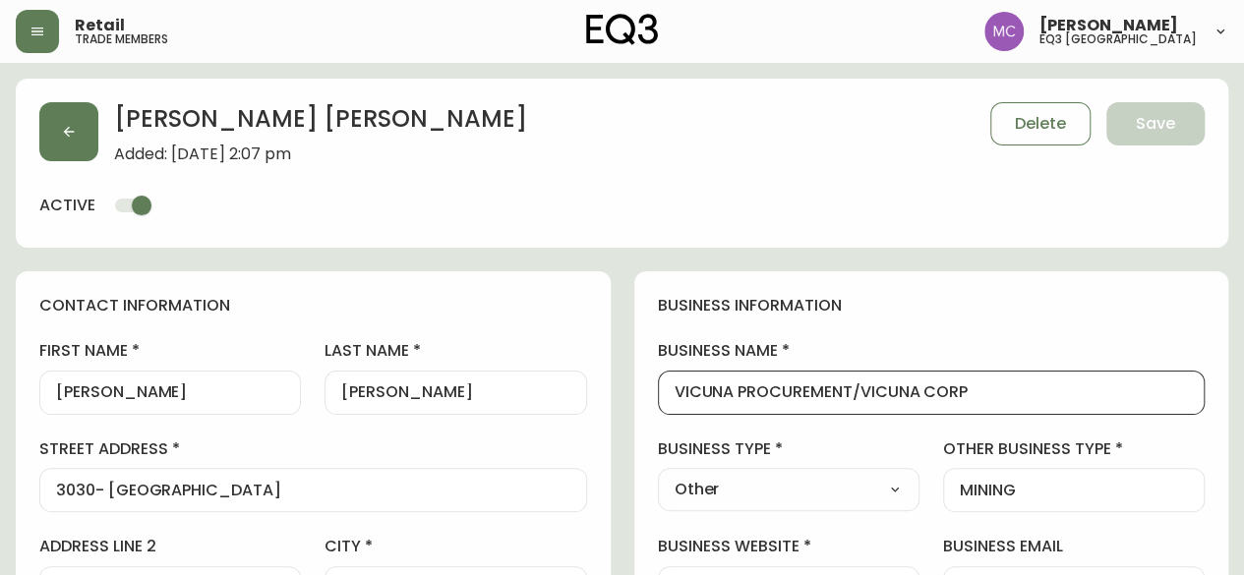
drag, startPoint x: 987, startPoint y: 388, endPoint x: 636, endPoint y: 370, distance: 351.6
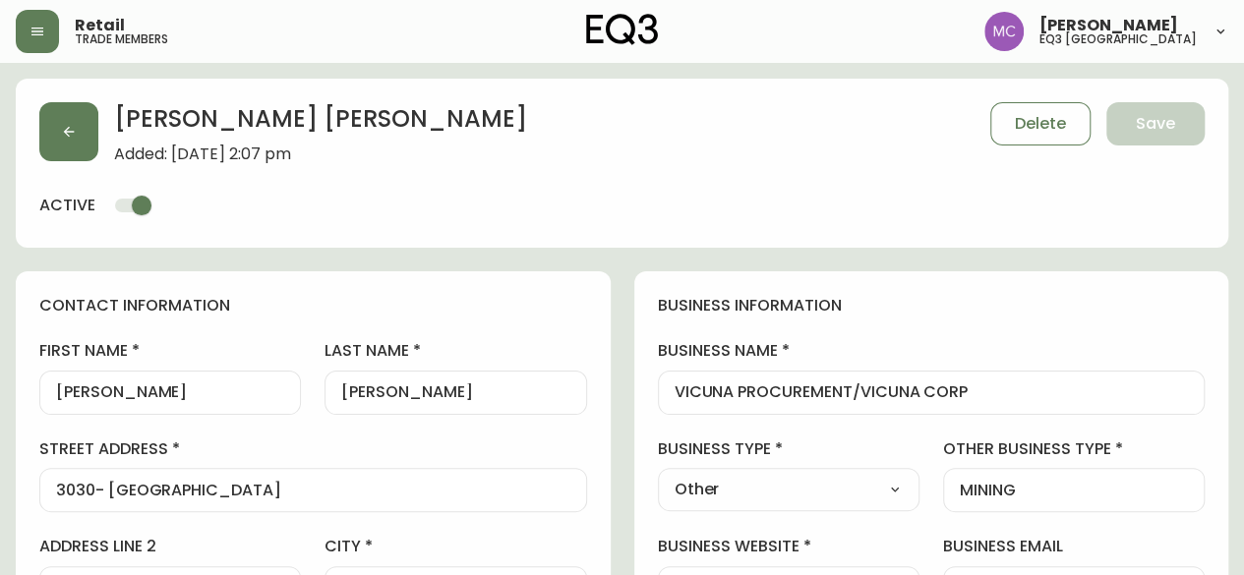
drag, startPoint x: 461, startPoint y: 392, endPoint x: 214, endPoint y: 382, distance: 247.1
click at [71, 412] on div "[PERSON_NAME]" at bounding box center [170, 393] width 262 height 44
drag, startPoint x: 287, startPoint y: 503, endPoint x: 119, endPoint y: 487, distance: 168.9
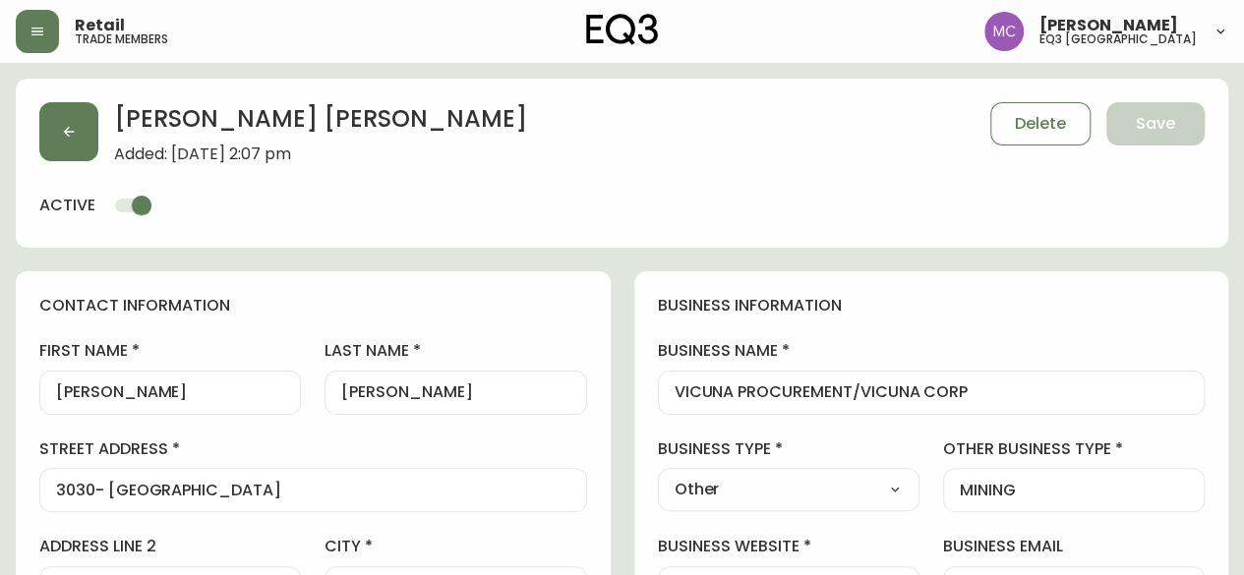
click at [119, 487] on div "3030- [GEOGRAPHIC_DATA]" at bounding box center [313, 490] width 548 height 44
drag, startPoint x: 238, startPoint y: 484, endPoint x: 0, endPoint y: 493, distance: 238.1
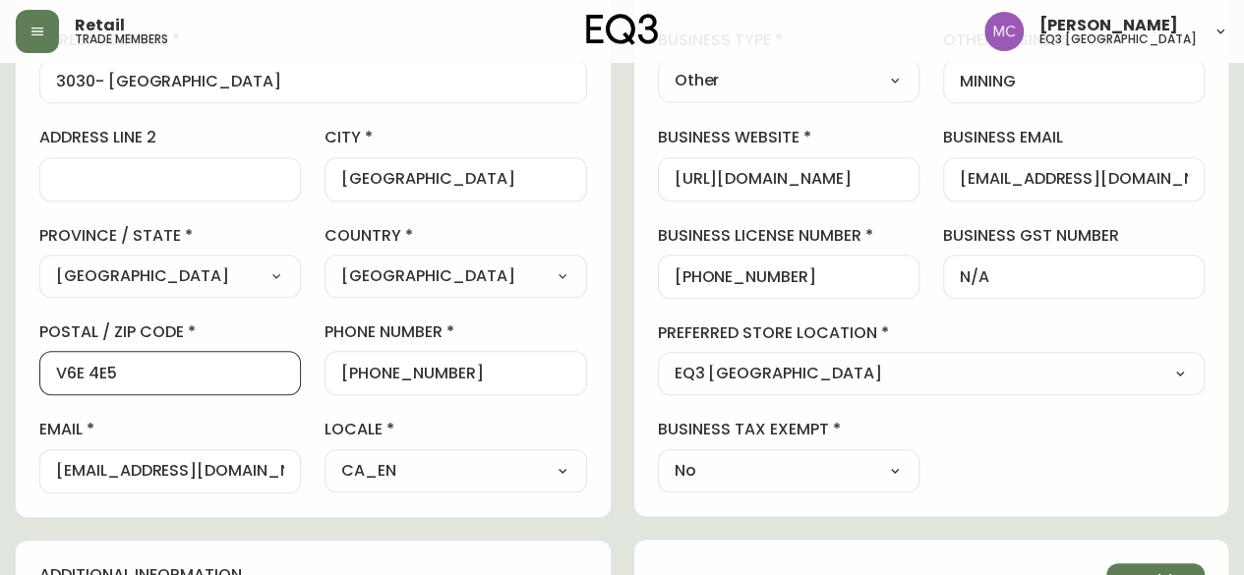
drag, startPoint x: 147, startPoint y: 373, endPoint x: 2, endPoint y: 376, distance: 144.6
click at [2, 376] on main "[PERSON_NAME] Added: [DATE] 2:07 pm Delete Save active contact information firs…" at bounding box center [622, 461] width 1244 height 1614
click at [0, 376] on main "[PERSON_NAME] Added: [DATE] 2:07 pm Delete Save active contact information firs…" at bounding box center [622, 461] width 1244 height 1614
drag, startPoint x: 464, startPoint y: 369, endPoint x: 356, endPoint y: 373, distance: 108.2
click at [356, 373] on input "[PHONE_NUMBER]" at bounding box center [455, 373] width 228 height 19
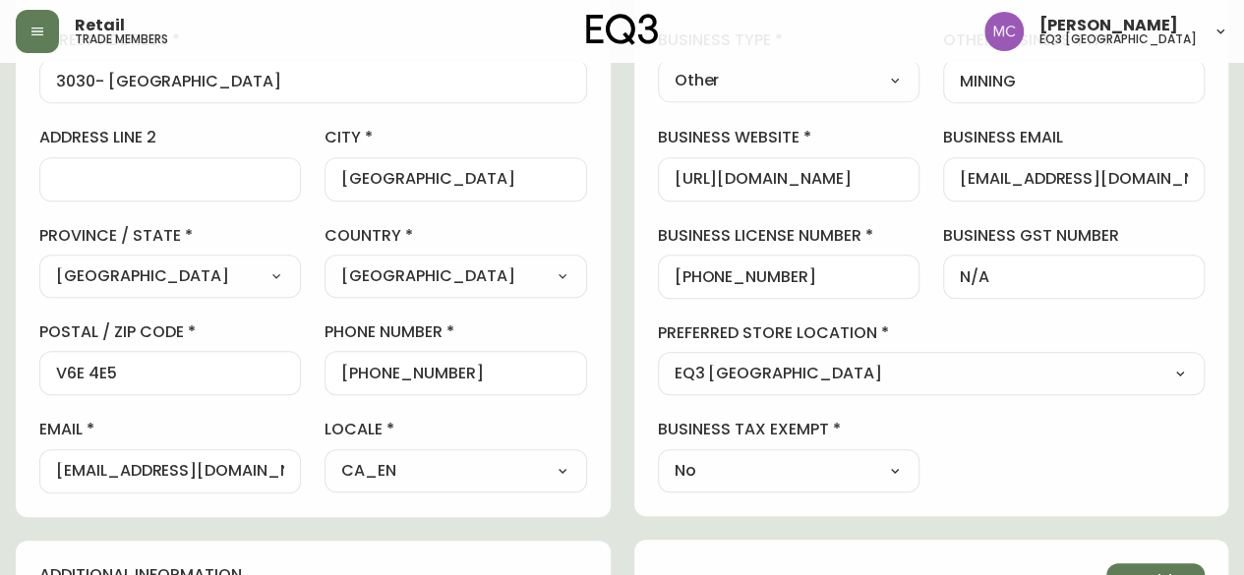
click at [14, 444] on main "[PERSON_NAME] Added: [DATE] 2:07 pm Delete Save active contact information firs…" at bounding box center [622, 461] width 1244 height 1614
drag, startPoint x: 958, startPoint y: 177, endPoint x: 1233, endPoint y: 192, distance: 275.7
click at [1233, 192] on main "[PERSON_NAME] Added: [DATE] 2:07 pm Delete Save active contact information firs…" at bounding box center [622, 461] width 1244 height 1614
click at [1200, 485] on div "business information business name VICUNA PROCUREMENT/VICUNA CORP business type…" at bounding box center [931, 189] width 595 height 654
click at [18, 404] on div "contact information first name [PERSON_NAME] last name [PERSON_NAME][GEOGRAPHIC…" at bounding box center [313, 189] width 595 height 655
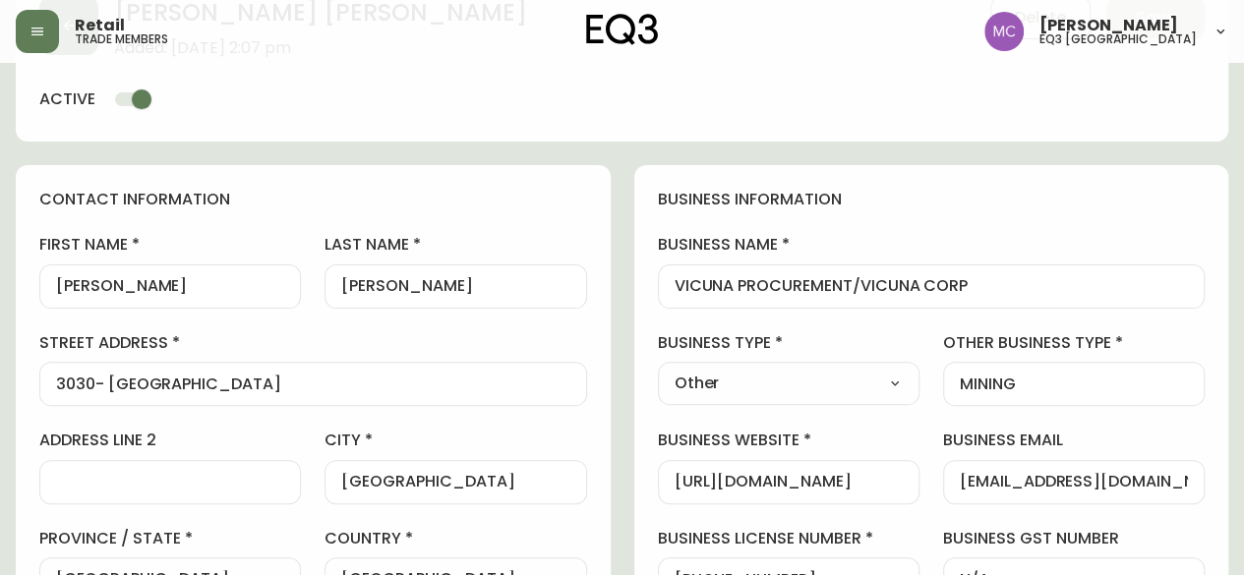
scroll to position [104, 0]
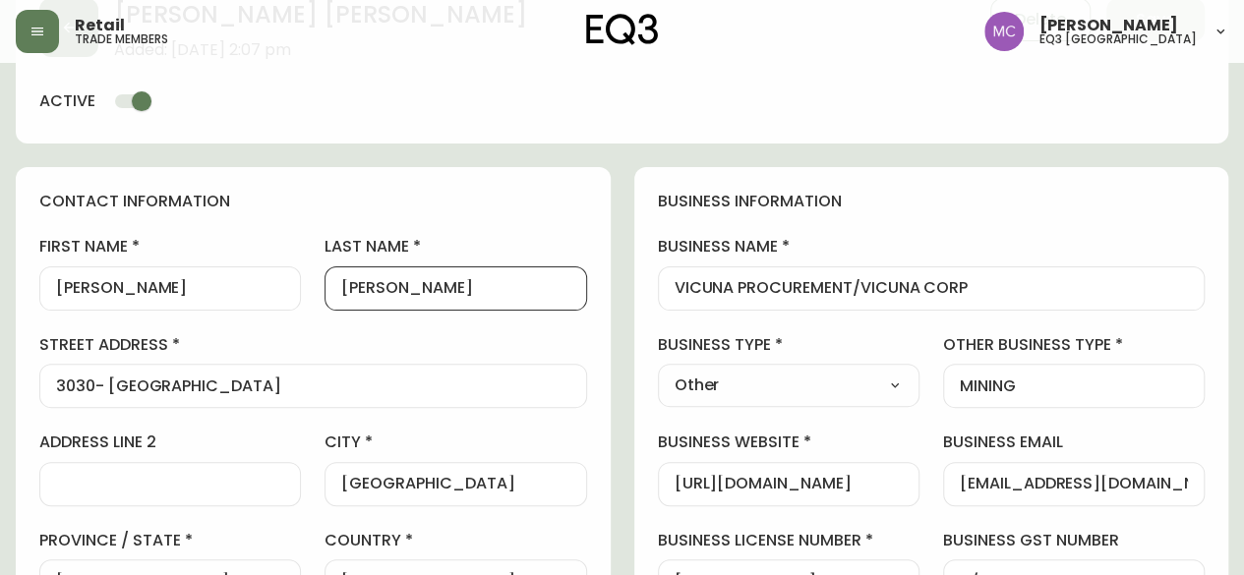
drag, startPoint x: 444, startPoint y: 290, endPoint x: 328, endPoint y: 283, distance: 116.2
click at [328, 283] on div "[PERSON_NAME]" at bounding box center [456, 288] width 262 height 44
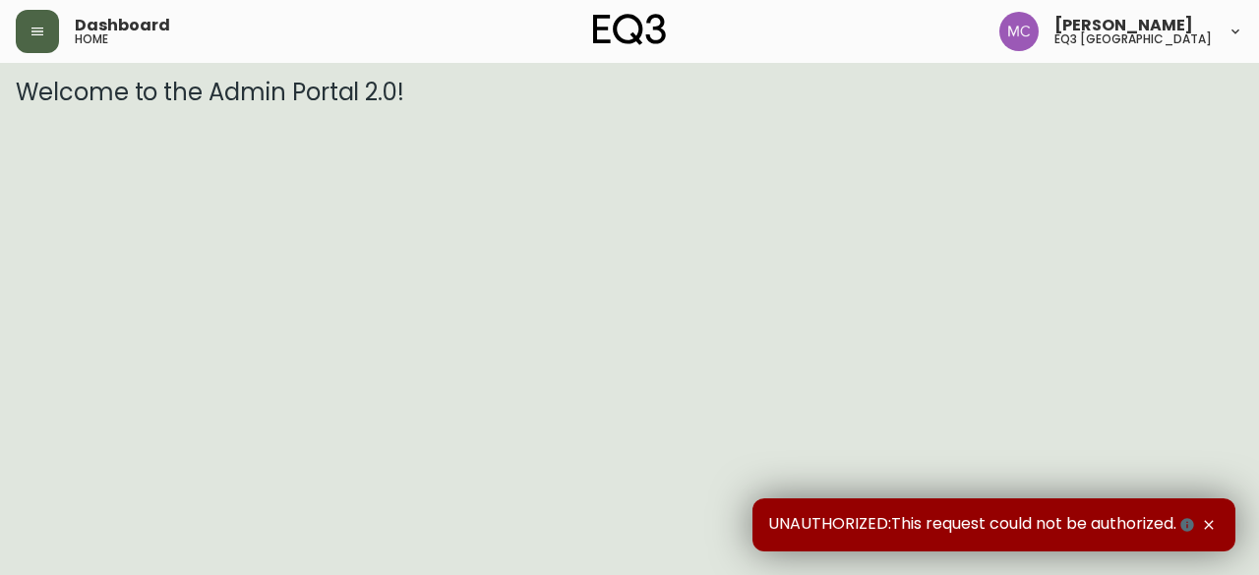
click at [42, 34] on icon "button" at bounding box center [37, 32] width 12 height 8
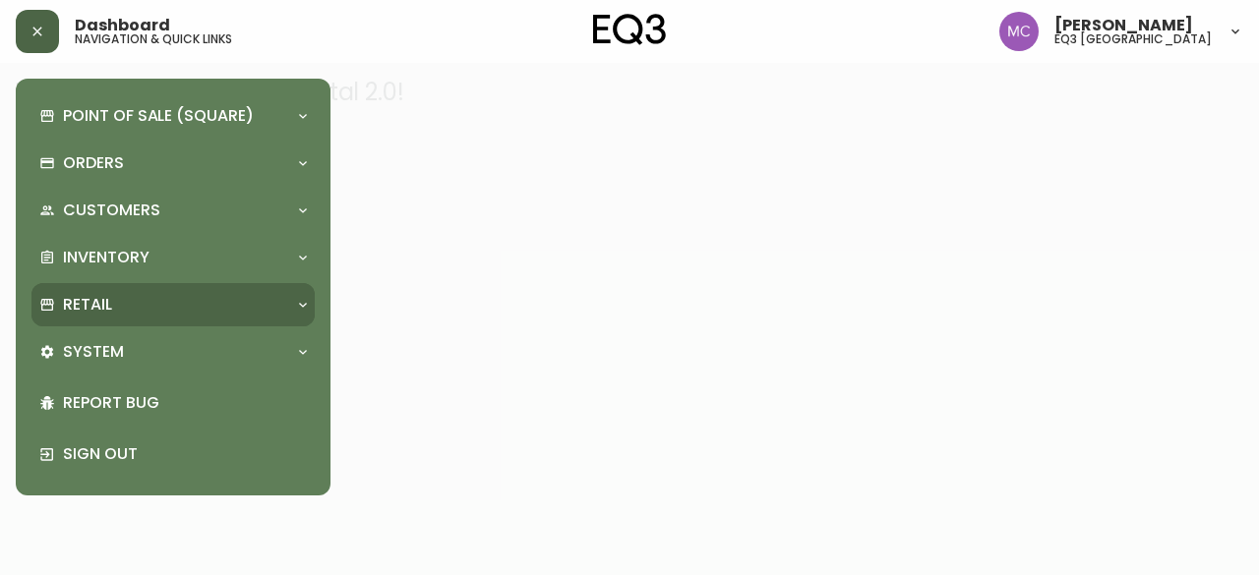
click at [92, 310] on p "Retail" at bounding box center [87, 305] width 49 height 22
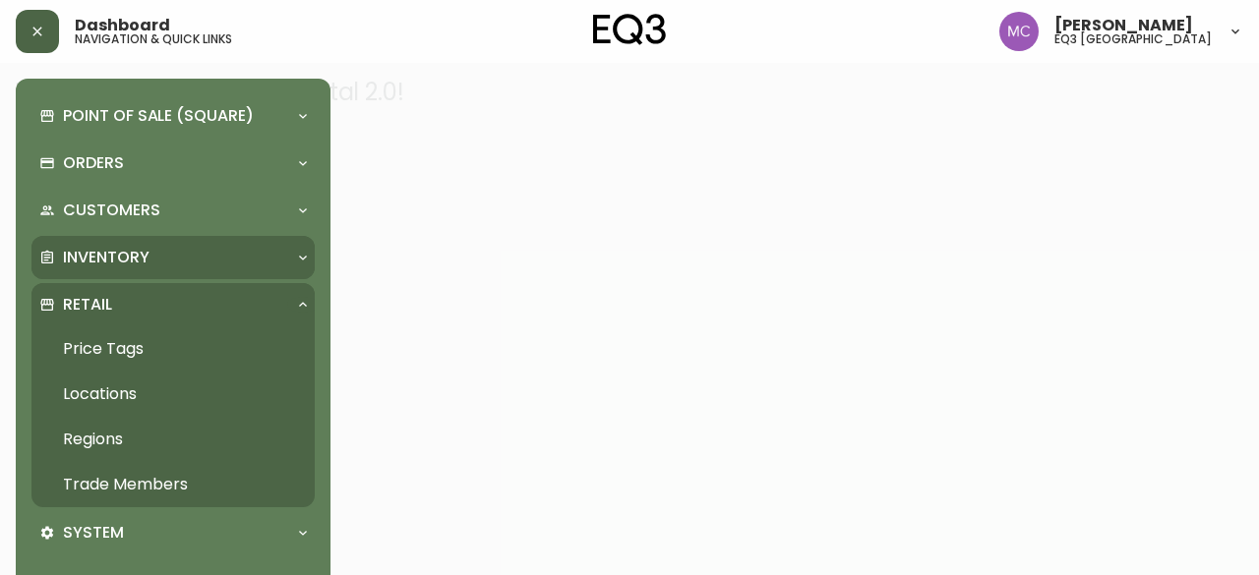
click at [116, 245] on div "Inventory" at bounding box center [172, 257] width 283 height 43
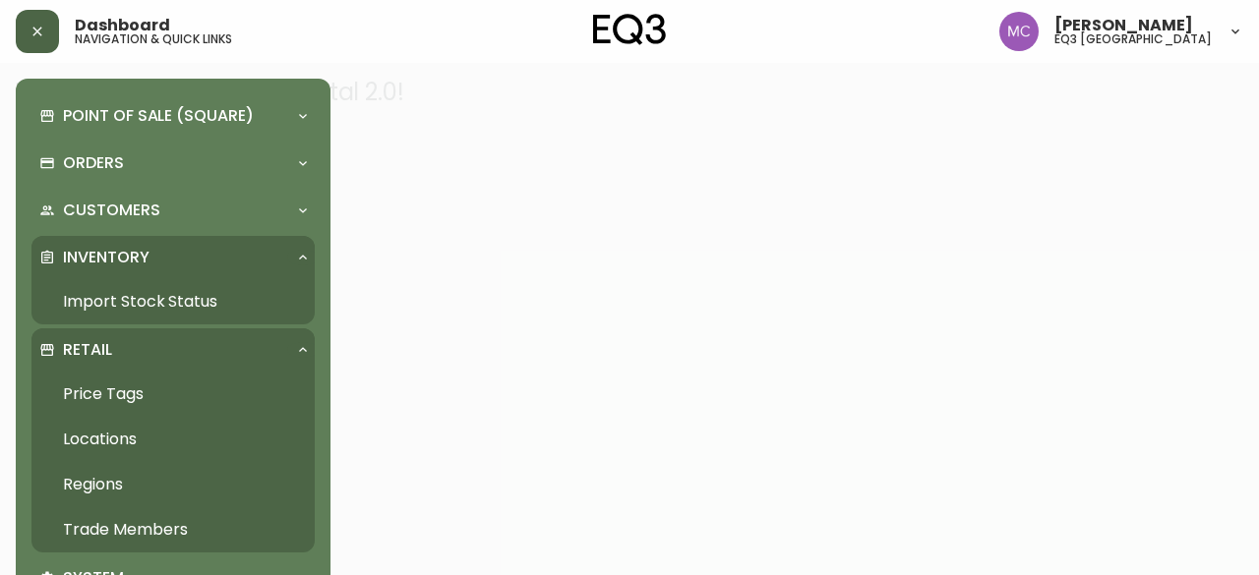
click at [137, 293] on link "Import Stock Status" at bounding box center [172, 301] width 283 height 45
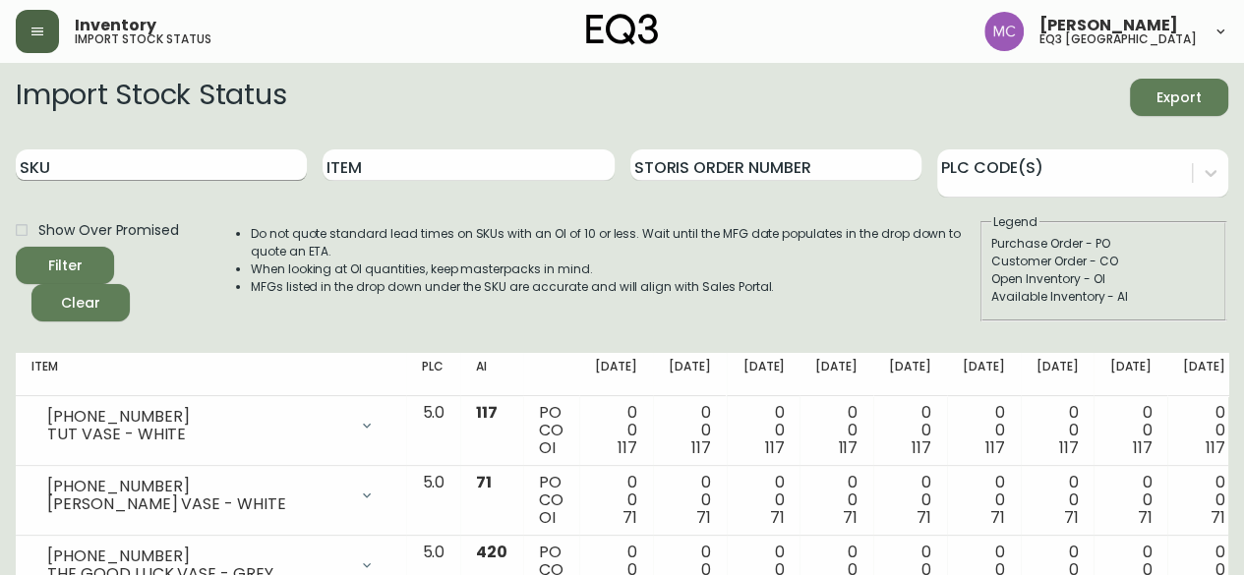
click at [132, 176] on input "SKU" at bounding box center [161, 164] width 291 height 31
paste input "7170-621-16"
type input "7170-621-16"
click at [16, 247] on button "Filter" at bounding box center [65, 265] width 98 height 37
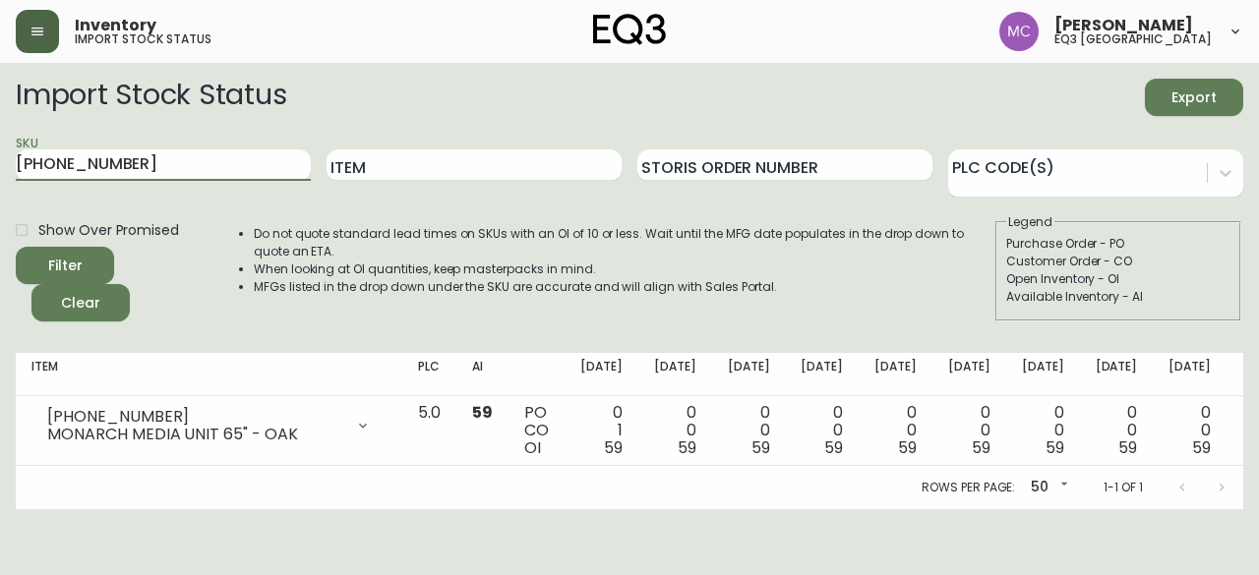
click at [0, 489] on main "Import Stock Status Export SKU 7170-621-16 Item Storis Order Number PLC Code(s)…" at bounding box center [629, 286] width 1259 height 446
drag, startPoint x: 118, startPoint y: 162, endPoint x: 0, endPoint y: 148, distance: 118.8
click at [0, 148] on main "Import Stock Status Export SKU 7170-621-16 Item Storis Order Number PLC Code(s)…" at bounding box center [629, 286] width 1259 height 446
paste input "7170-621-16"
type input "7170-621-16"
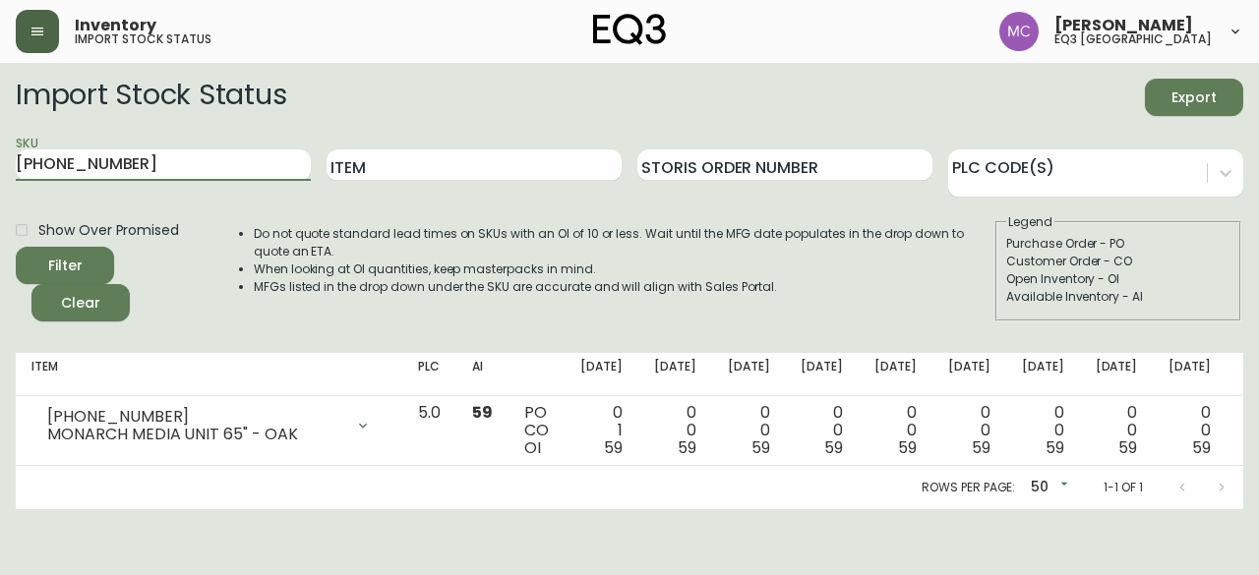
click at [16, 247] on button "Filter" at bounding box center [65, 265] width 98 height 37
drag, startPoint x: 133, startPoint y: 165, endPoint x: 0, endPoint y: 139, distance: 135.4
click at [0, 139] on main "Import Stock Status Export SKU 7170-621-16 Item Storis Order Number PLC Code(s)…" at bounding box center [629, 286] width 1259 height 446
click at [37, 203] on form "Import Stock Status Export SKU 7170-621-16 Item Storis Order Number PLC Code(s)…" at bounding box center [629, 200] width 1227 height 243
